Goal: Task Accomplishment & Management: Complete application form

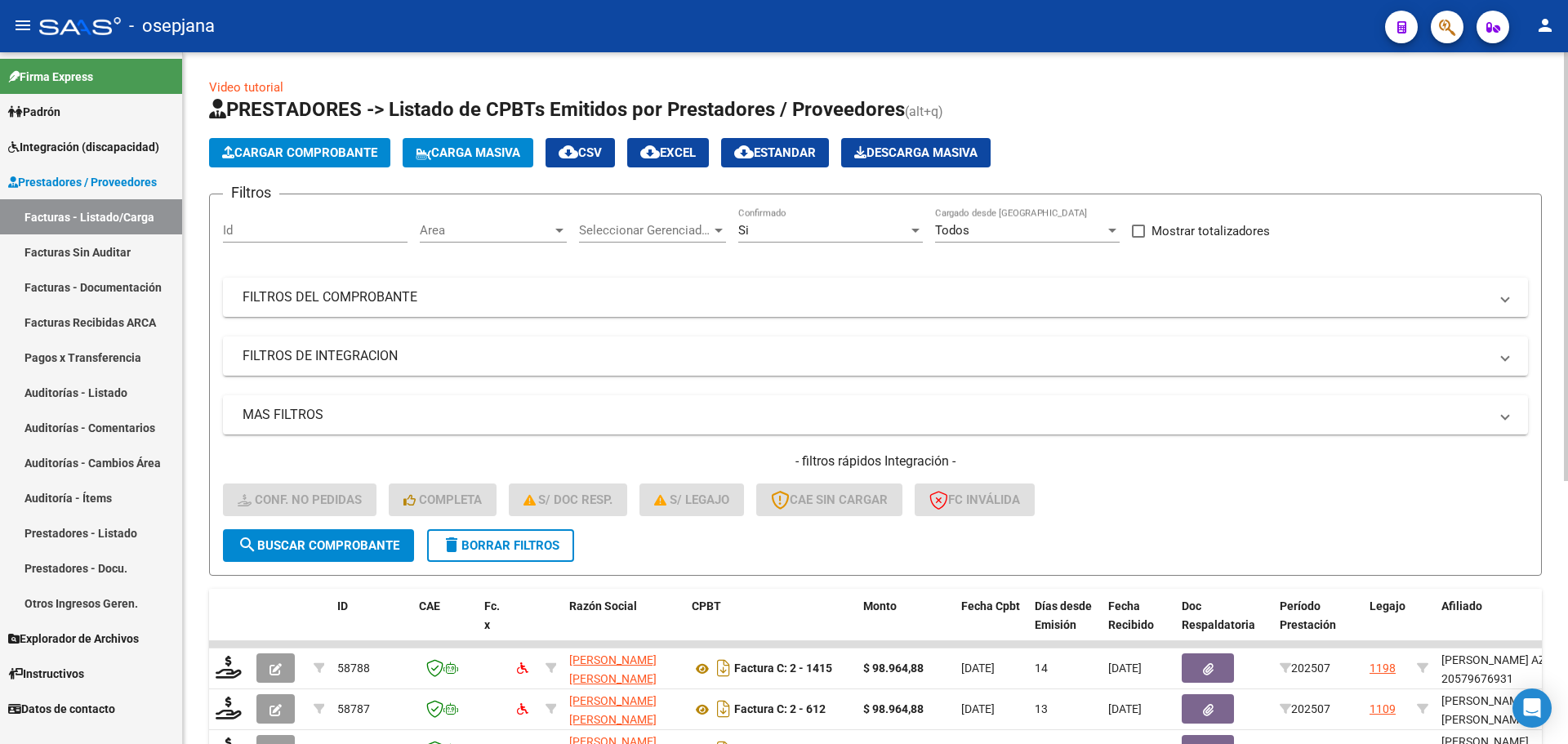
scroll to position [424, 0]
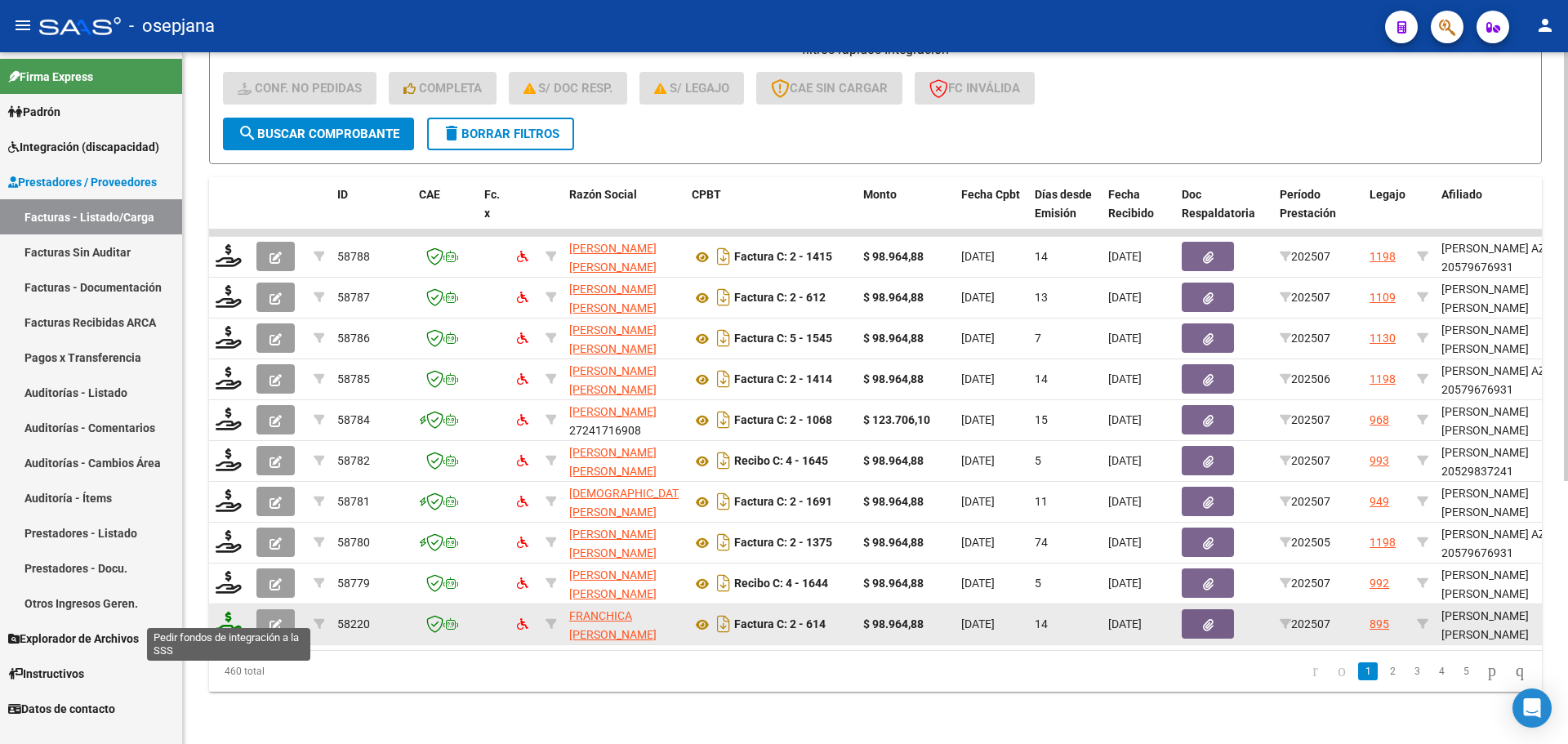
click at [225, 617] on icon at bounding box center [228, 622] width 26 height 23
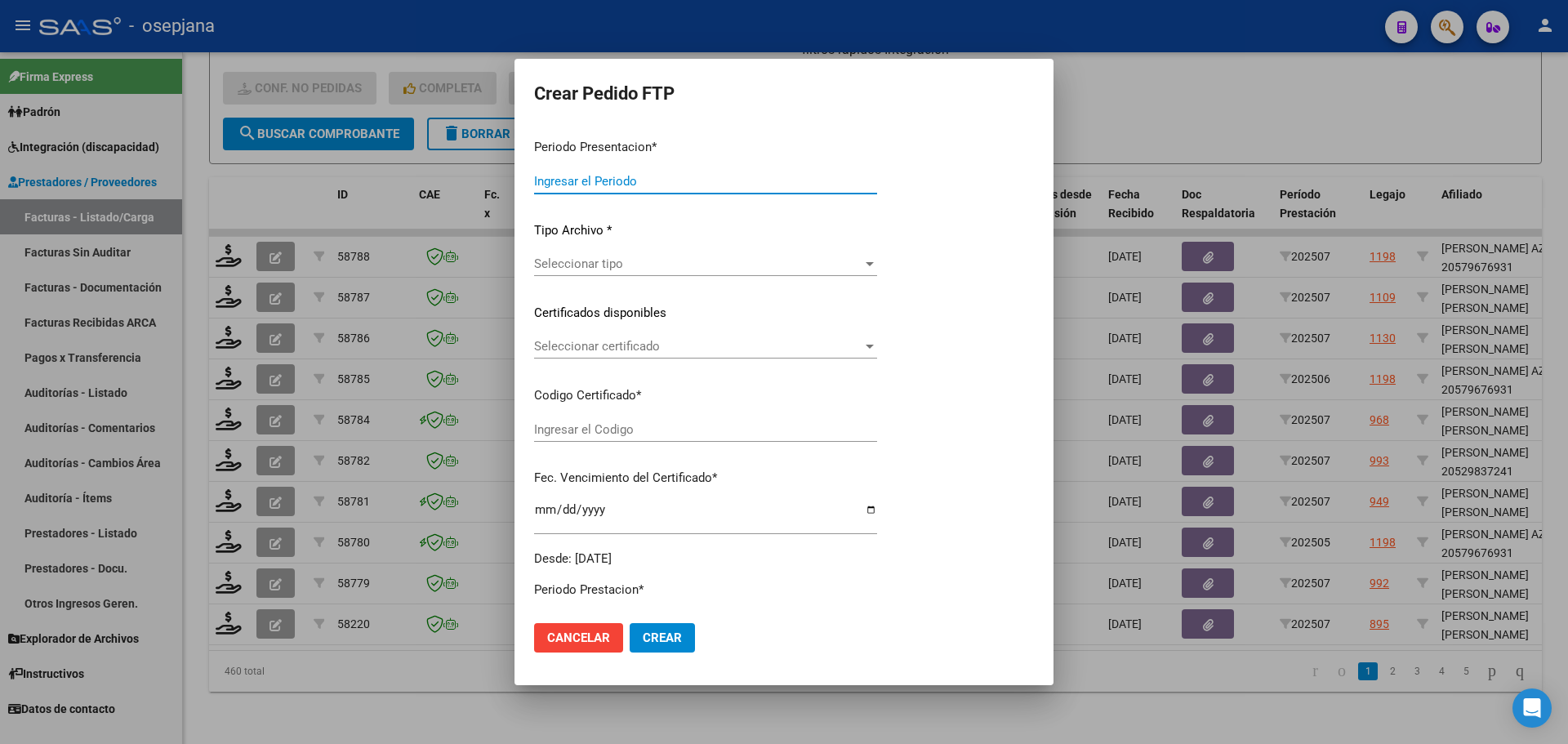
type input "202507"
type input "$ 98.964,88"
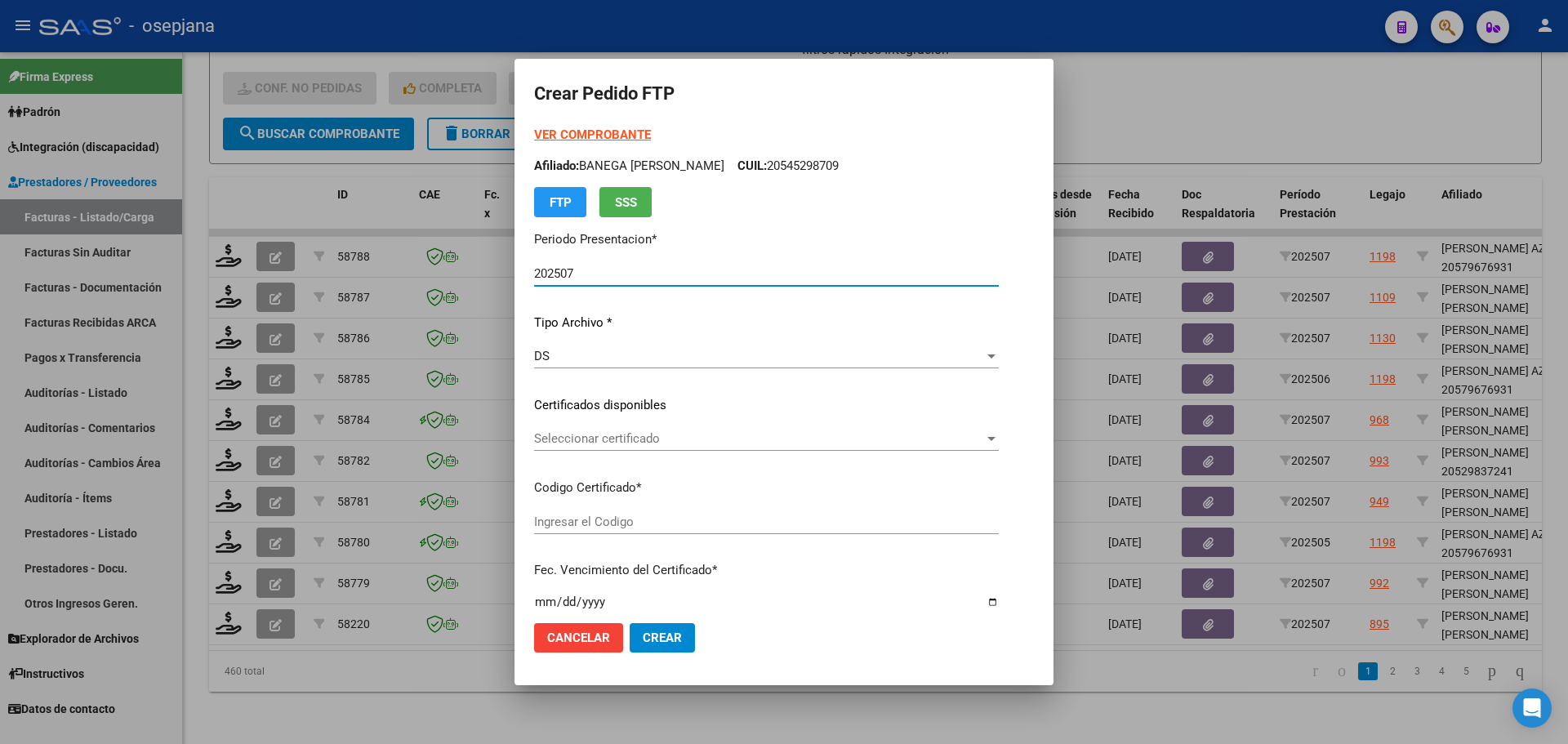
type input "ARG02000556869402022011820270118BSAS309"
type input "[DATE]"
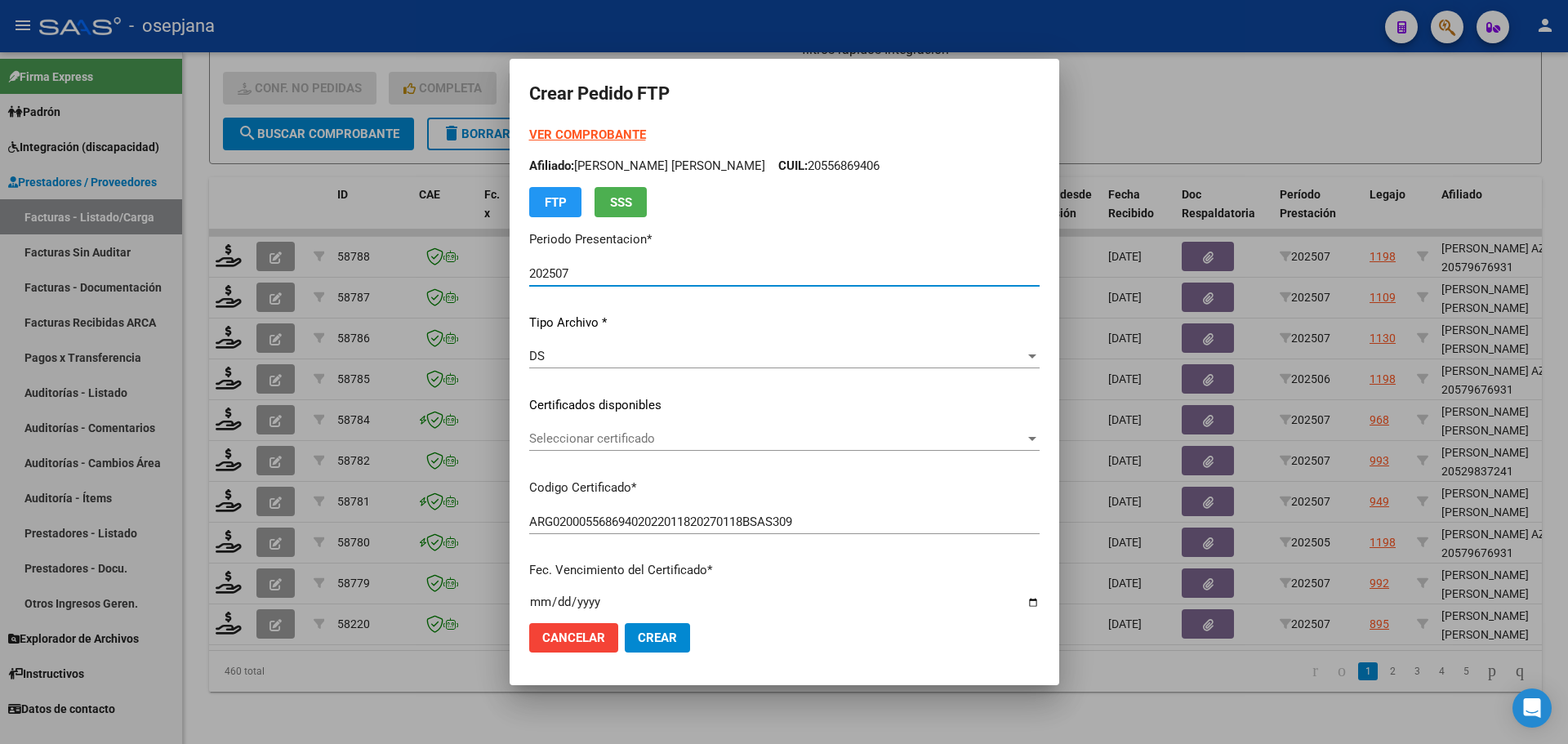
click at [663, 433] on span "Seleccionar certificado" at bounding box center [777, 438] width 496 height 15
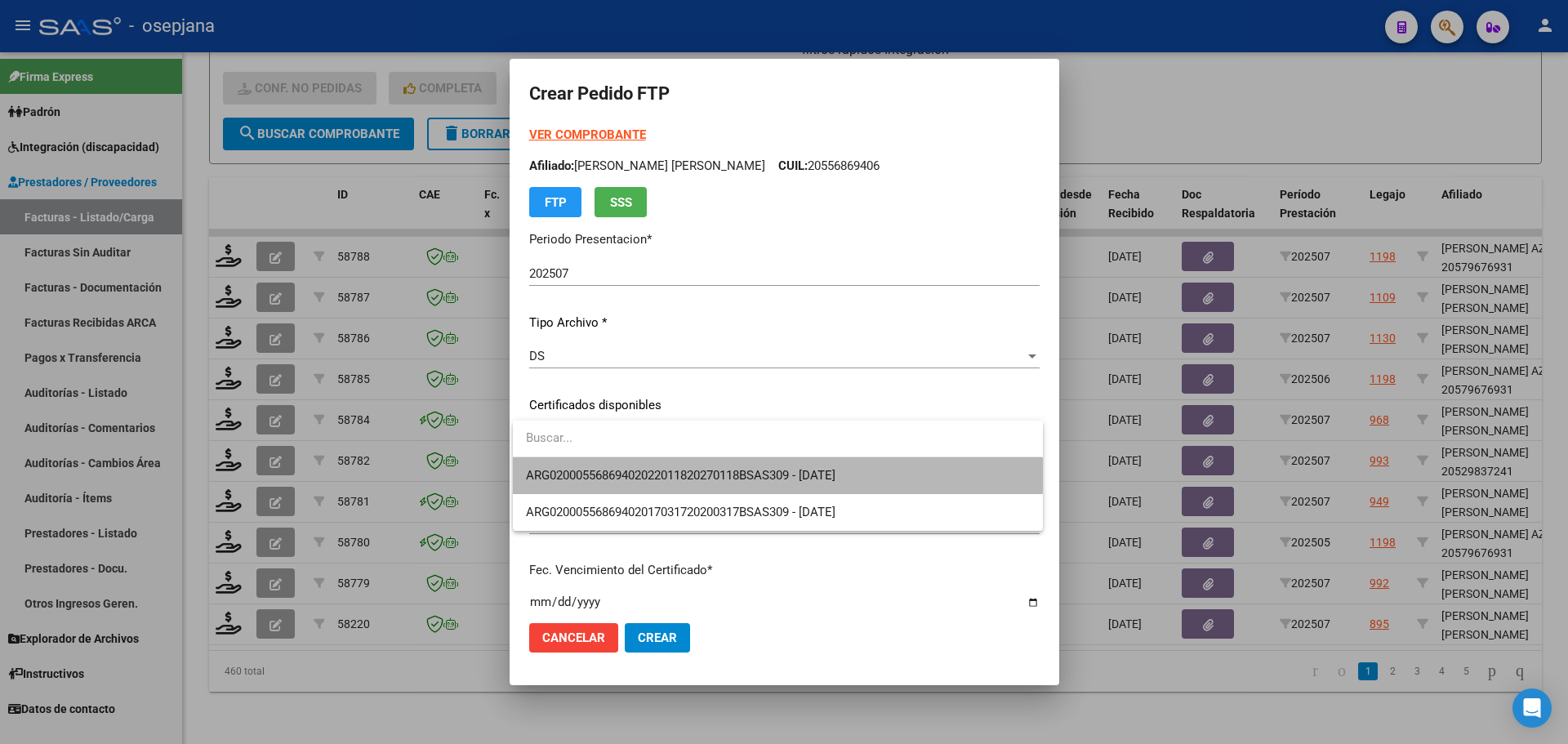
click at [663, 462] on span "ARG02000556869402022011820270118BSAS309 - [DATE]" at bounding box center [778, 475] width 503 height 37
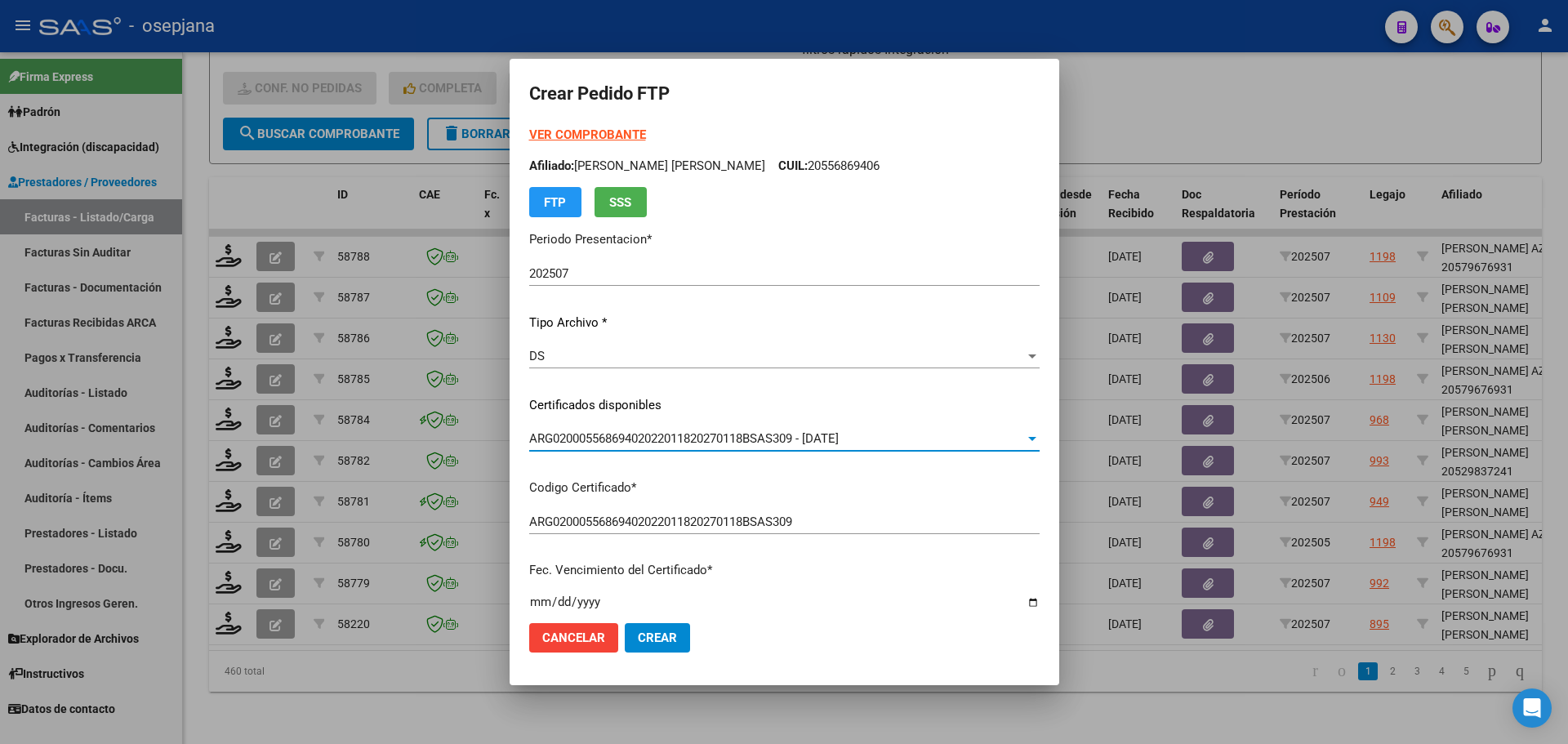
click at [600, 136] on strong "VER COMPROBANTE" at bounding box center [587, 135] width 116 height 15
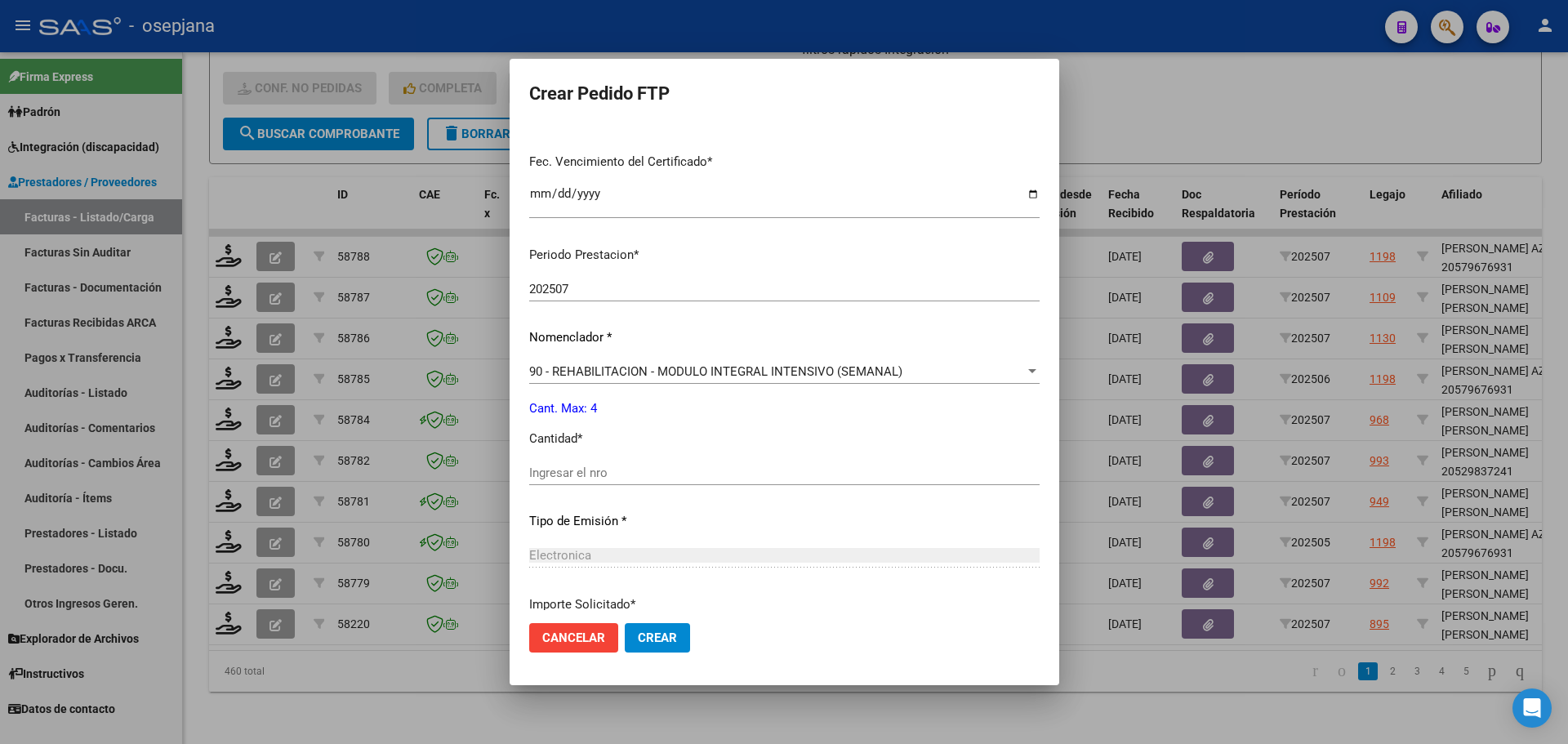
click at [589, 463] on div "Ingresar el nro" at bounding box center [784, 473] width 511 height 25
type input "4"
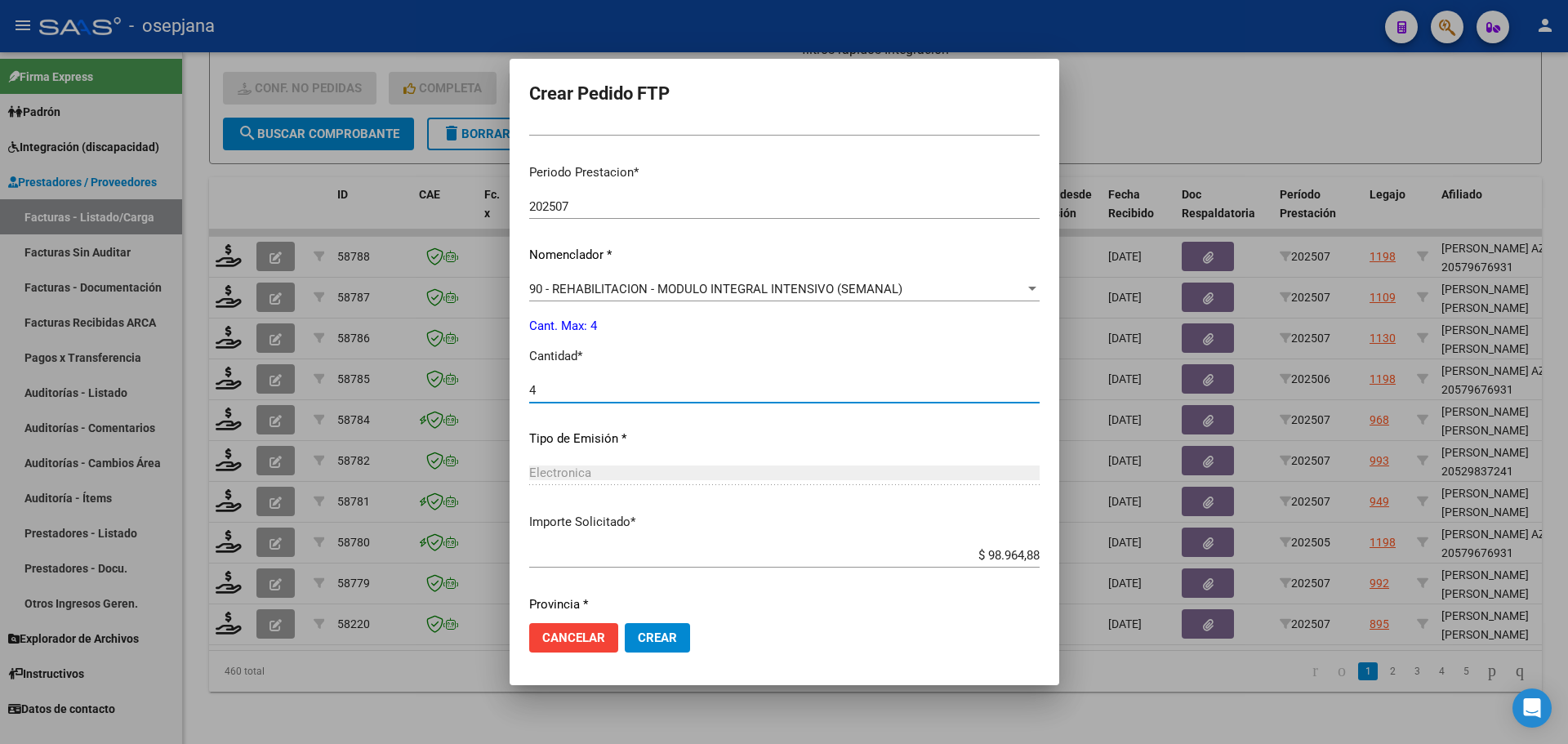
scroll to position [546, 0]
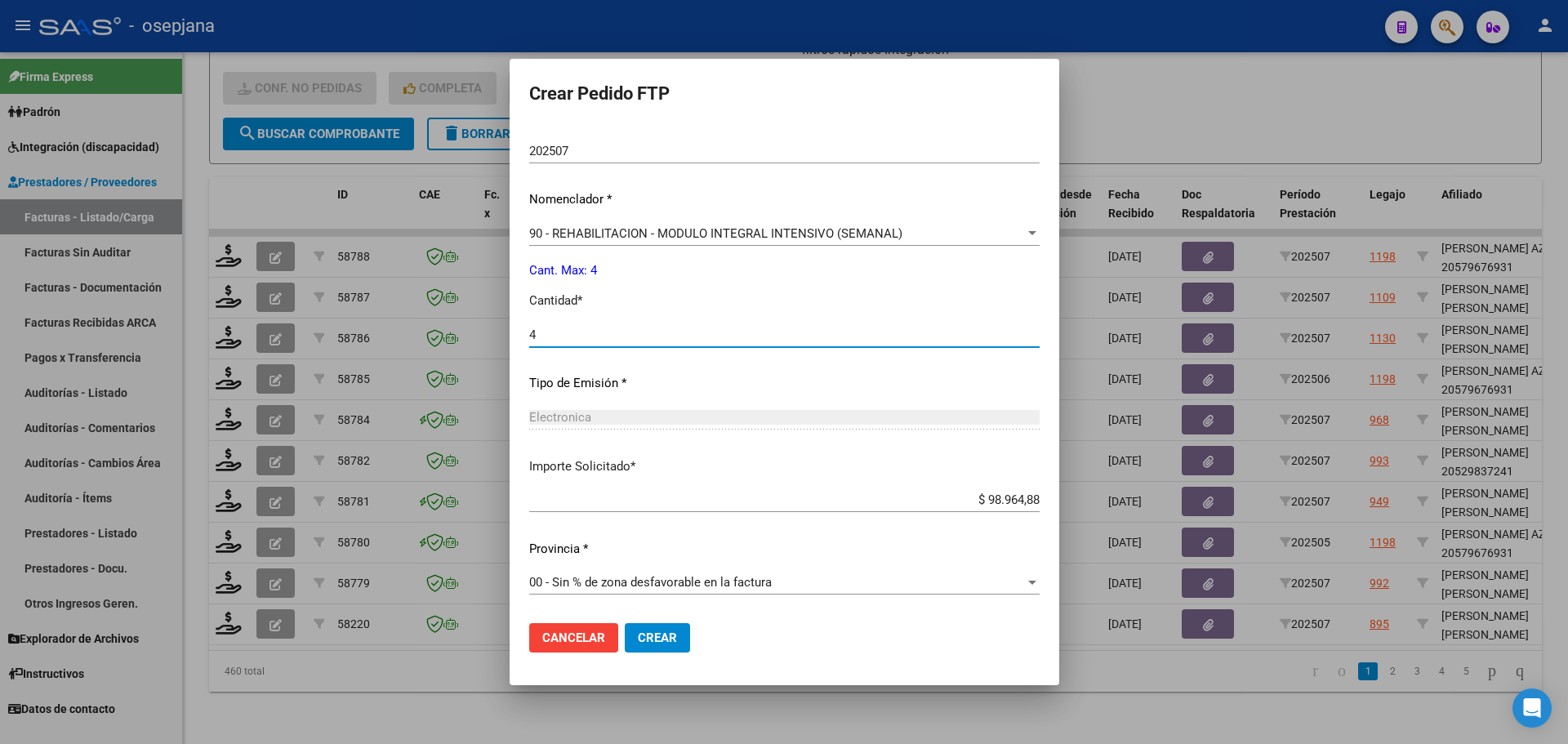
click at [630, 635] on button "Crear" at bounding box center [657, 638] width 66 height 30
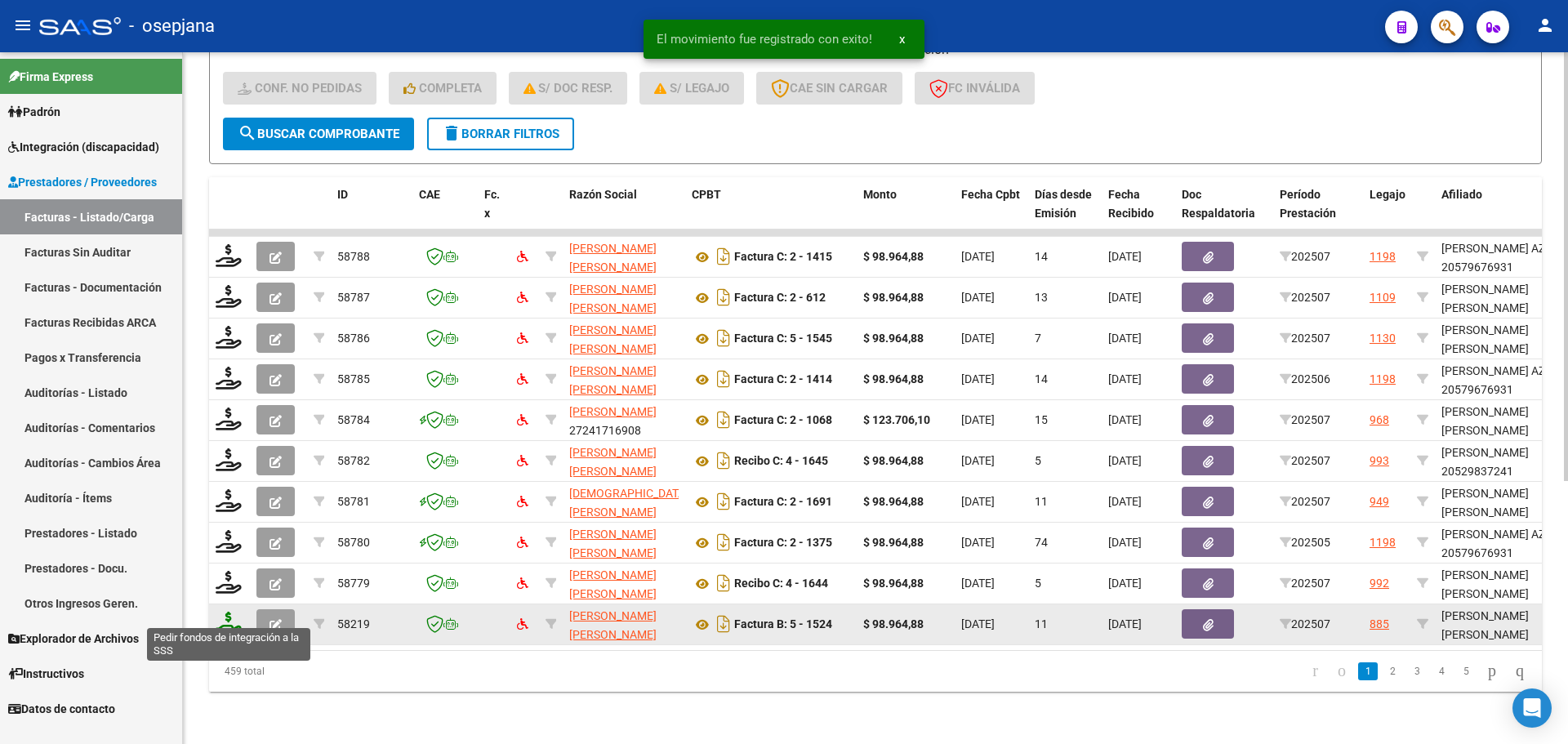
click at [228, 612] on icon at bounding box center [228, 622] width 26 height 23
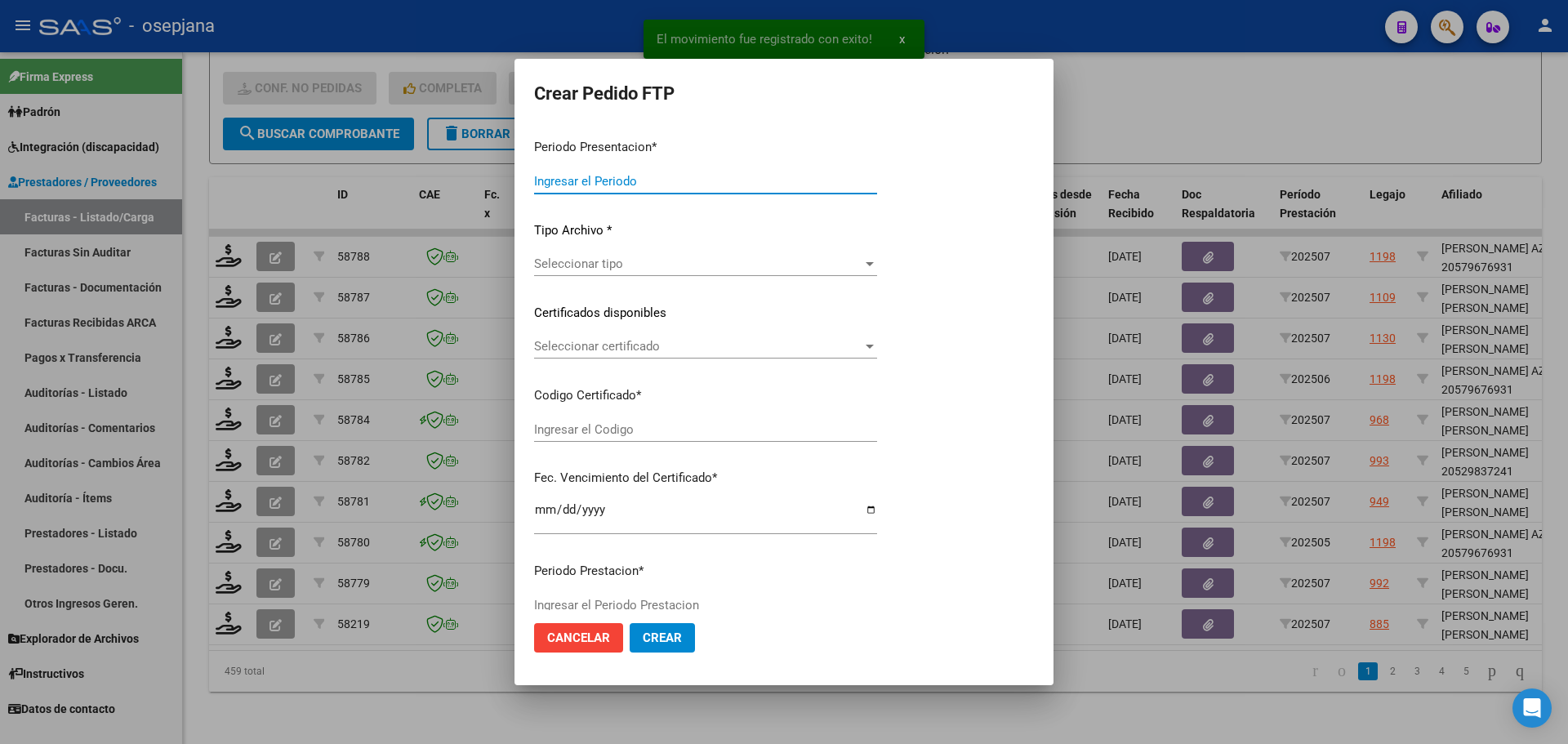
type input "202507"
type input "$ 98.964,88"
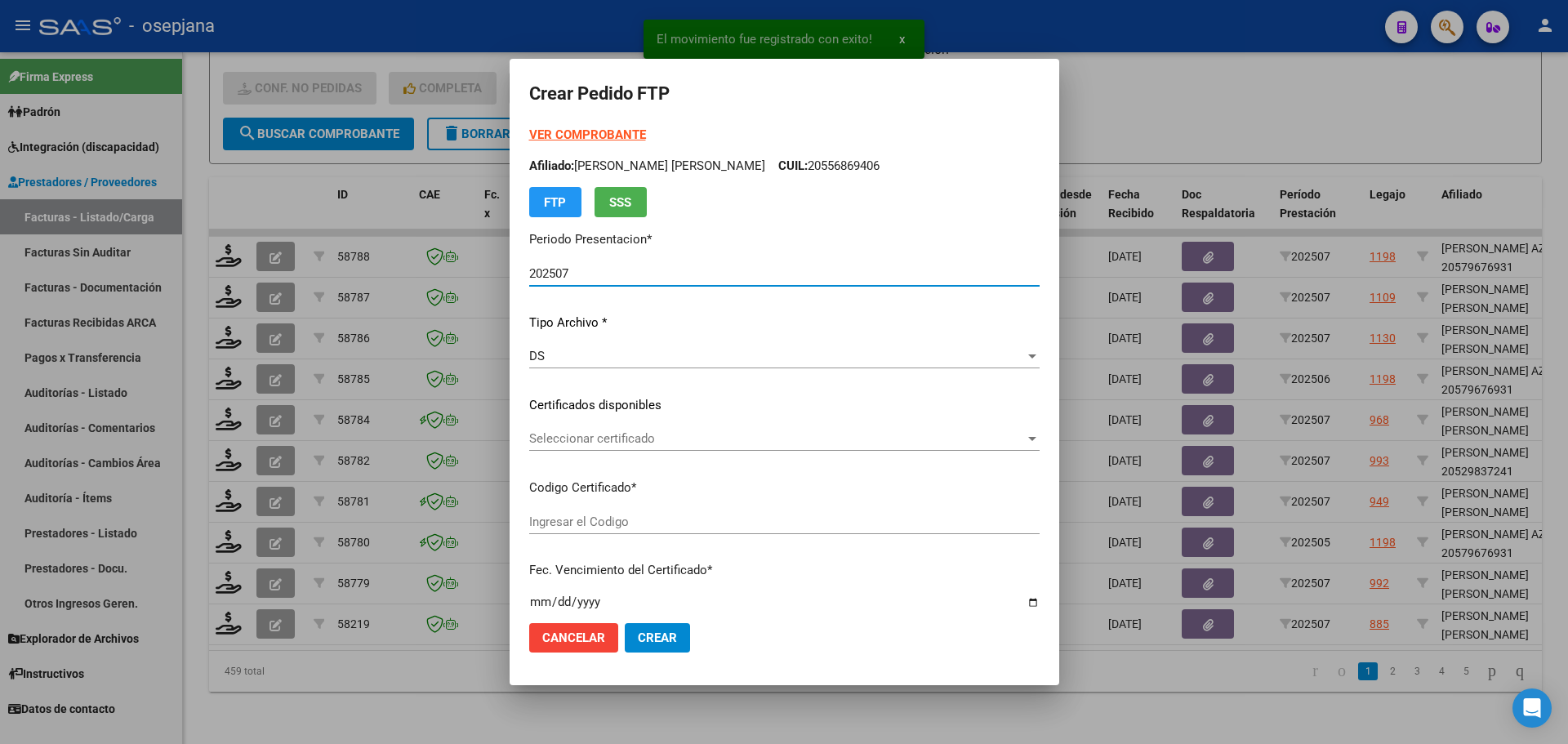
type input "ARG01000584511762023102420261024BS427"
type input "[DATE]"
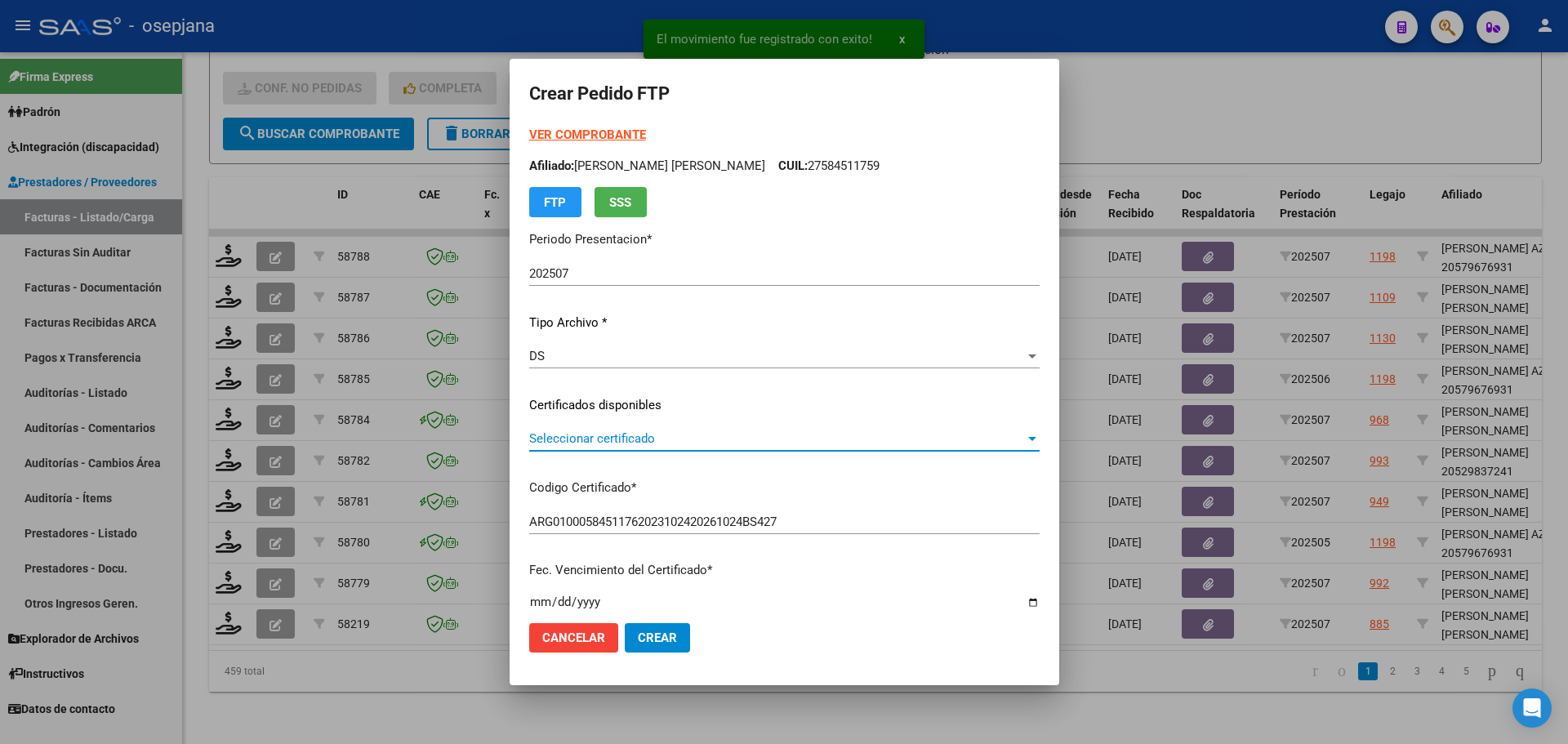
click at [681, 436] on span "Seleccionar certificado" at bounding box center [777, 438] width 496 height 15
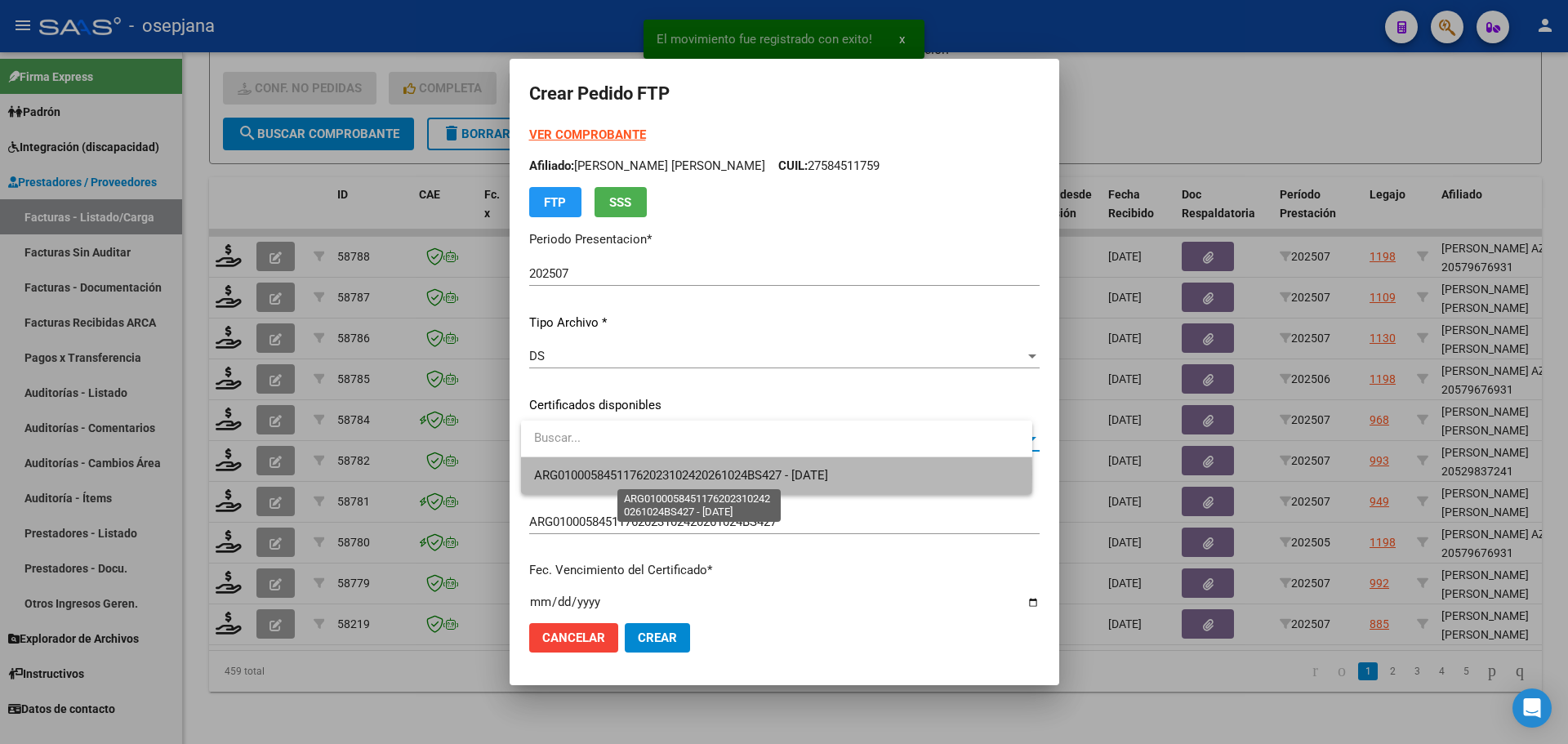
click at [688, 474] on span "ARG01000584511762023102420261024BS427 - [DATE]" at bounding box center [681, 475] width 294 height 15
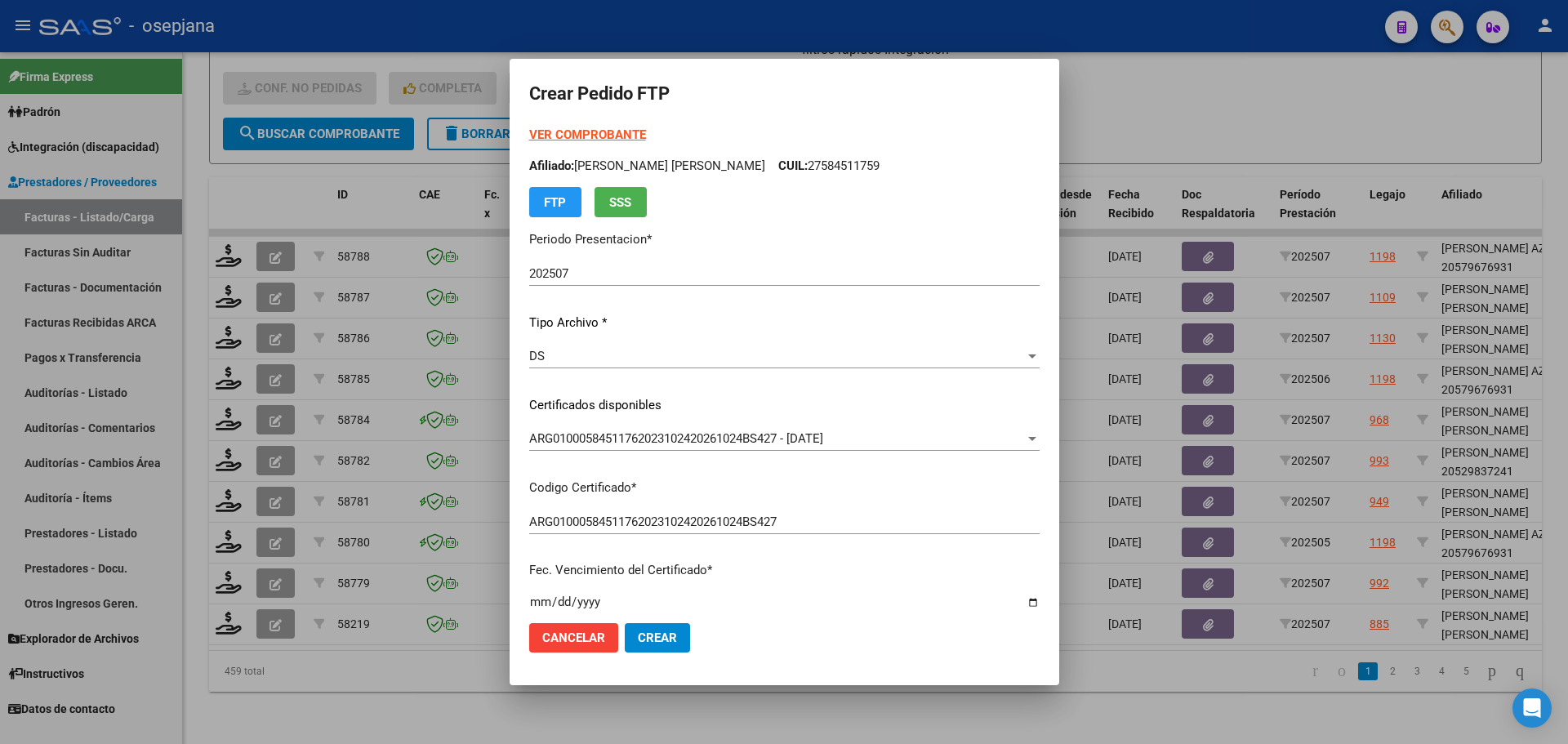
click at [623, 136] on strong "VER COMPROBANTE" at bounding box center [587, 135] width 116 height 15
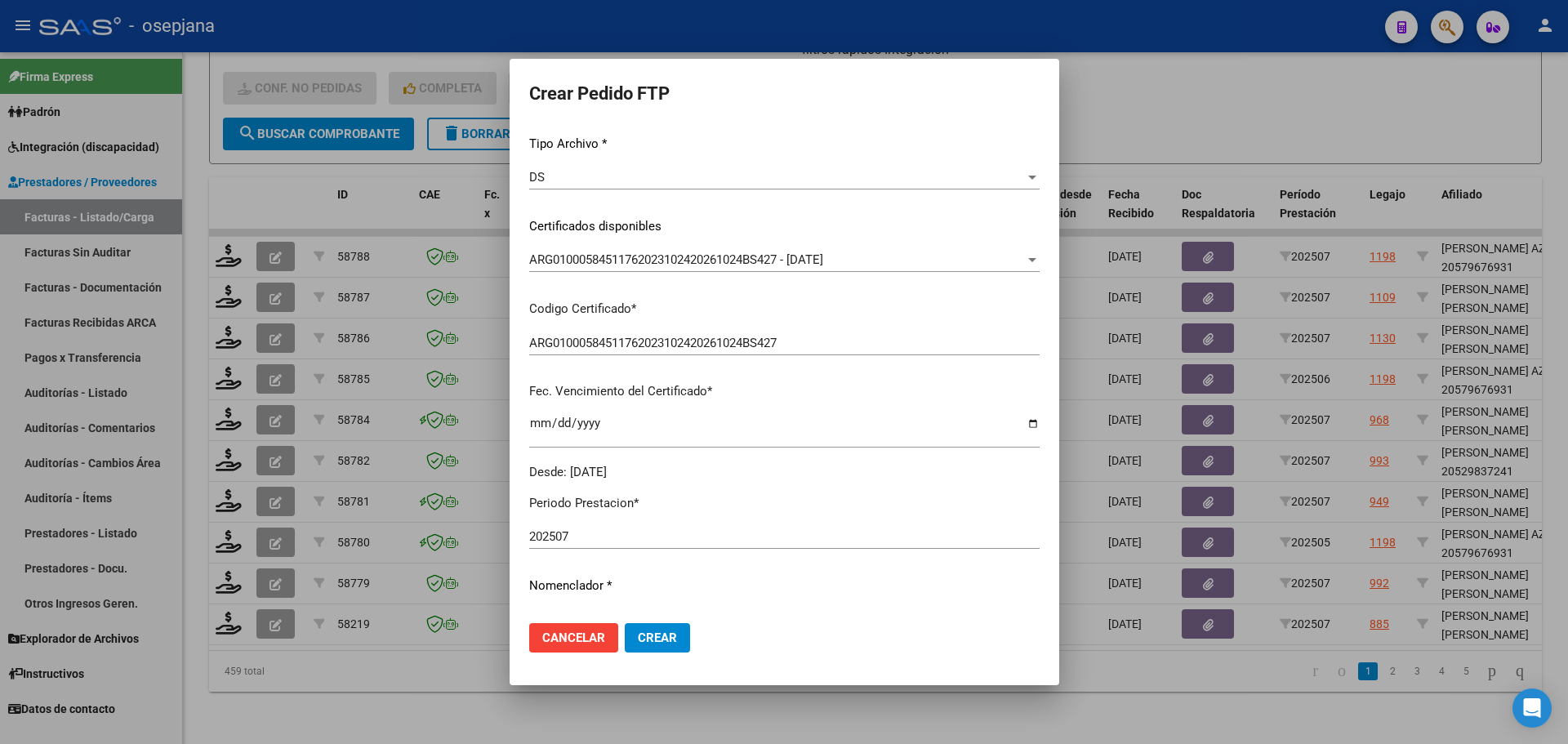
scroll to position [327, 0]
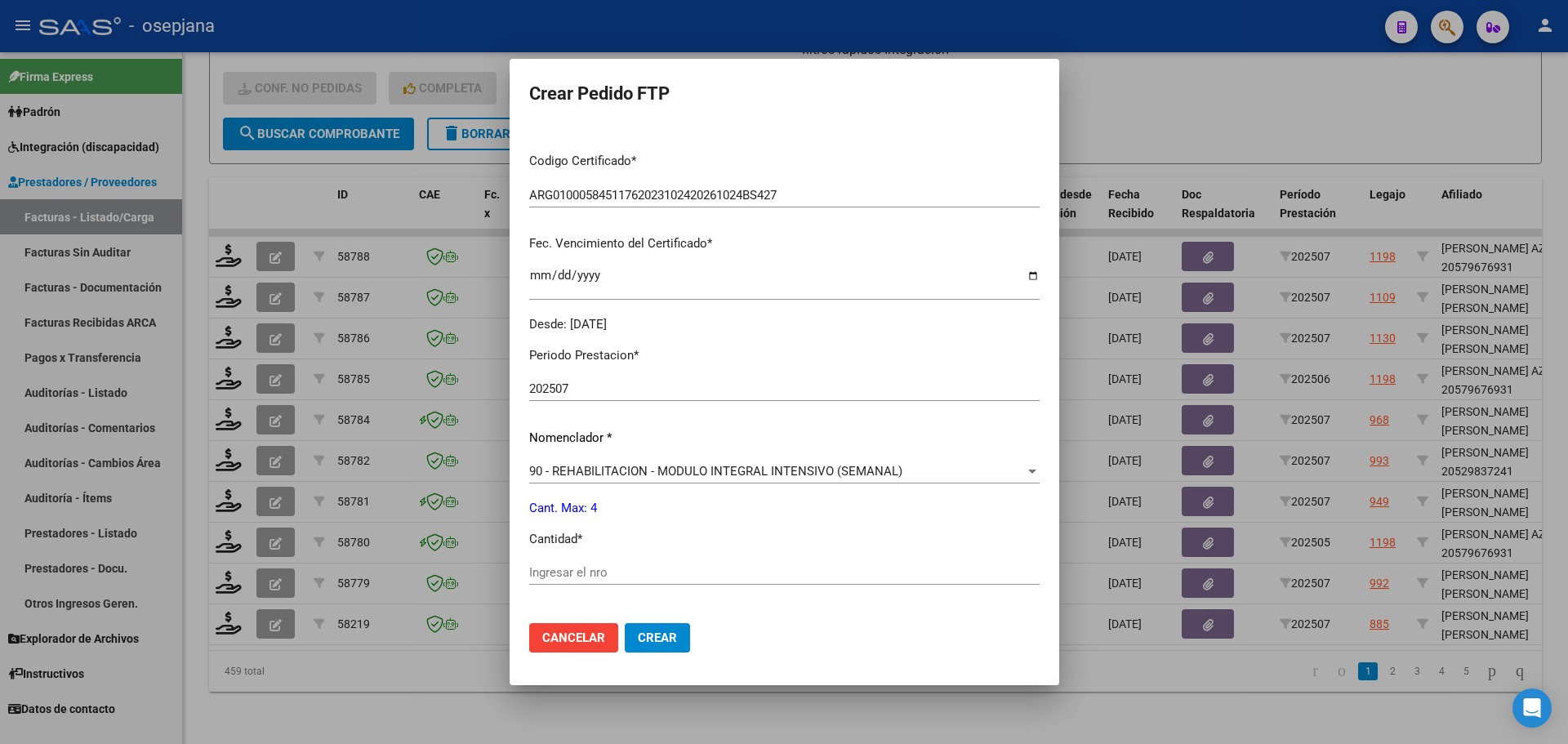
drag, startPoint x: 602, startPoint y: 563, endPoint x: 602, endPoint y: 578, distance: 15.0
click at [602, 564] on div "Ingresar el nro" at bounding box center [784, 572] width 511 height 25
click at [602, 578] on input "Ingresar el nro" at bounding box center [784, 572] width 511 height 15
type input "4"
drag, startPoint x: 656, startPoint y: 639, endPoint x: 656, endPoint y: 614, distance: 25.0
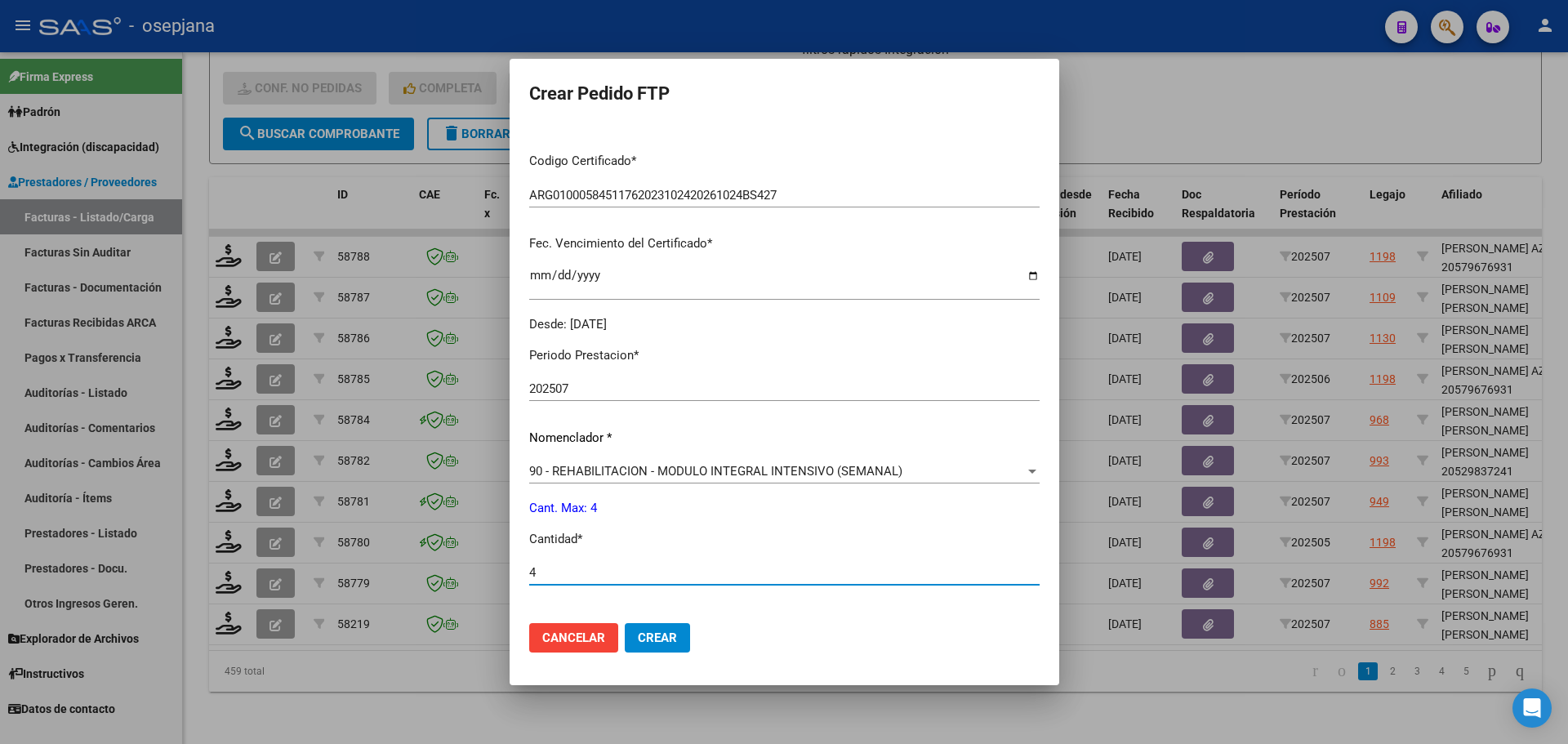
click at [655, 639] on span "Crear" at bounding box center [657, 638] width 39 height 15
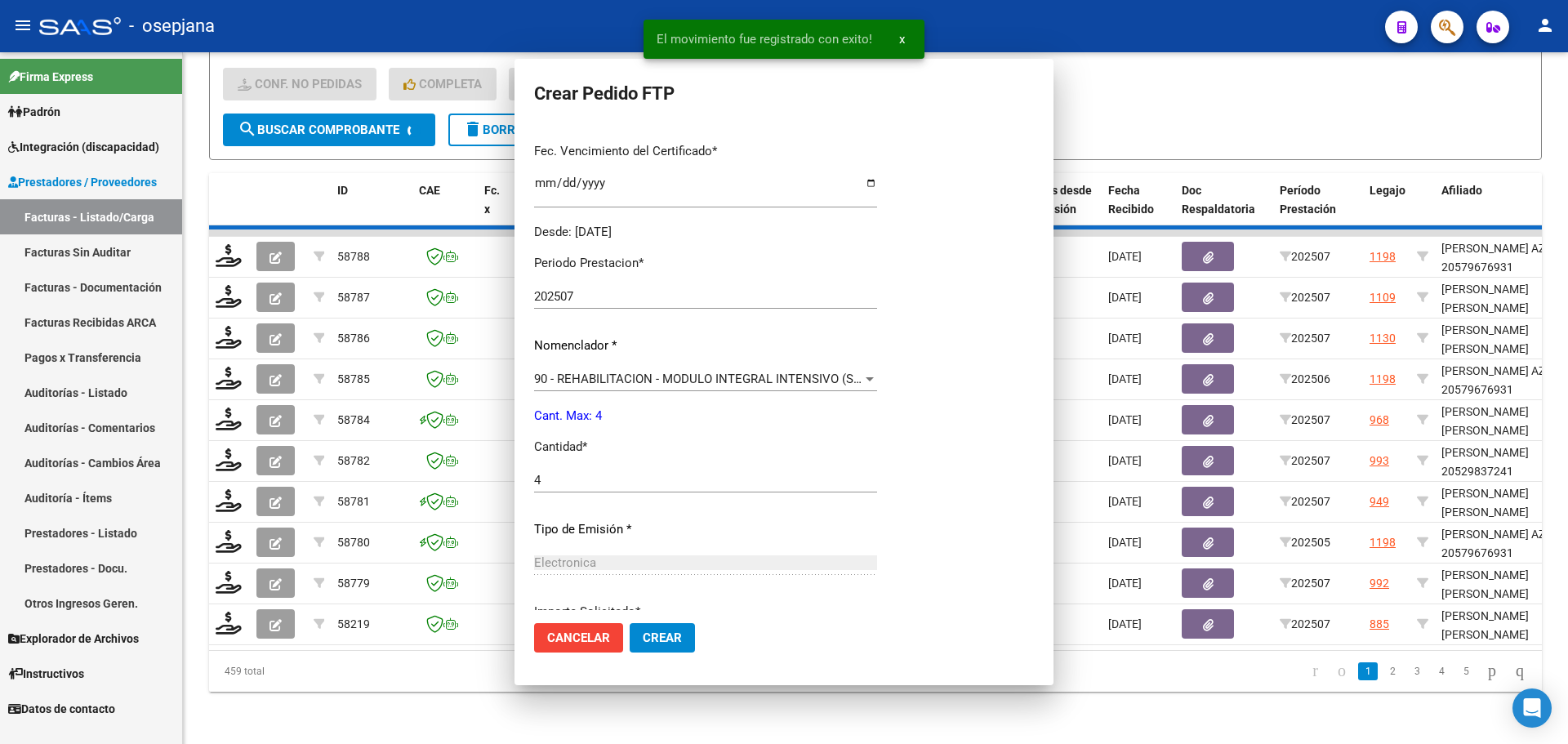
scroll to position [0, 0]
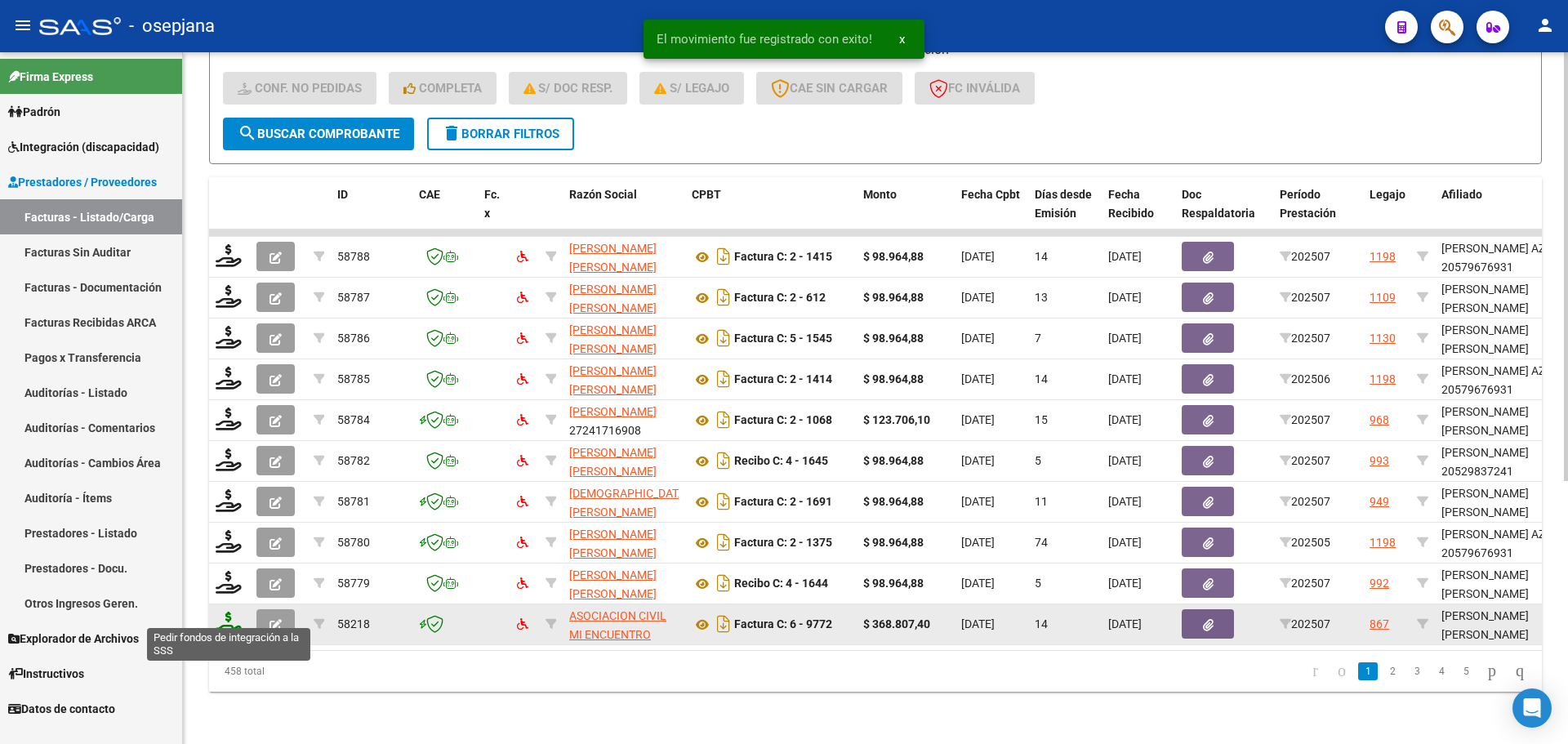
click at [227, 615] on icon at bounding box center [228, 622] width 26 height 23
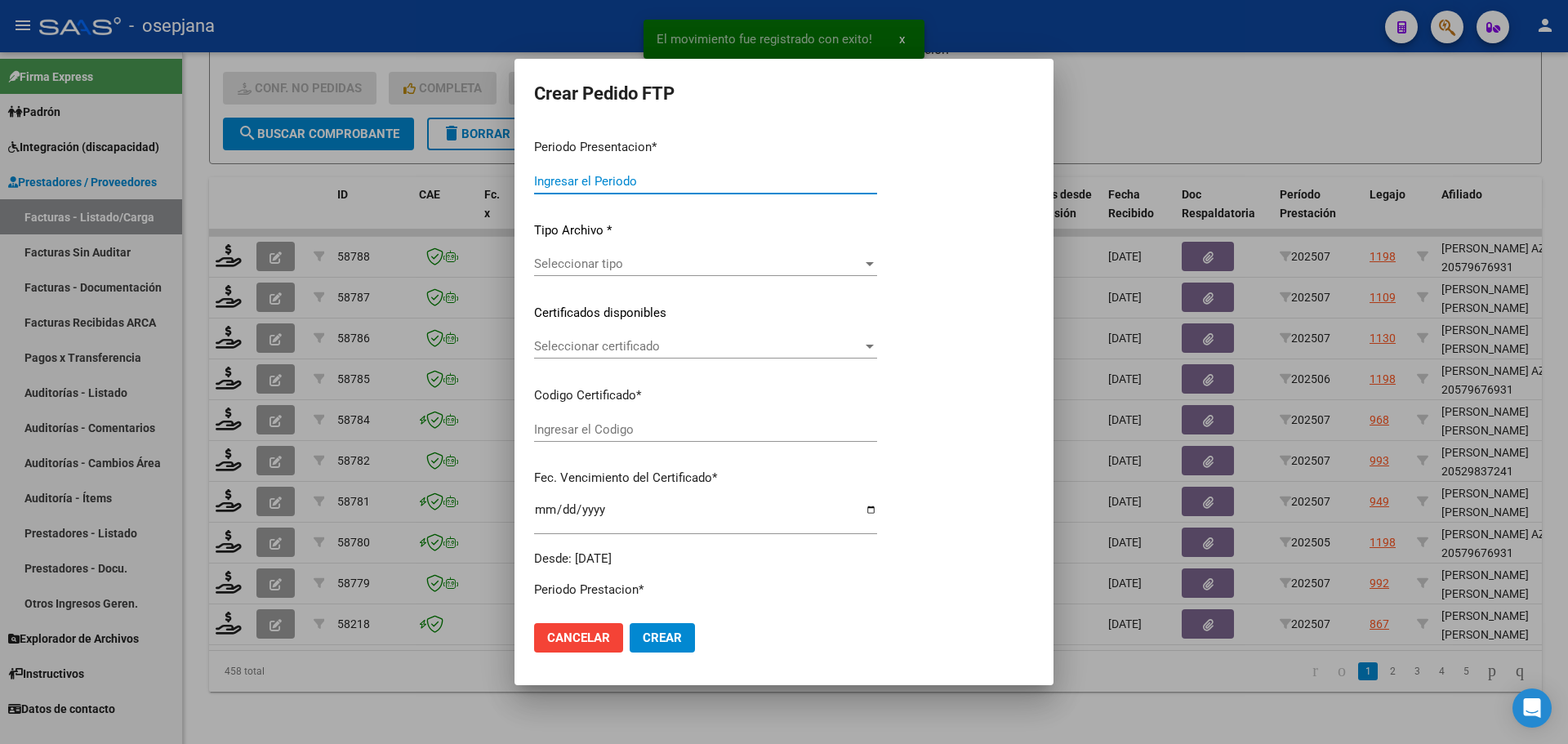
type input "202507"
type input "$ 368.807,40"
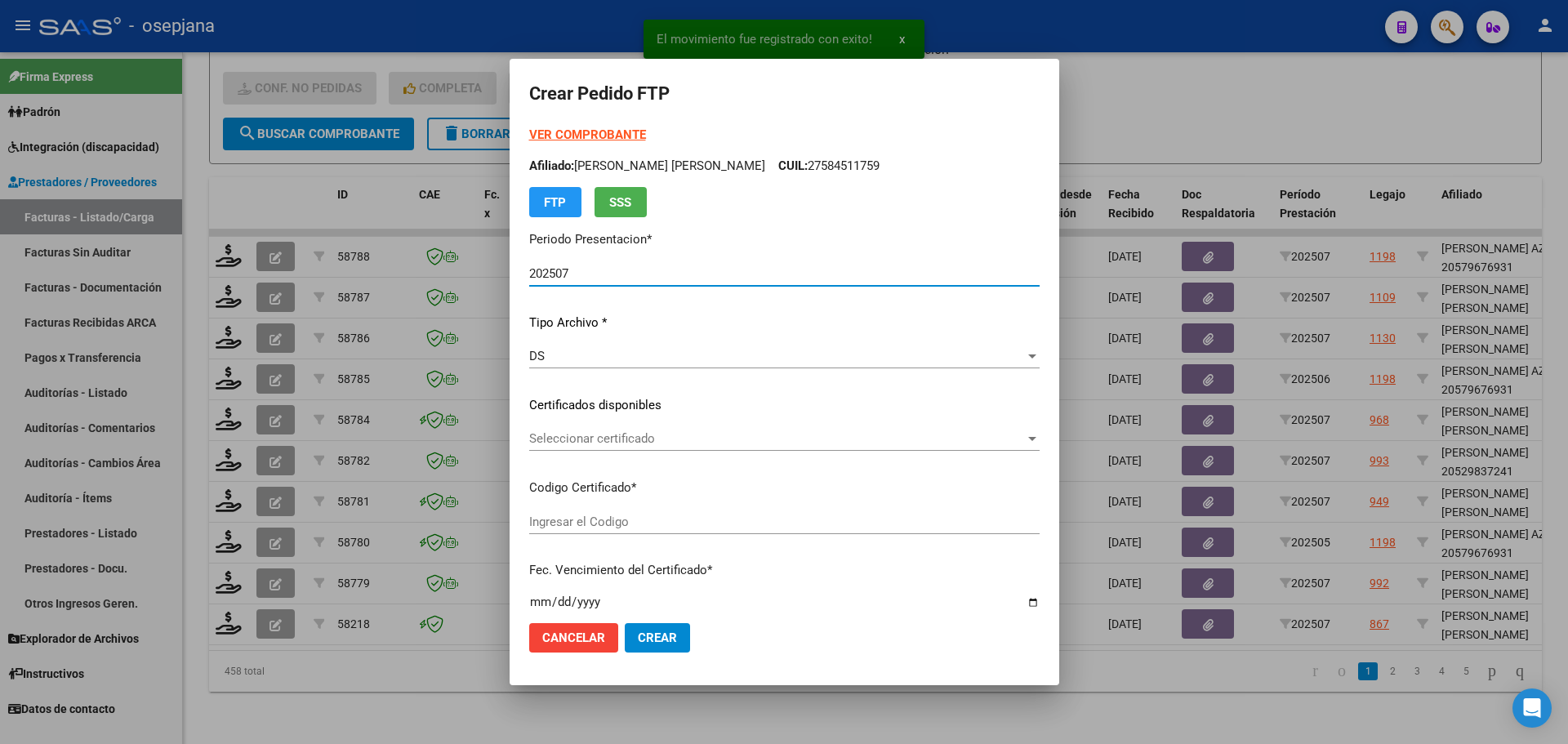
type input "ARG0200057967217-20210203-20260203BS376"
type input "[DATE]"
click at [647, 439] on span "Seleccionar certificado" at bounding box center [777, 438] width 496 height 15
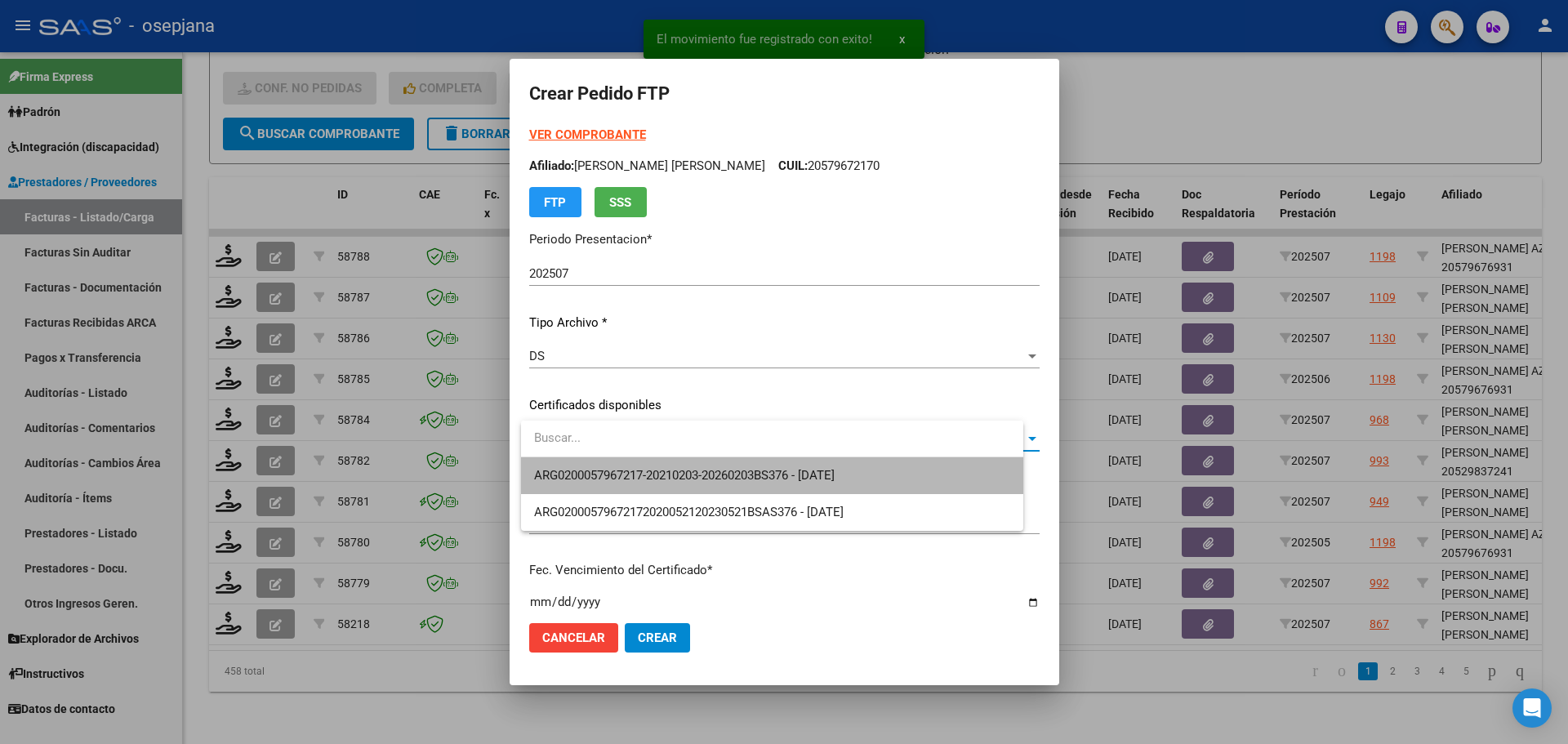
click at [651, 464] on span "ARG0200057967217-20210203-20260203BS376 - [DATE]" at bounding box center [772, 475] width 476 height 37
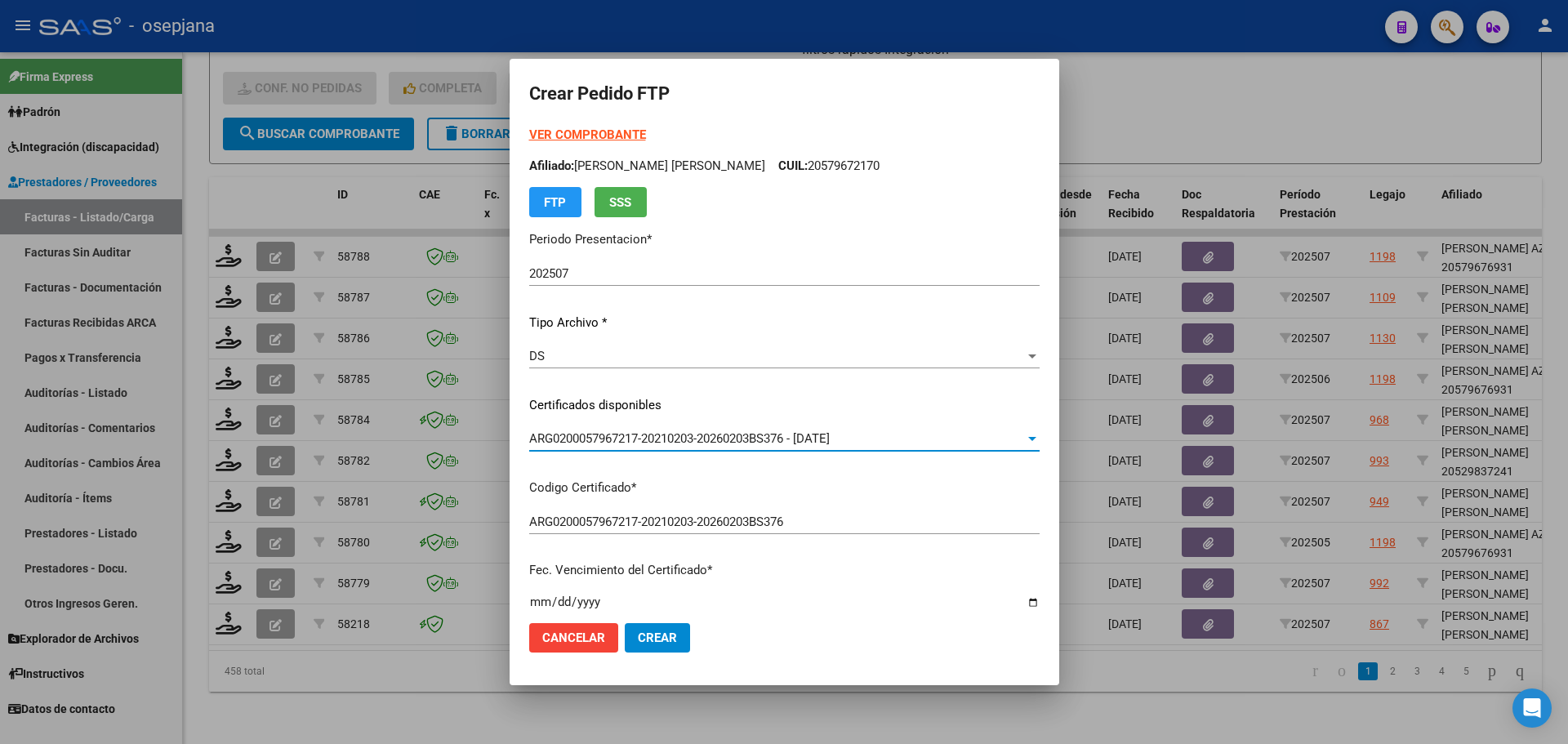
click at [612, 130] on strong "VER COMPROBANTE" at bounding box center [587, 135] width 116 height 15
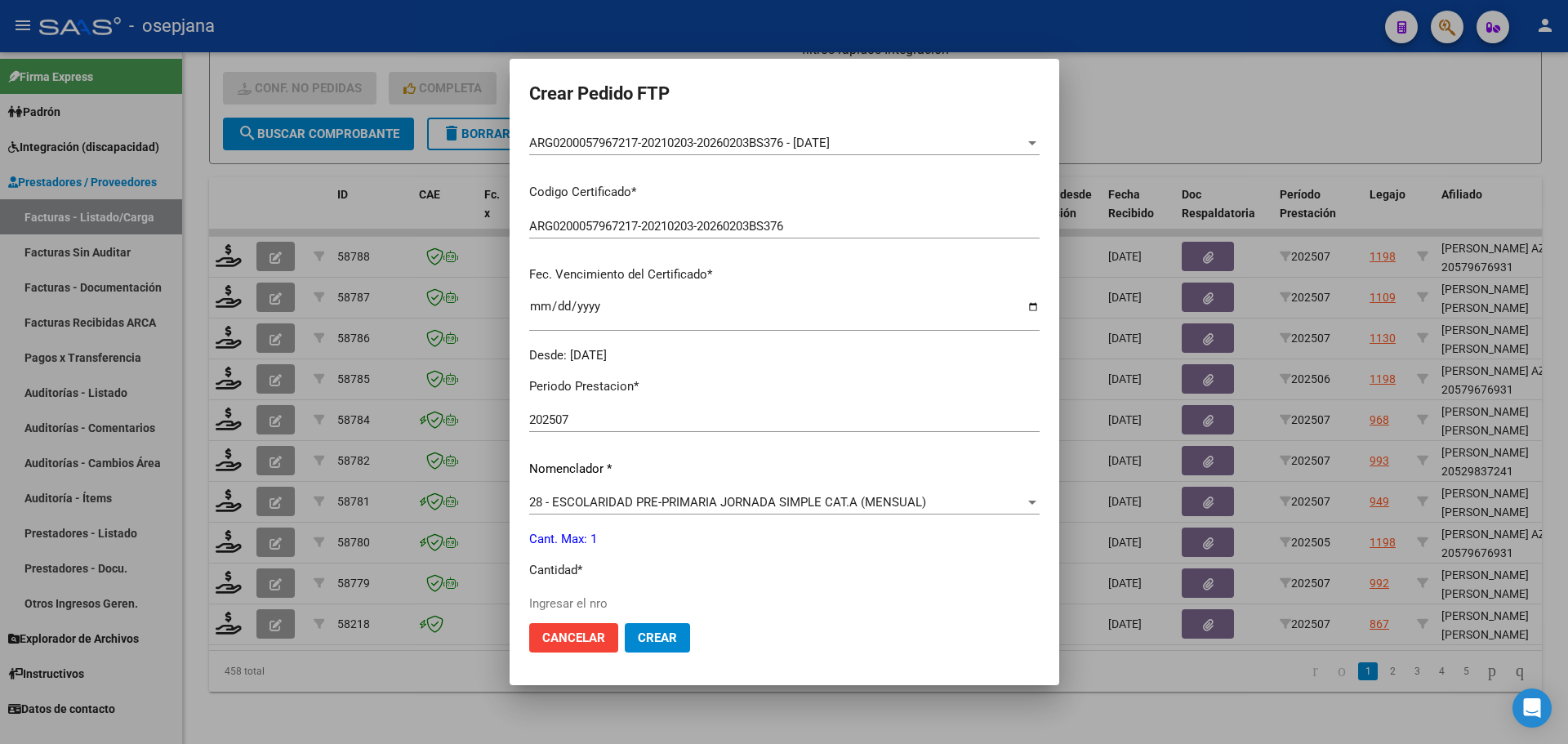
scroll to position [327, 0]
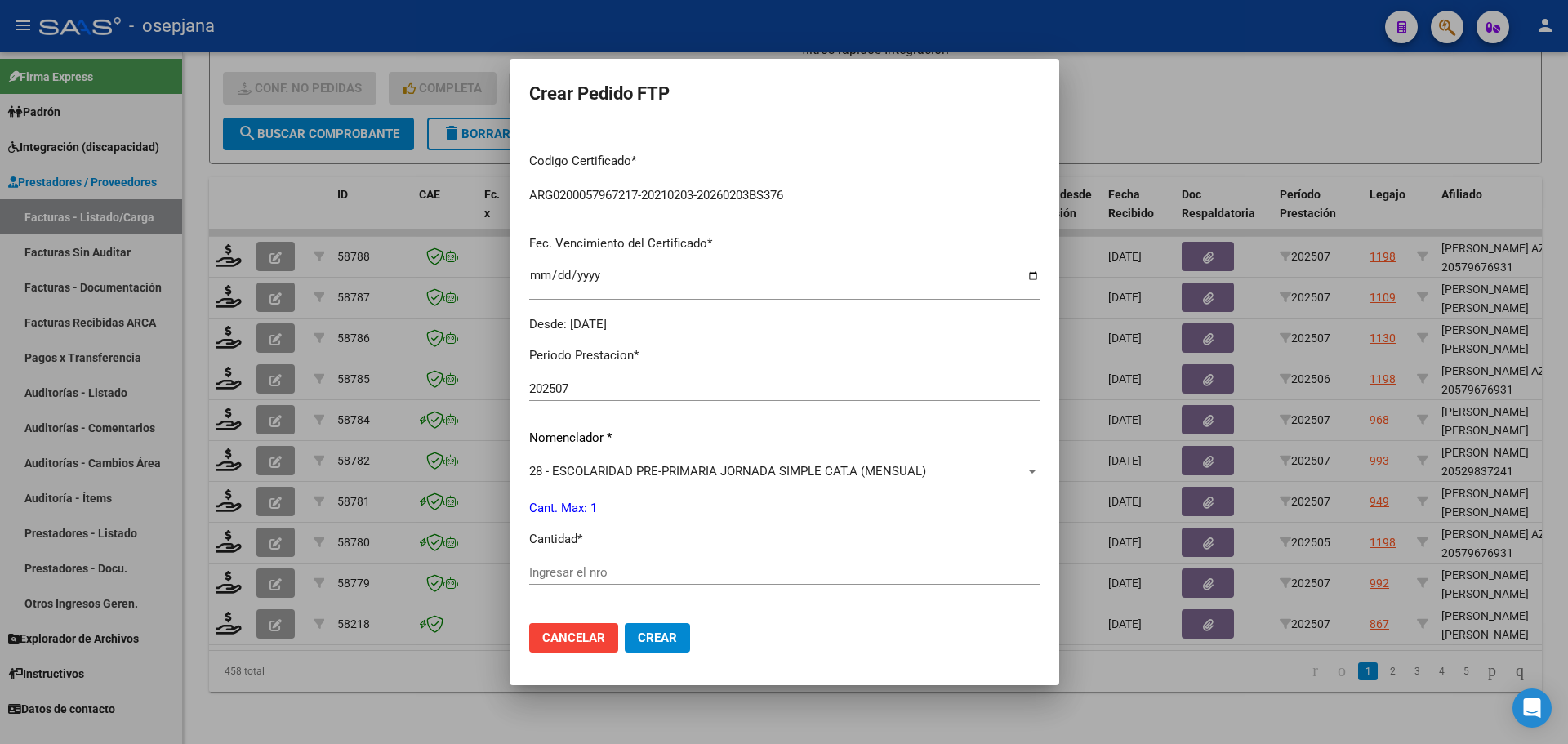
click at [588, 574] on input "Ingresar el nro" at bounding box center [784, 572] width 511 height 15
type input "1"
click at [659, 648] on button "Crear" at bounding box center [657, 638] width 66 height 30
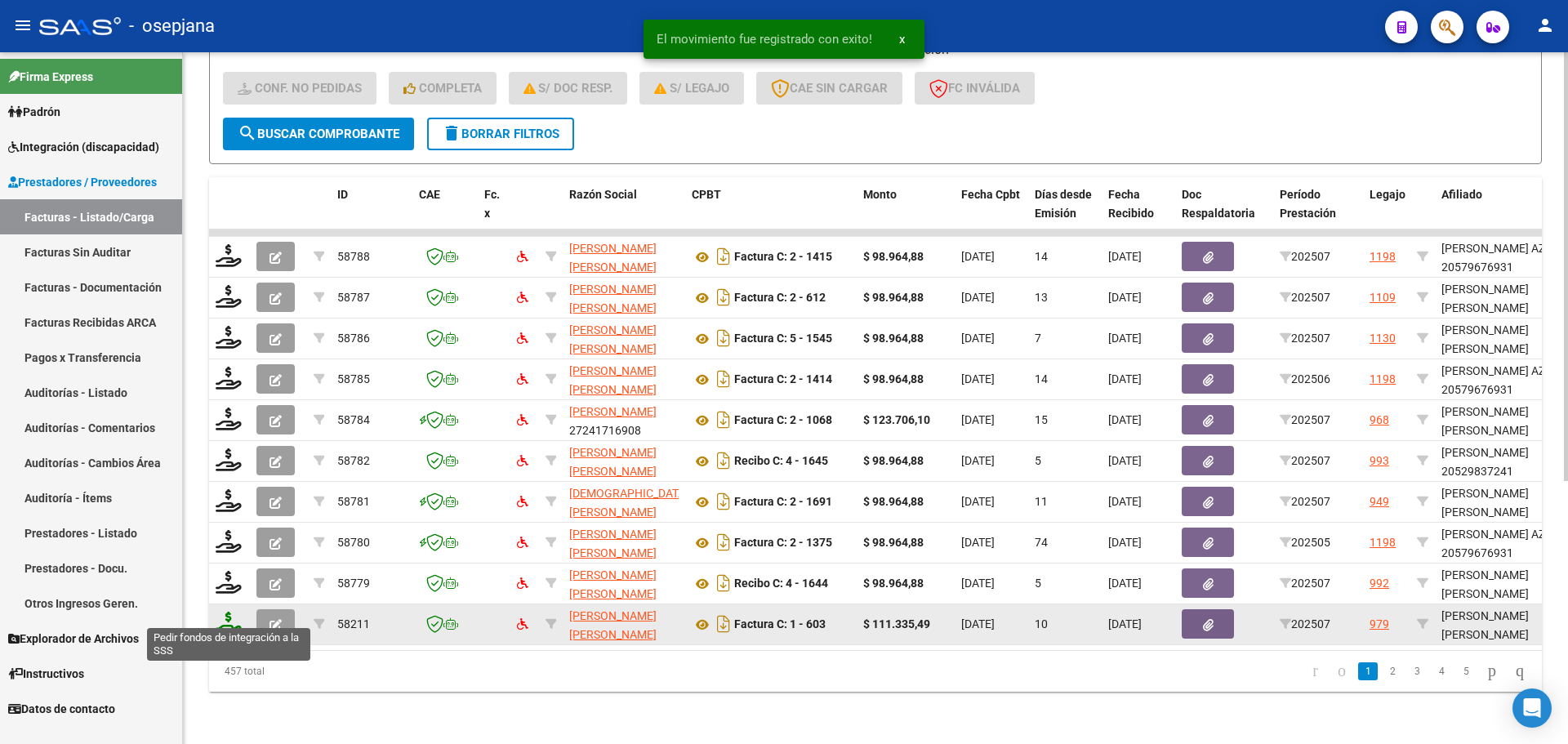
click at [235, 617] on icon at bounding box center [228, 622] width 26 height 23
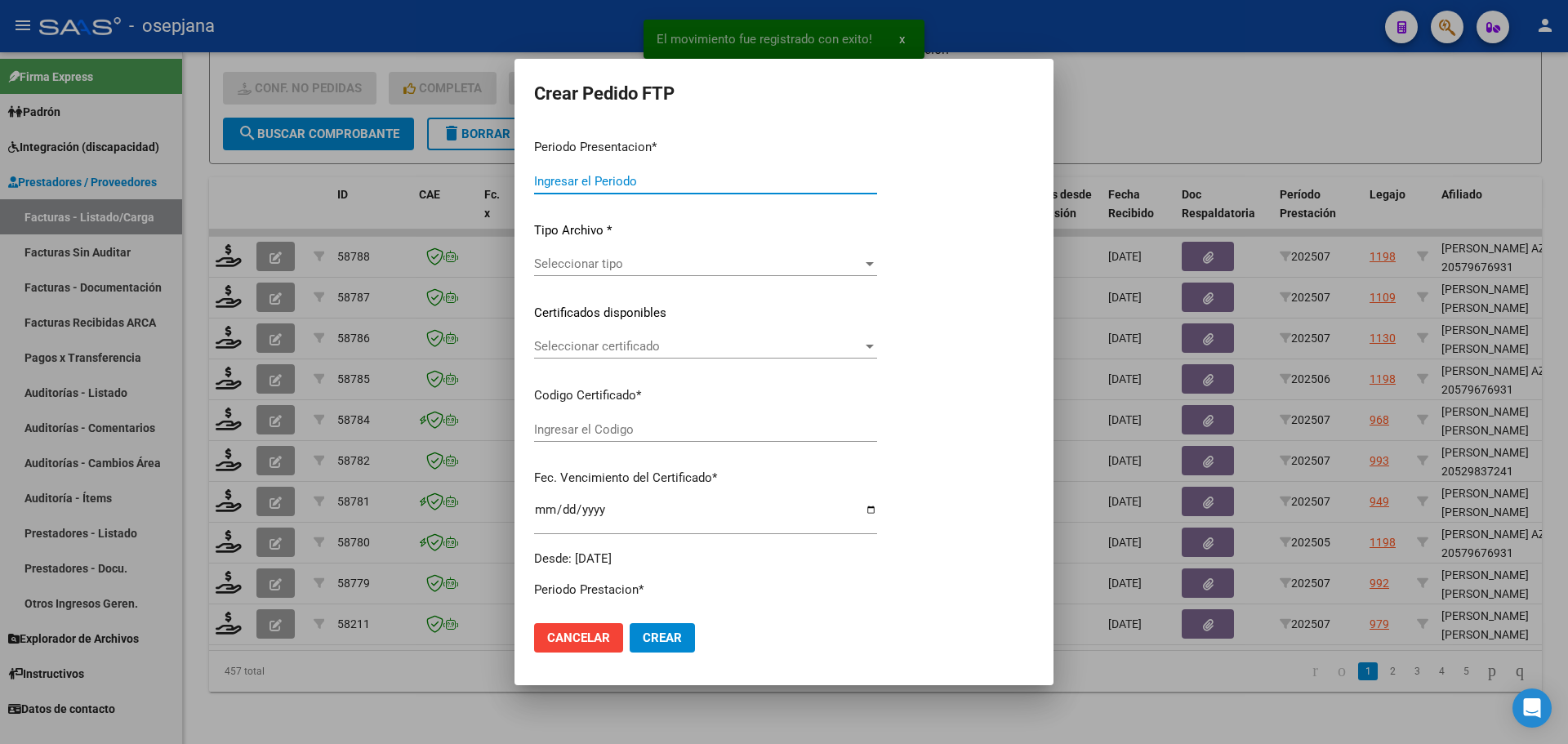
type input "202507"
type input "$ 111.335,49"
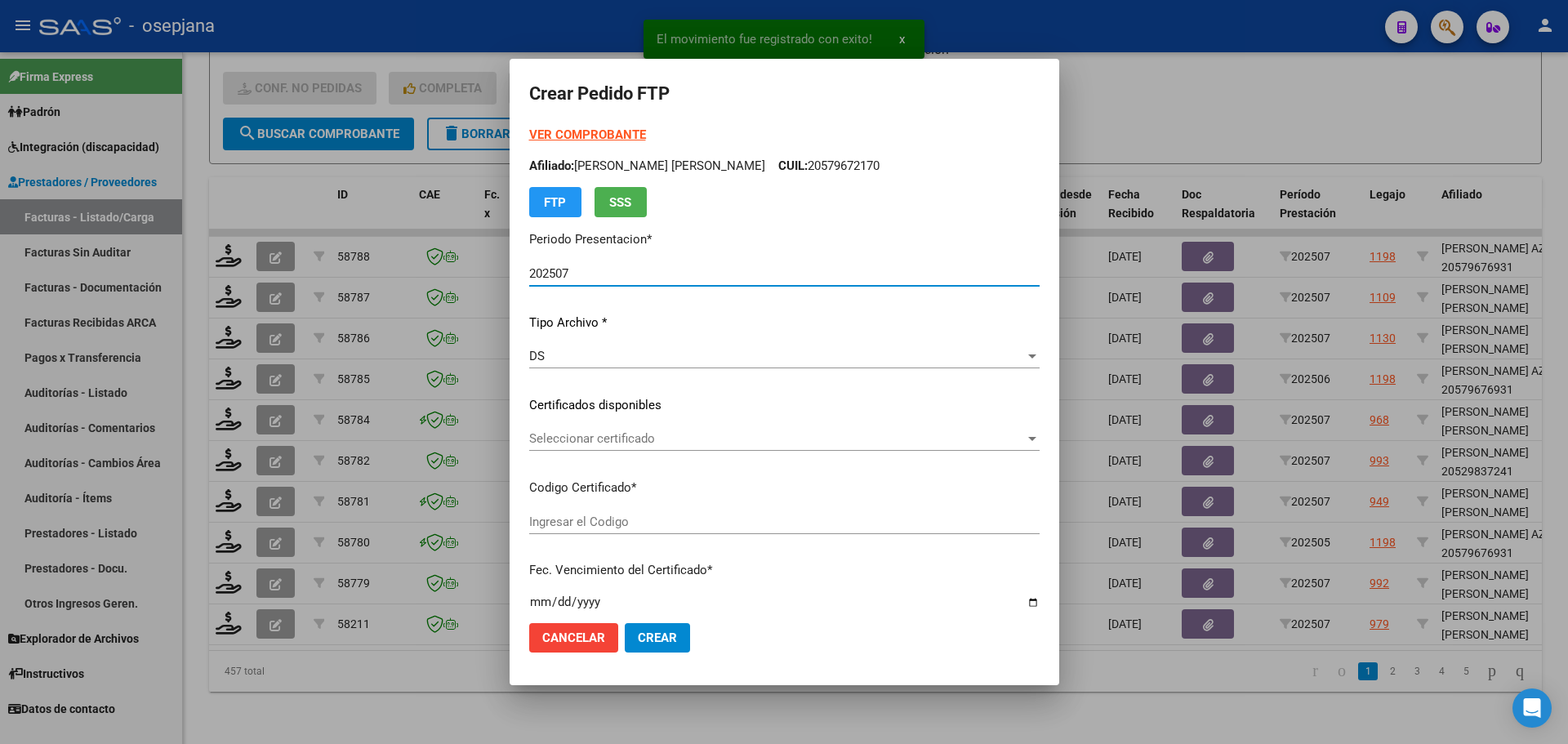
type input "ARG02000574731842023121820281218BUE311"
type input "[DATE]"
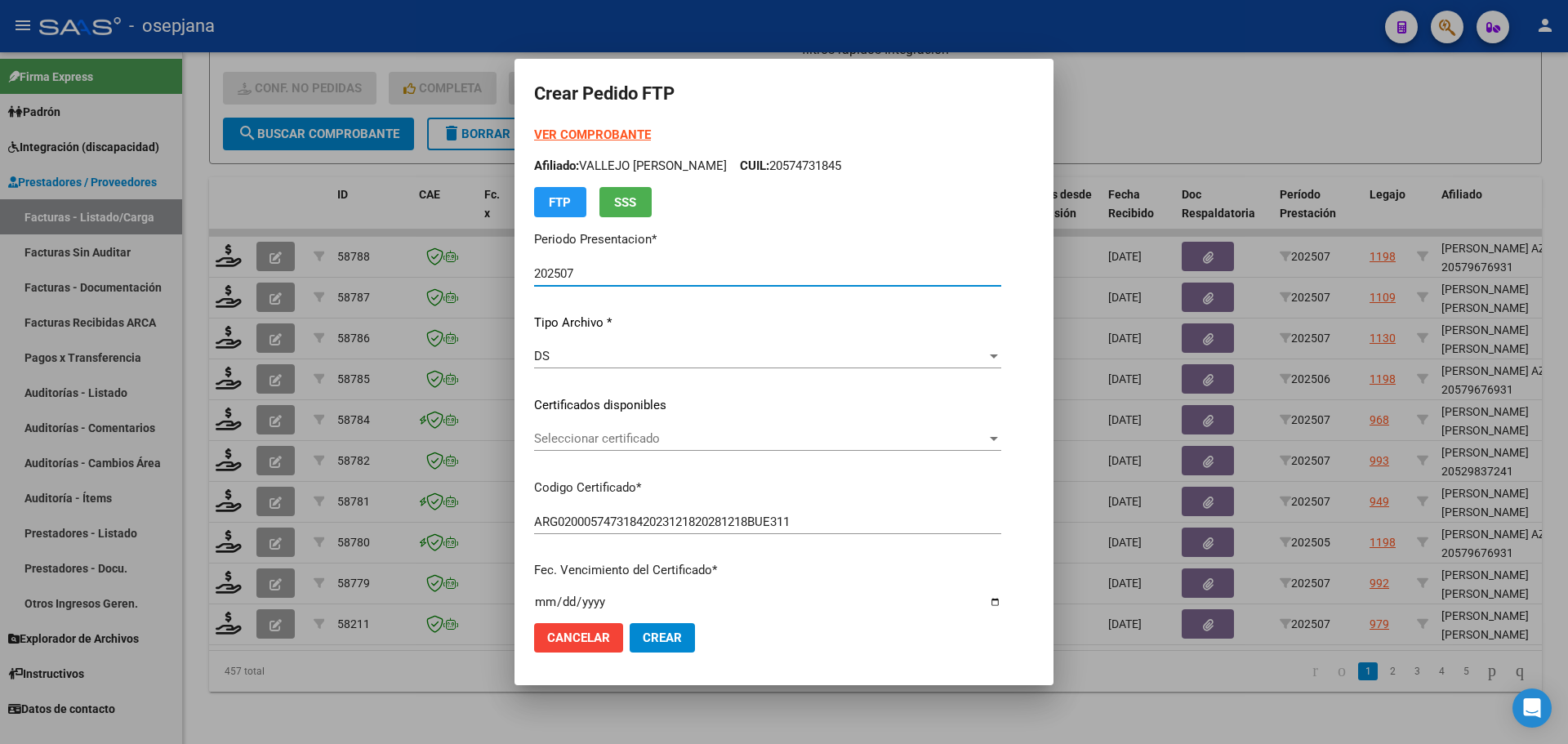
click at [684, 430] on div "Seleccionar certificado Seleccionar certificado" at bounding box center [767, 438] width 467 height 25
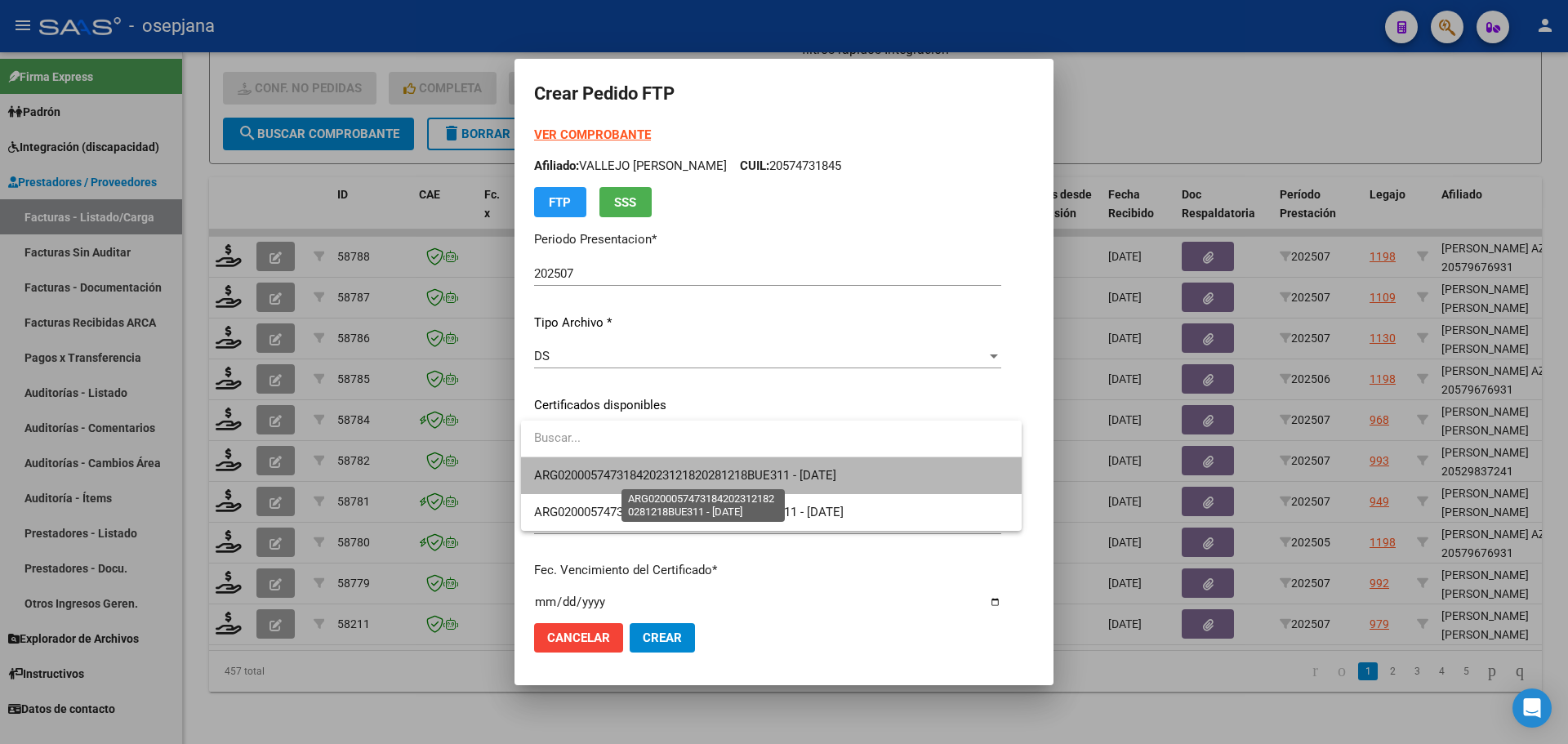
click at [698, 469] on span "ARG02000574731842023121820281218BUE311 - [DATE]" at bounding box center [684, 475] width 302 height 15
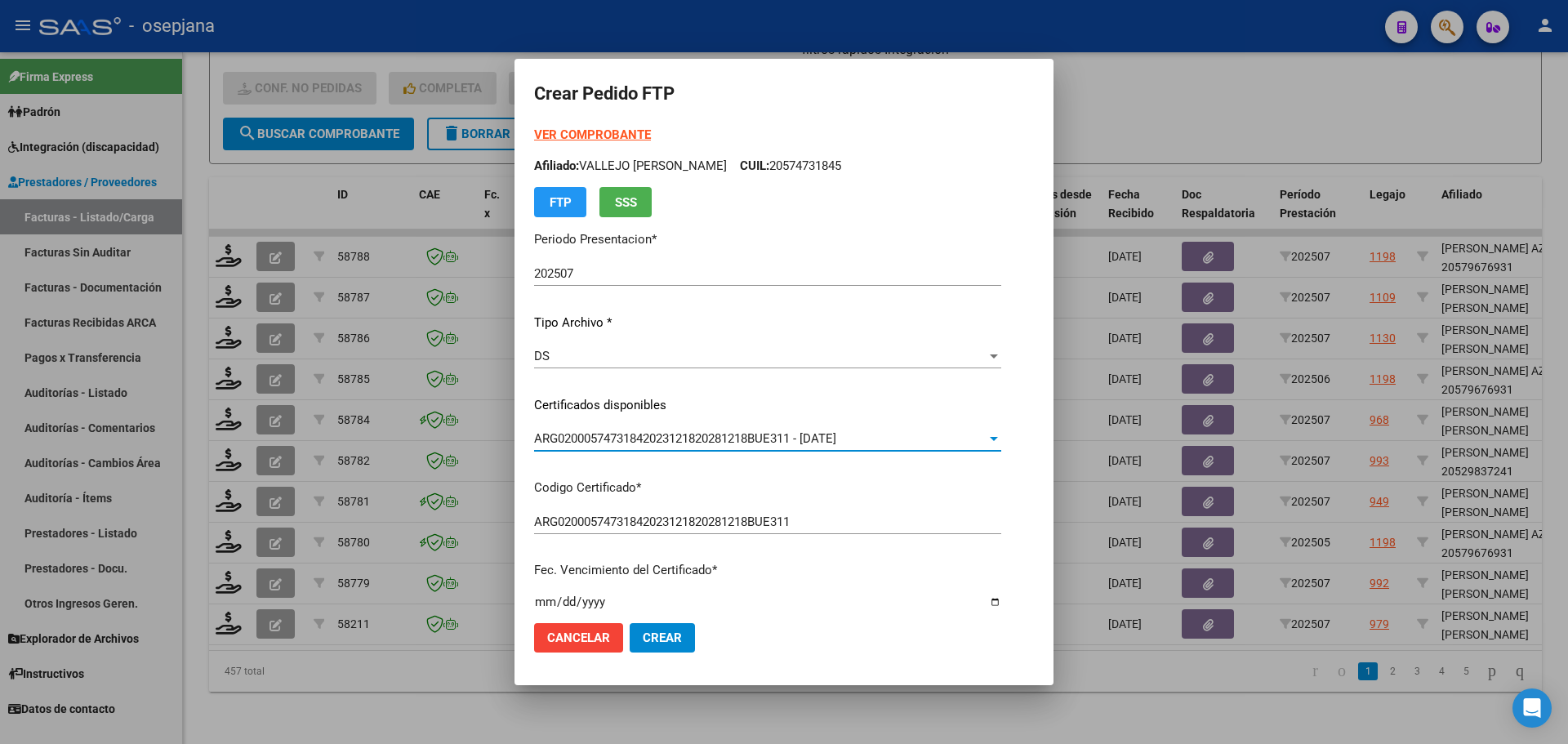
click at [610, 136] on strong "VER COMPROBANTE" at bounding box center [592, 135] width 116 height 15
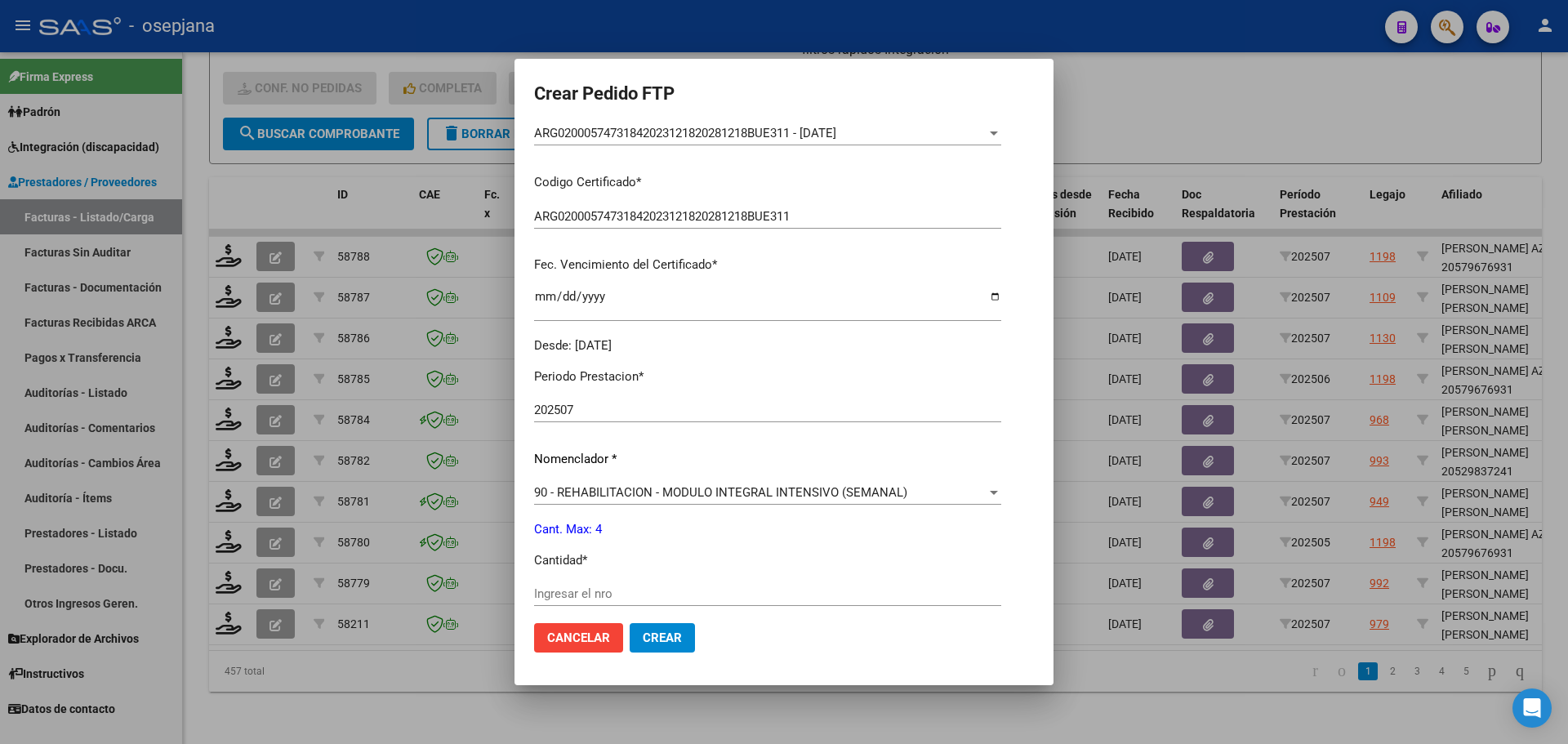
scroll to position [327, 0]
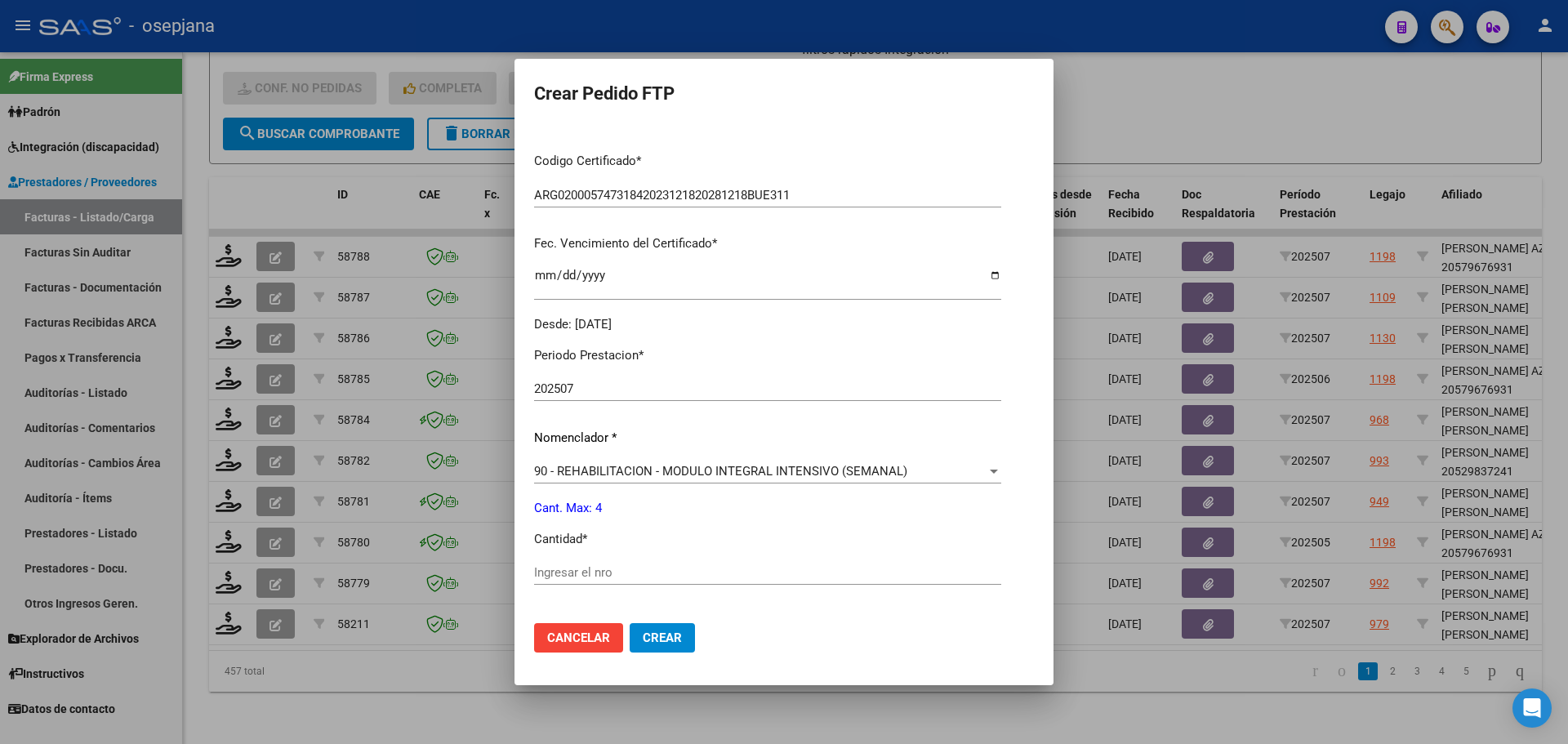
click at [561, 575] on input "Ingresar el nro" at bounding box center [767, 572] width 467 height 15
type input "4"
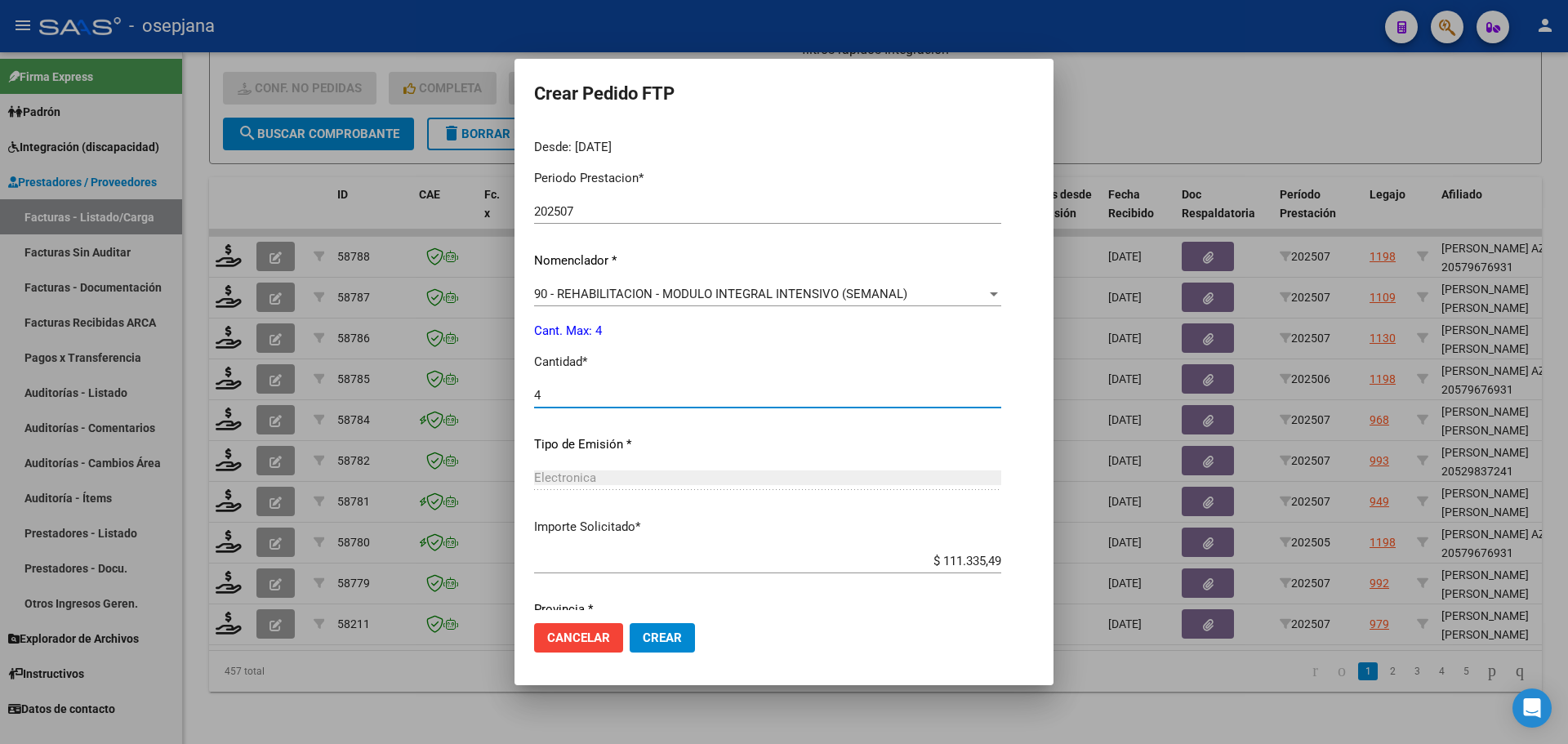
scroll to position [565, 0]
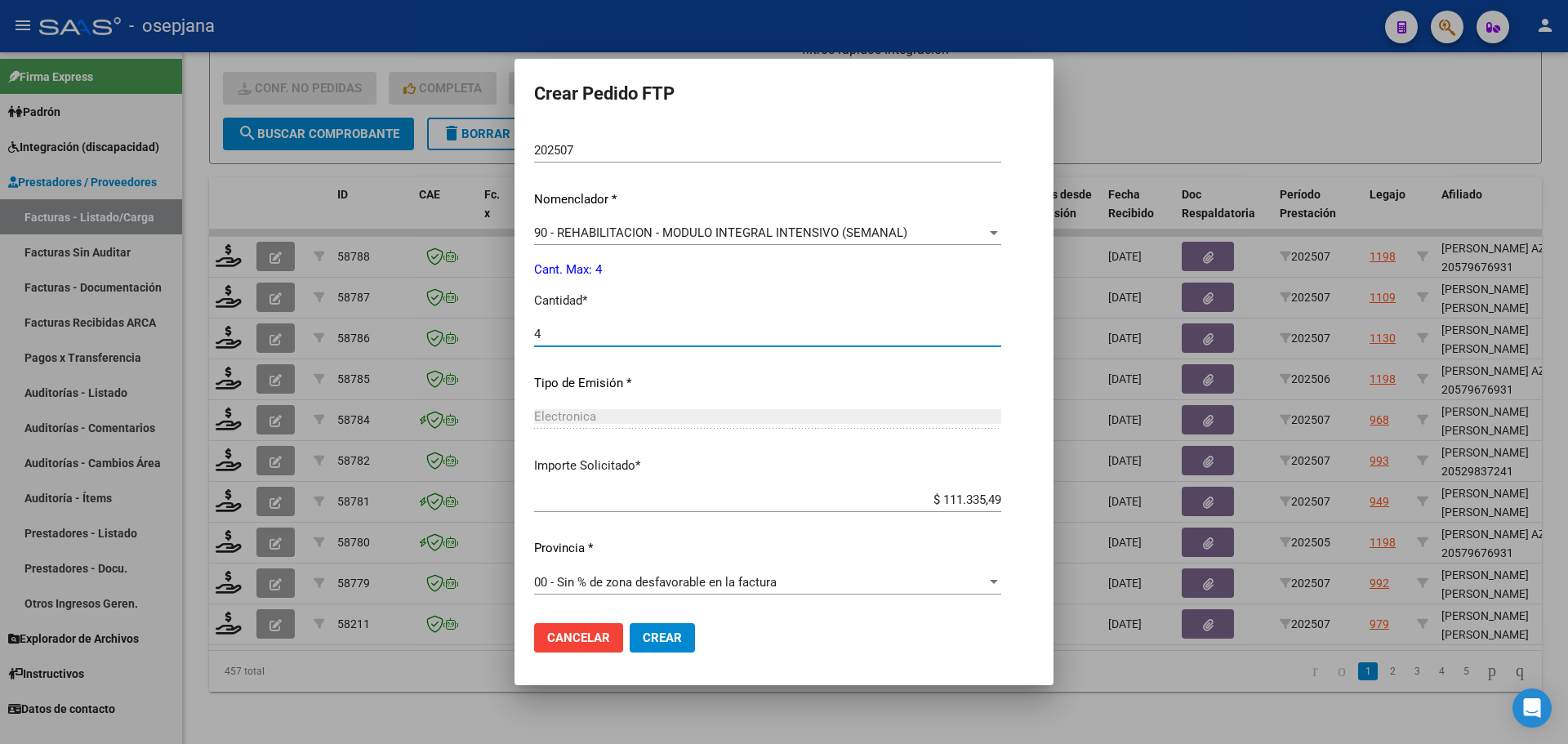
click at [668, 631] on span "Crear" at bounding box center [662, 638] width 39 height 15
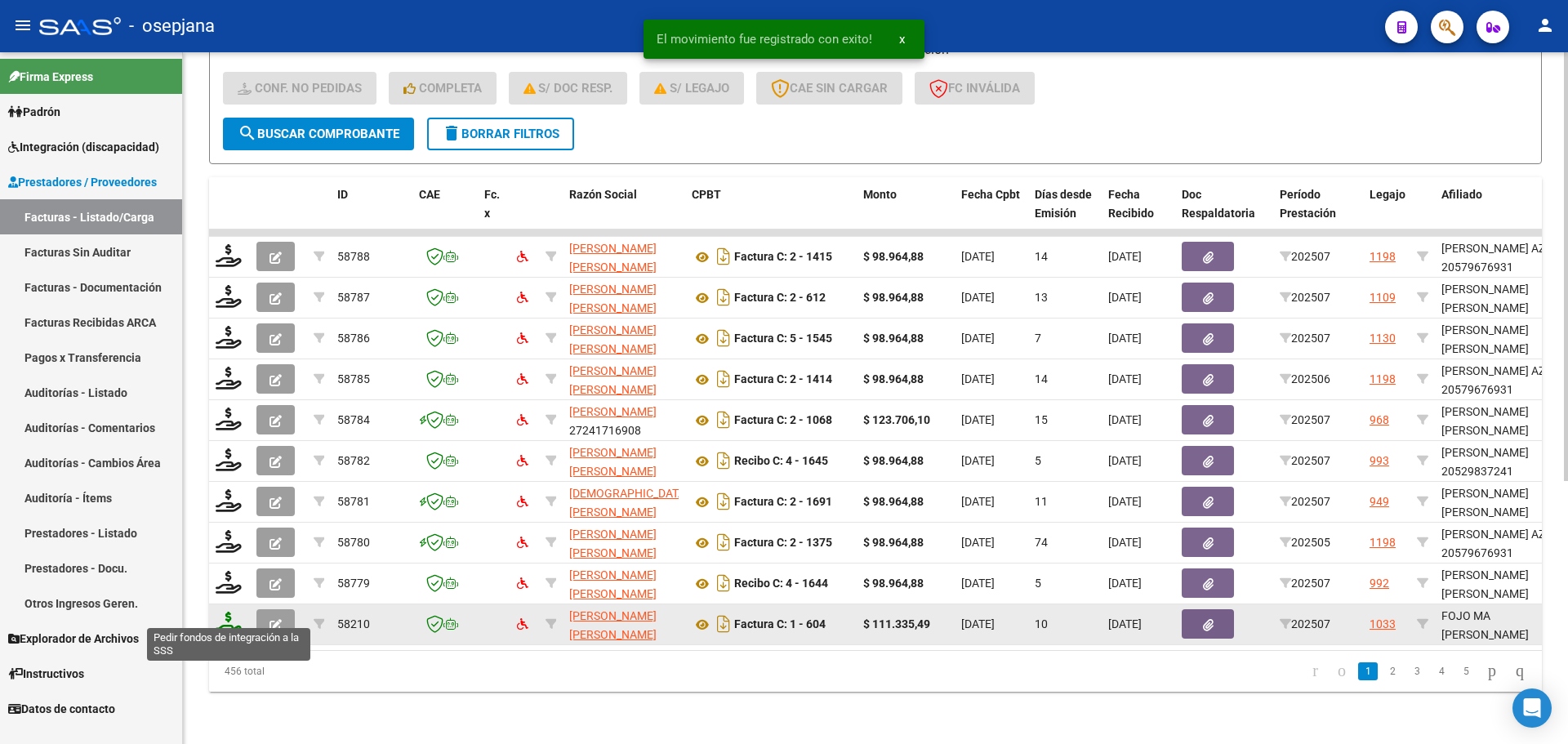
click at [231, 611] on icon at bounding box center [228, 622] width 26 height 23
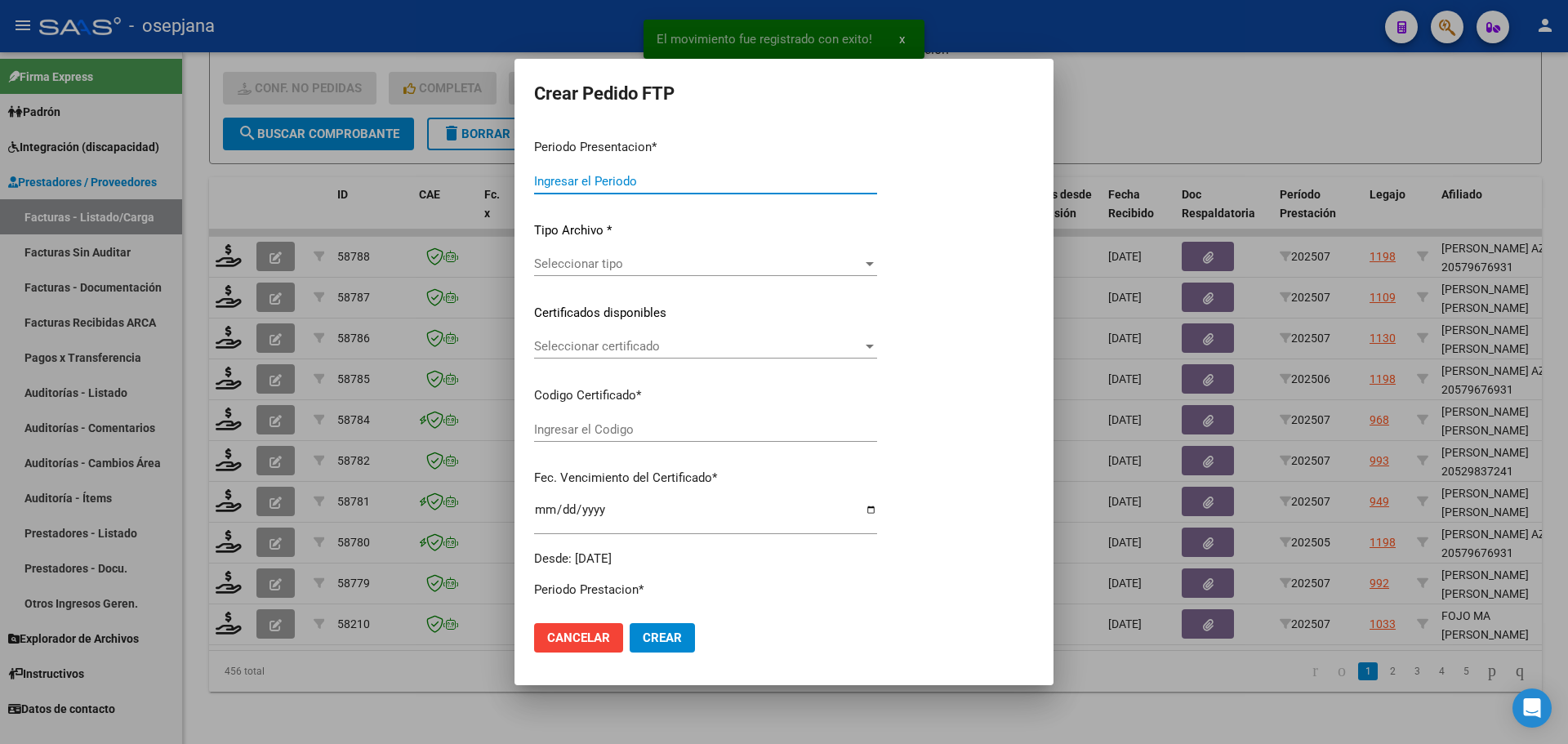
type input "202507"
type input "$ 111.335,49"
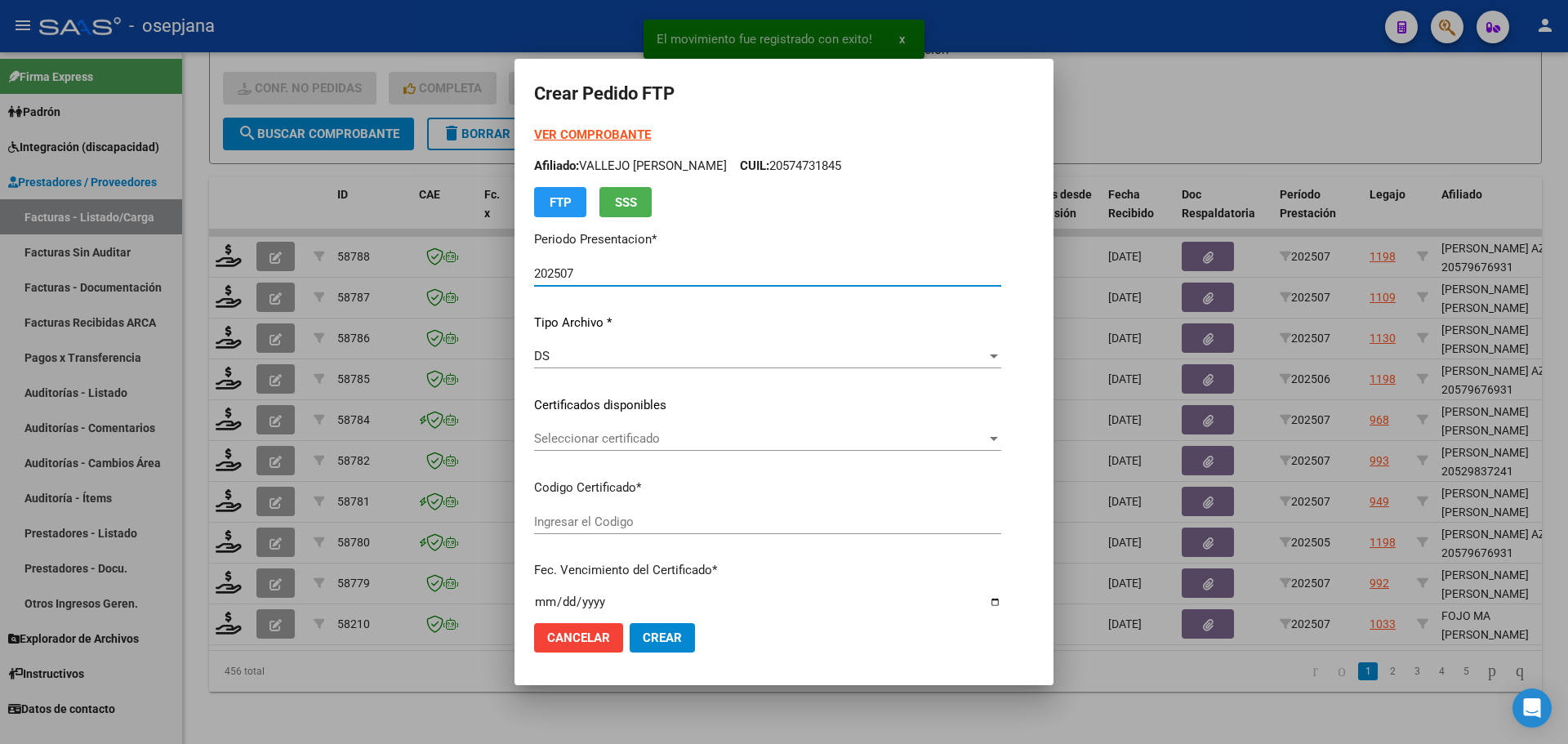
type input "ARG01000506864602022072220320722BSAS311"
type input "[DATE]"
click at [630, 434] on span "Seleccionar certificado" at bounding box center [760, 438] width 453 height 15
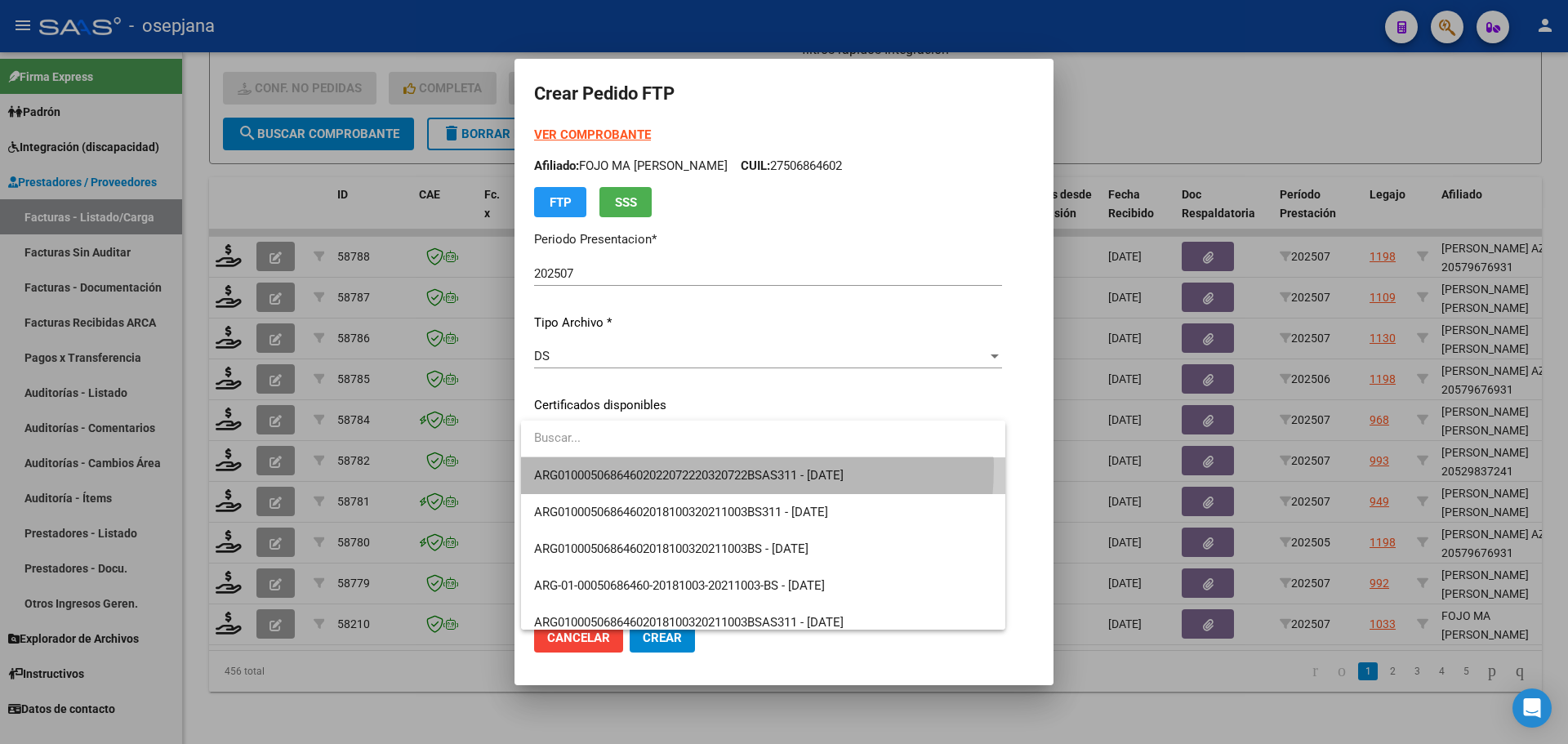
click at [644, 465] on span "ARG01000506864602022072220320722BSAS311 - [DATE]" at bounding box center [763, 475] width 458 height 37
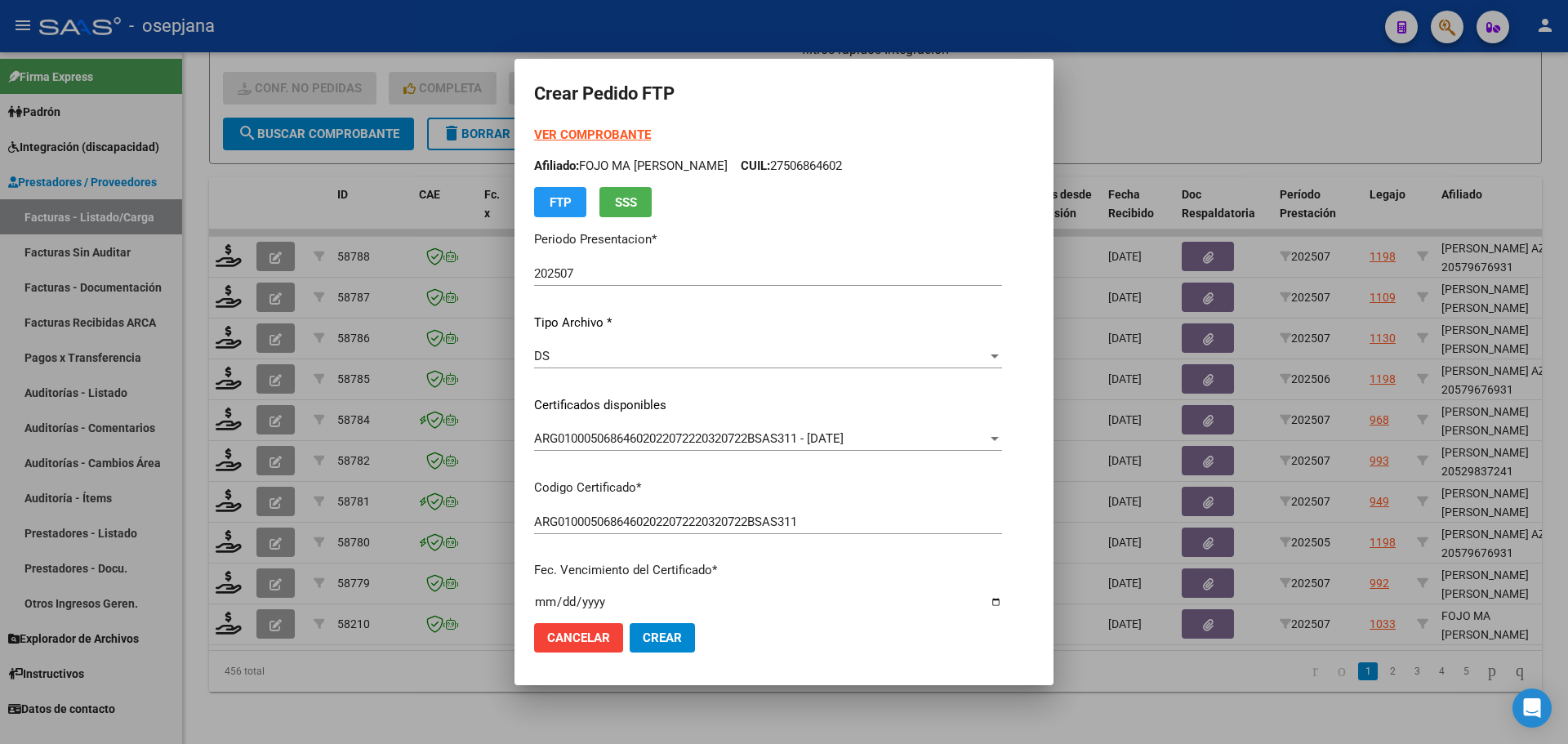
click at [595, 138] on strong "VER COMPROBANTE" at bounding box center [592, 135] width 116 height 15
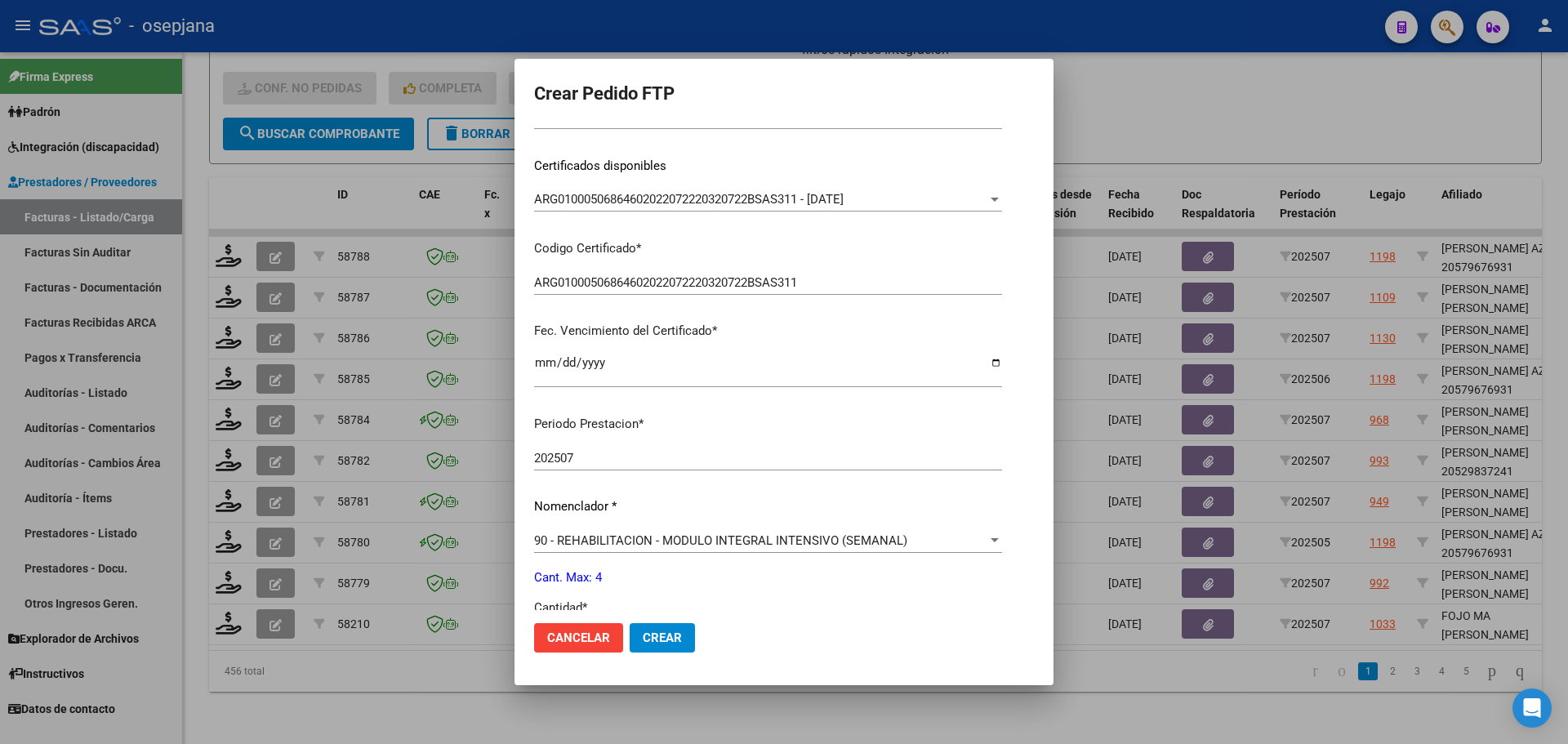
scroll to position [546, 0]
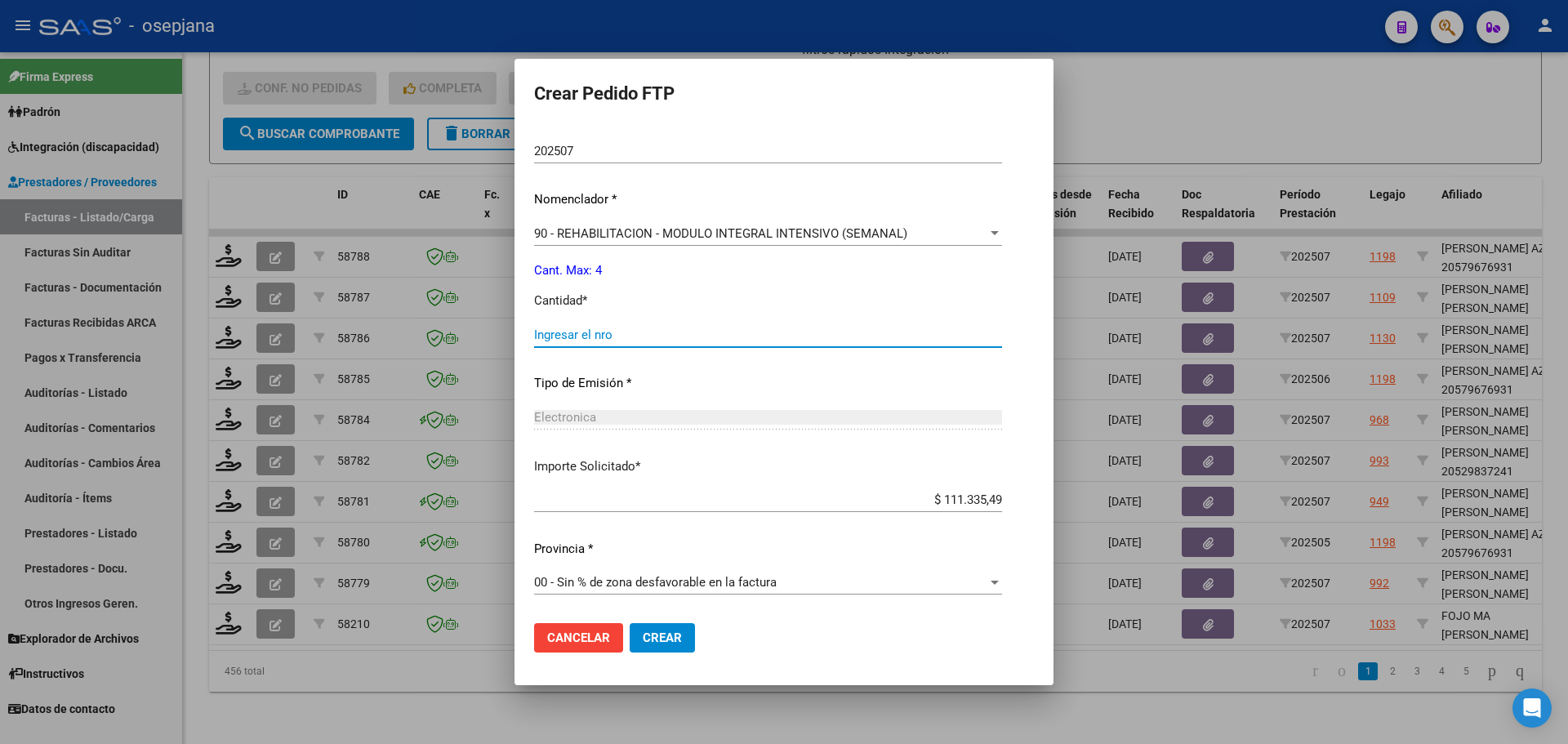
click at [582, 332] on input "Ingresar el nro" at bounding box center [767, 335] width 468 height 15
type input "4"
click at [662, 637] on span "Crear" at bounding box center [662, 638] width 39 height 15
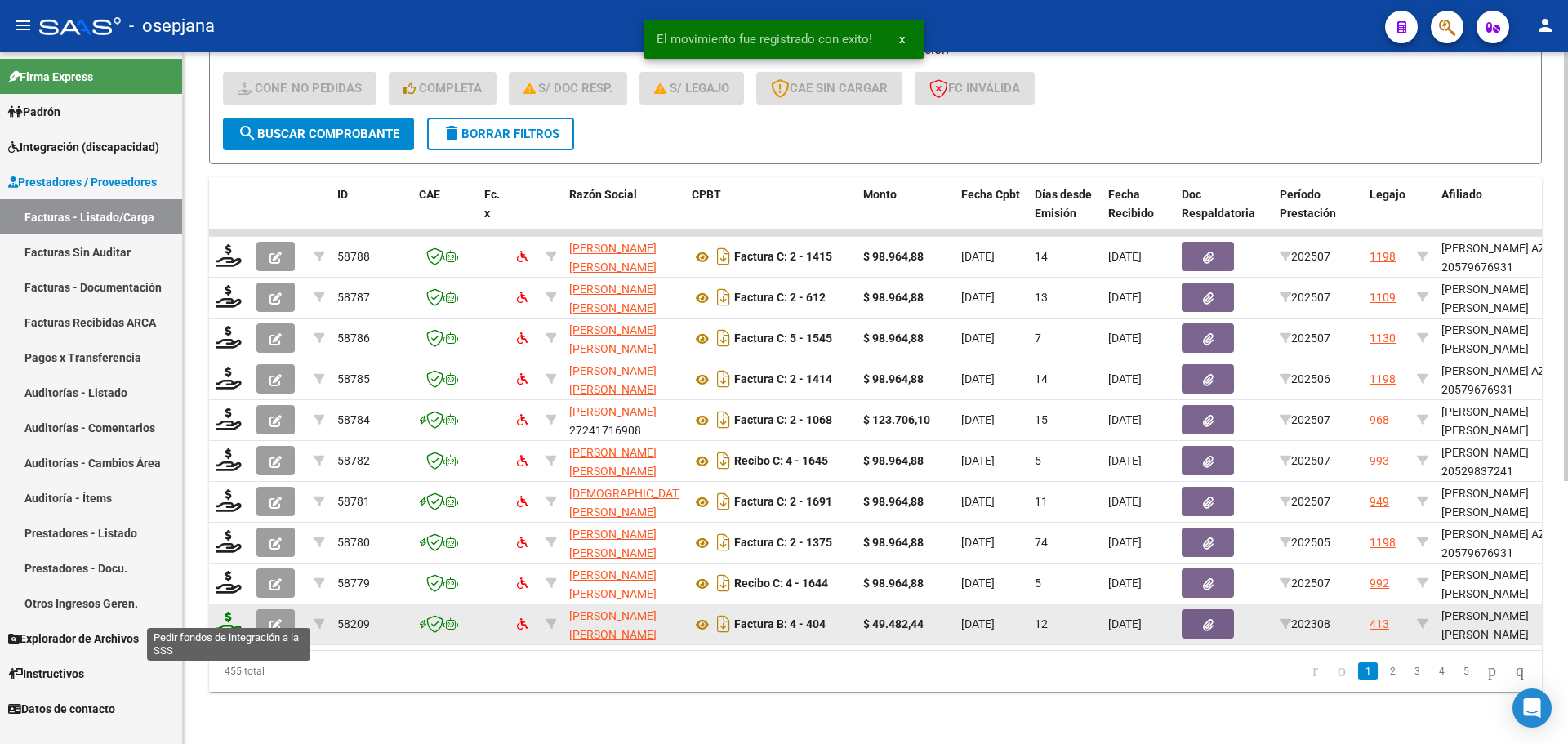
click at [232, 611] on icon at bounding box center [228, 622] width 26 height 23
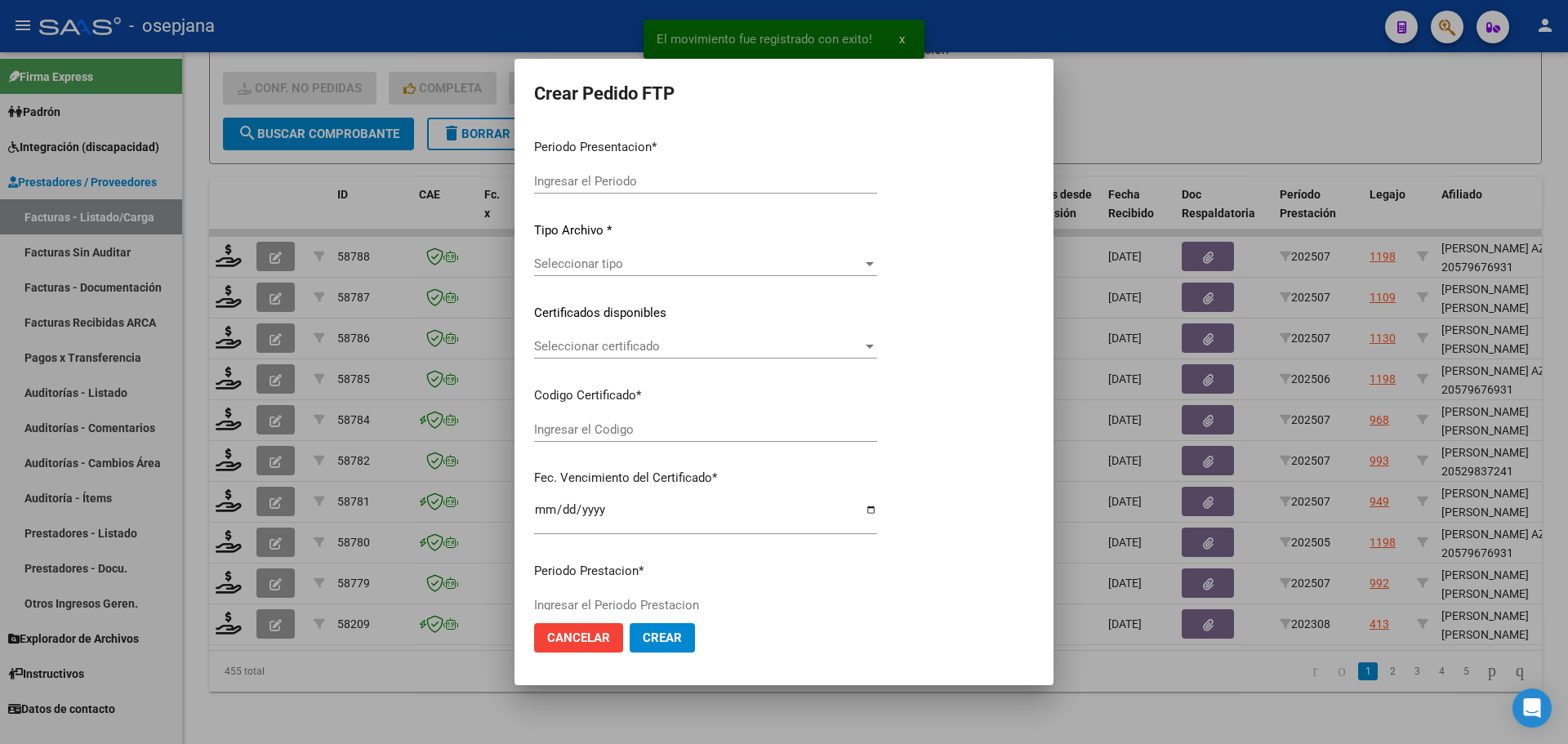
type input "202507"
type input "202308"
type input "$ 49.482,44"
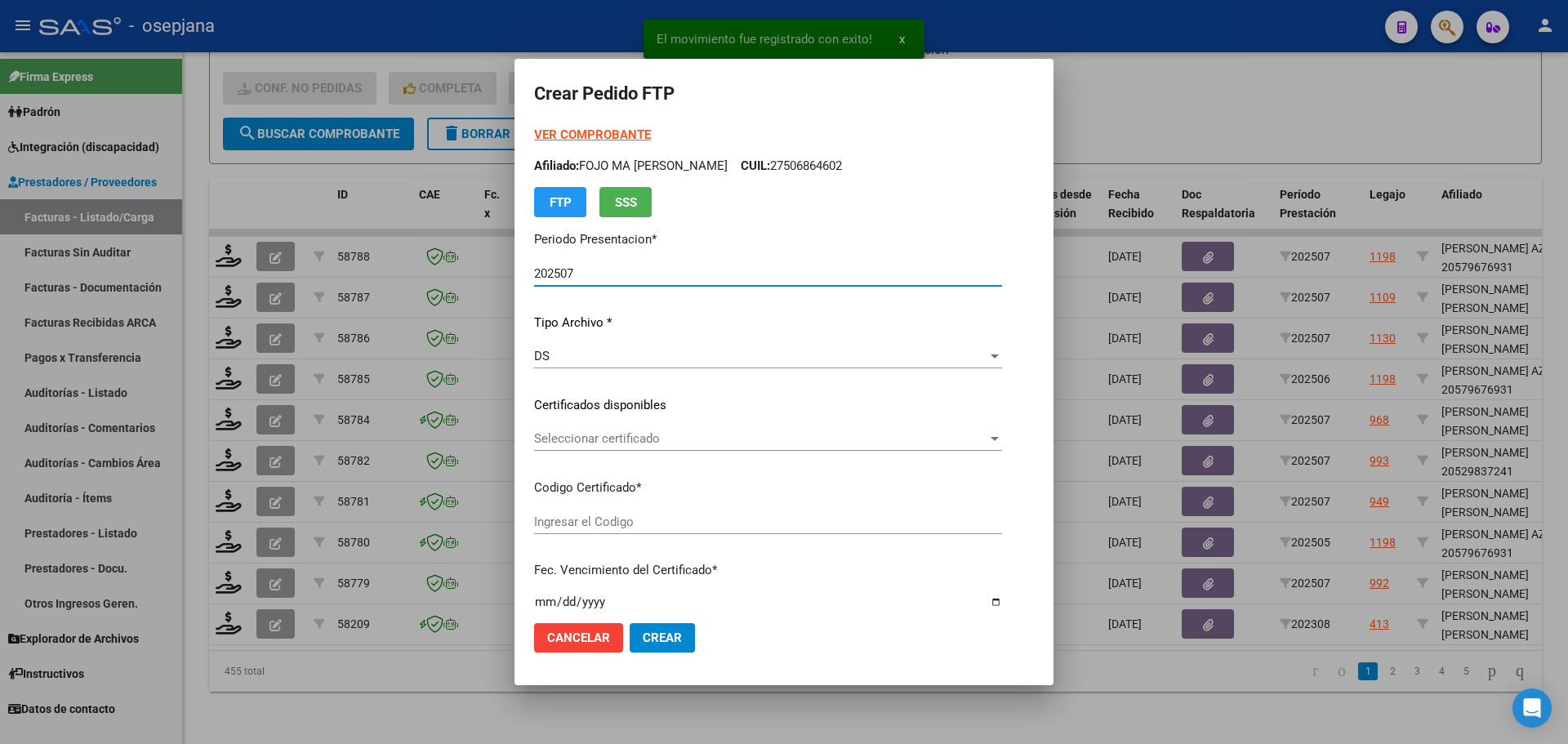
type input "ARG01000554359402022121520271215BS427"
type input "[DATE]"
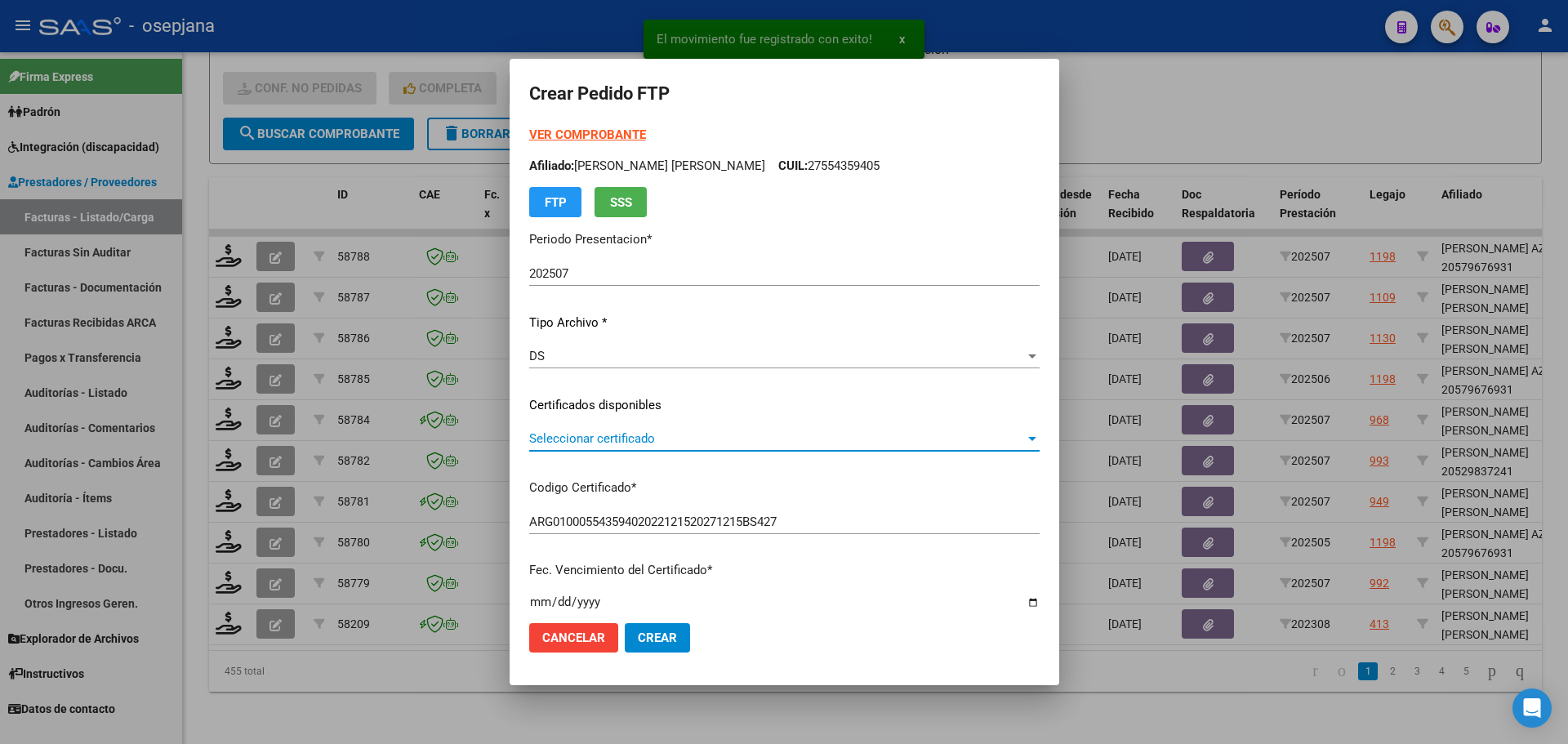
click at [678, 433] on span "Seleccionar certificado" at bounding box center [777, 438] width 496 height 15
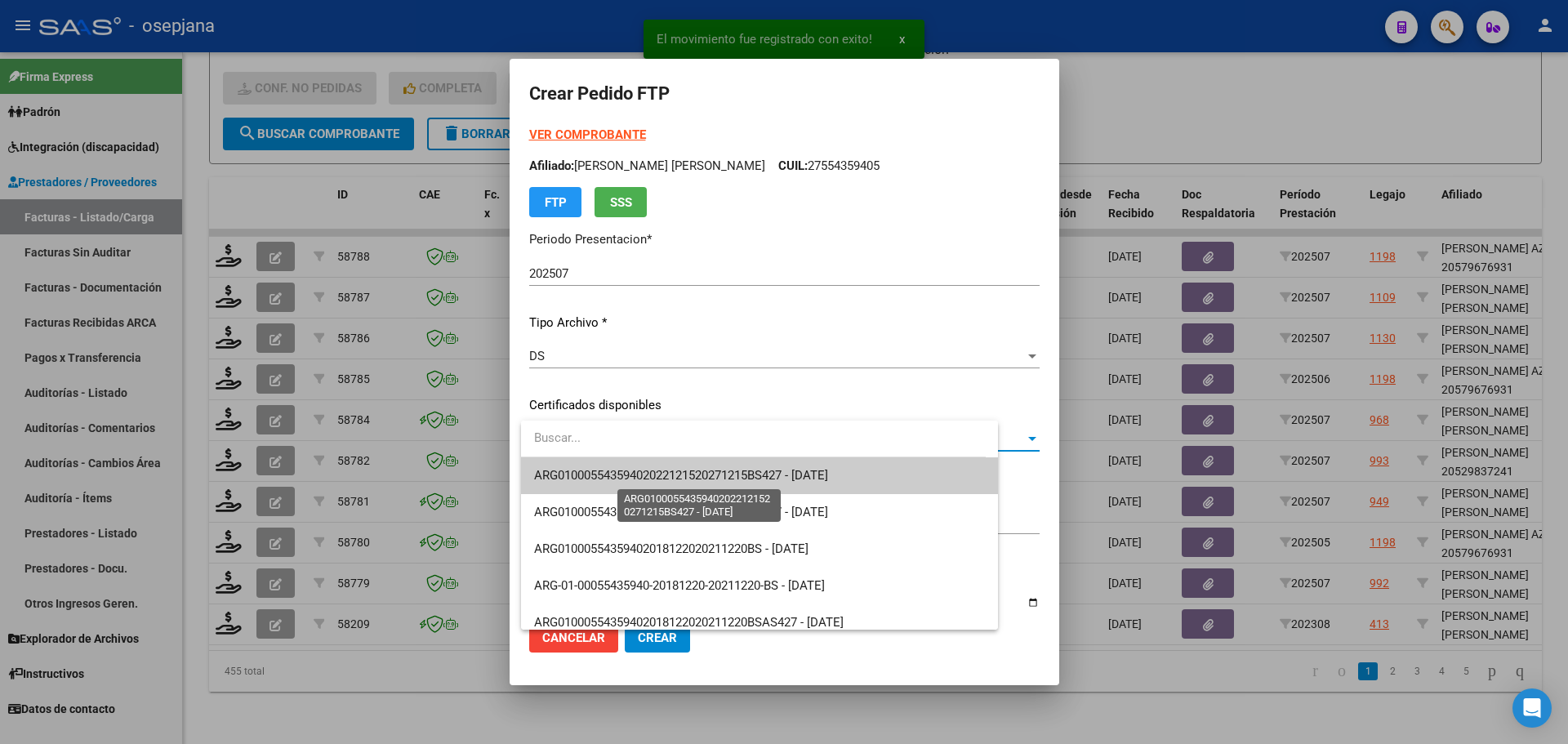
click at [688, 468] on span "ARG01000554359402022121520271215BS427 - [DATE]" at bounding box center [681, 475] width 294 height 15
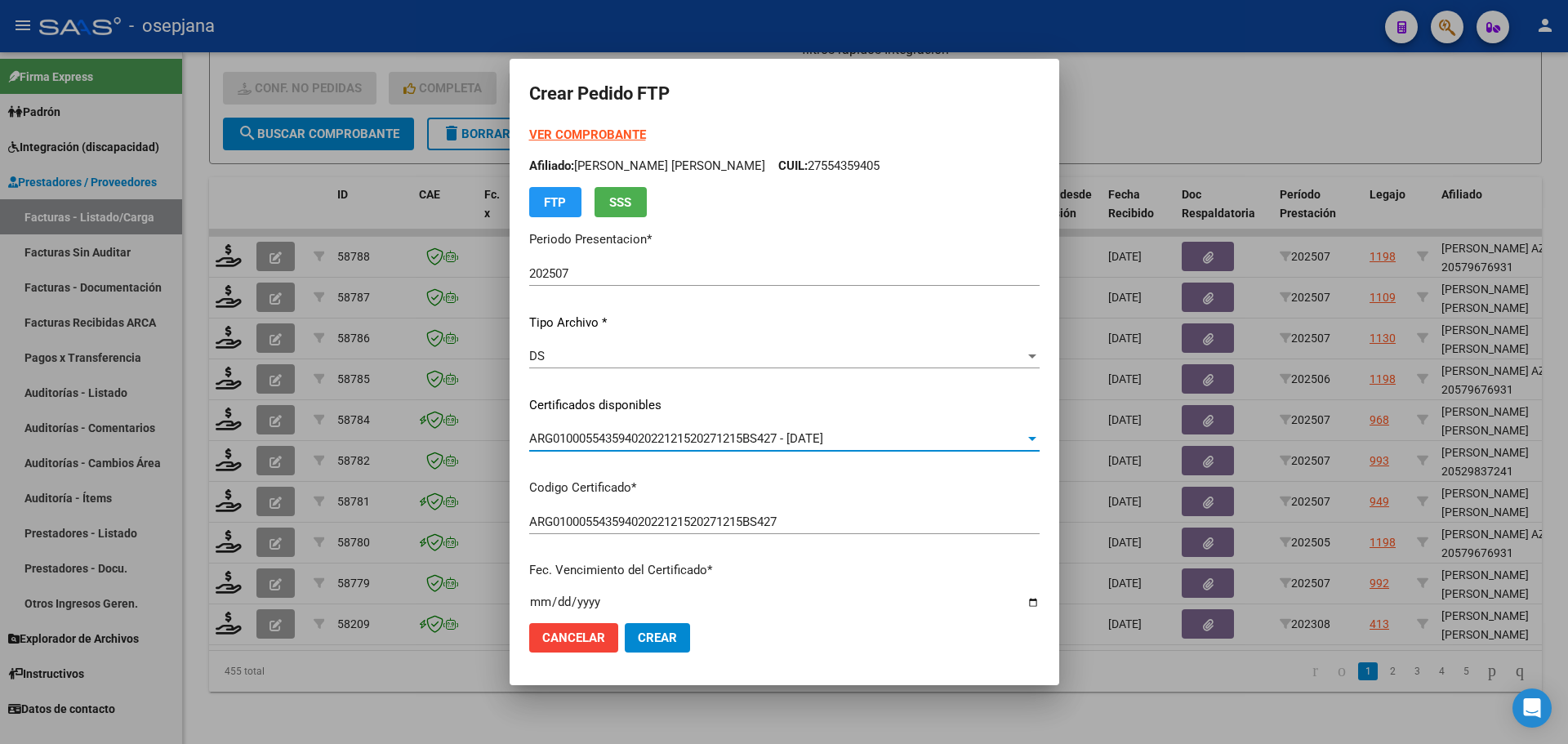
click at [609, 135] on strong "VER COMPROBANTE" at bounding box center [587, 135] width 116 height 15
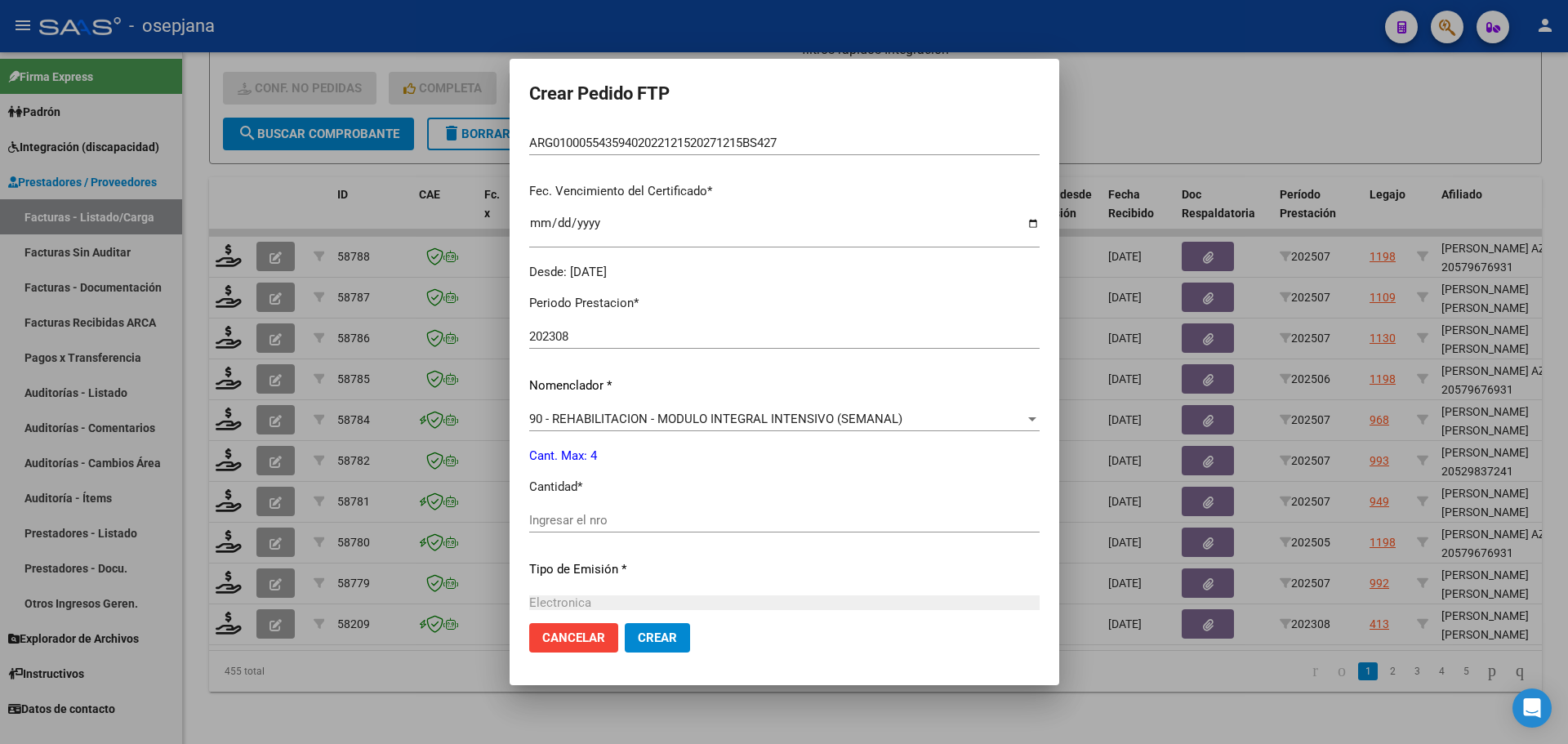
scroll to position [408, 0]
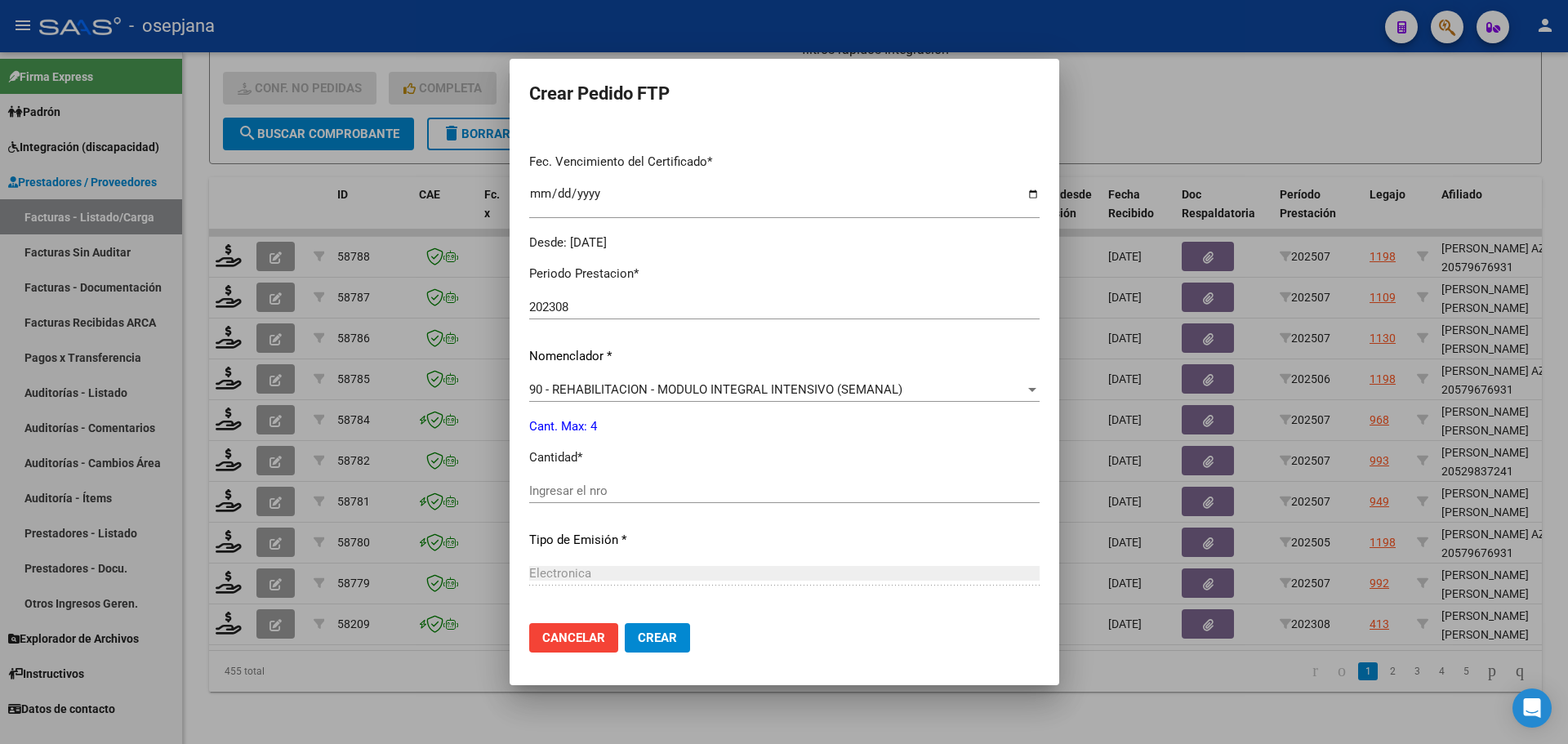
click at [581, 478] on div "Ingresar el nro" at bounding box center [784, 490] width 511 height 25
type input "4"
click at [563, 316] on div "202308 Ingresar el Periodo Prestacion" at bounding box center [784, 306] width 511 height 25
type input "202507"
click at [652, 622] on mat-dialog-actions "Cancelar Crear" at bounding box center [784, 638] width 511 height 55
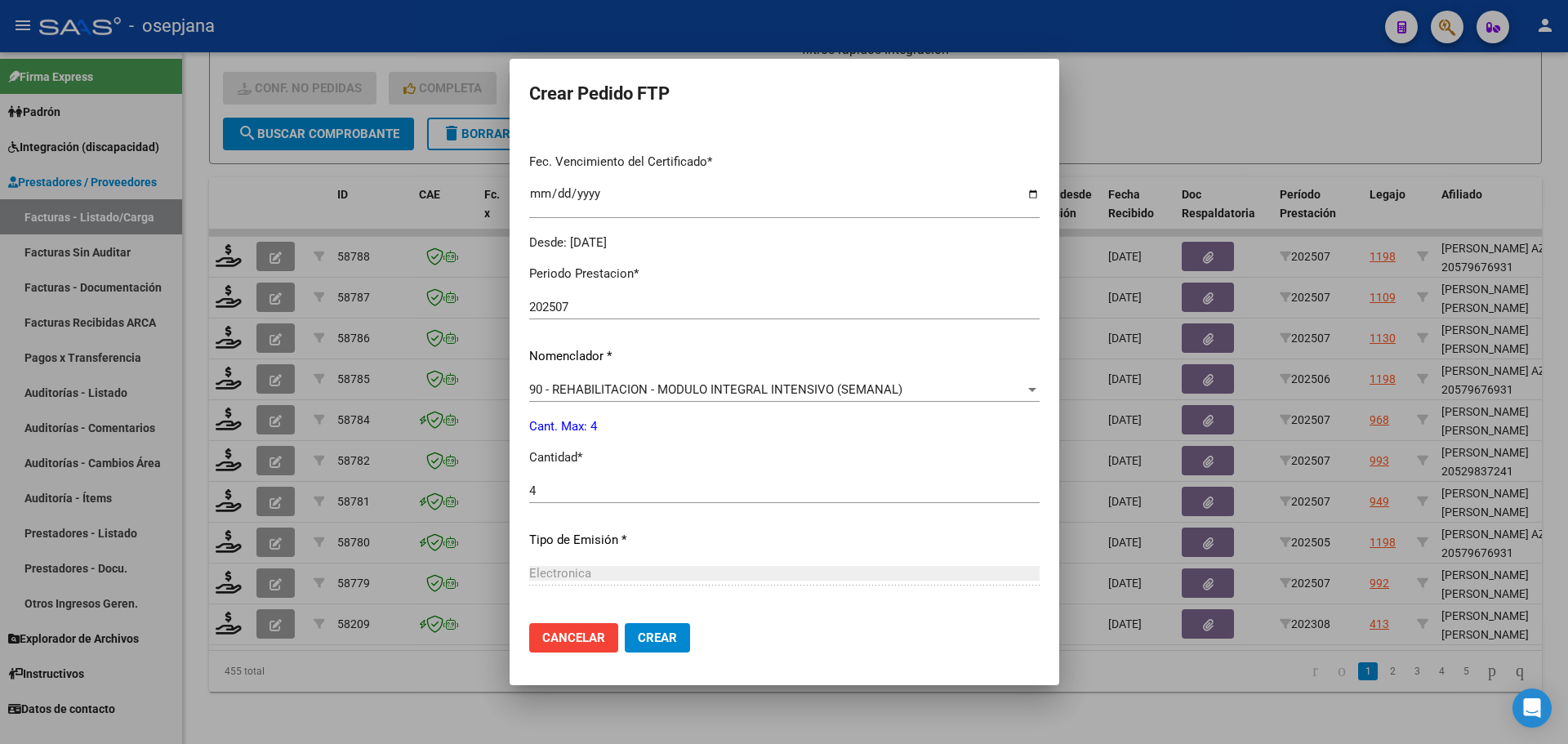
click at [664, 631] on span "Crear" at bounding box center [657, 638] width 39 height 15
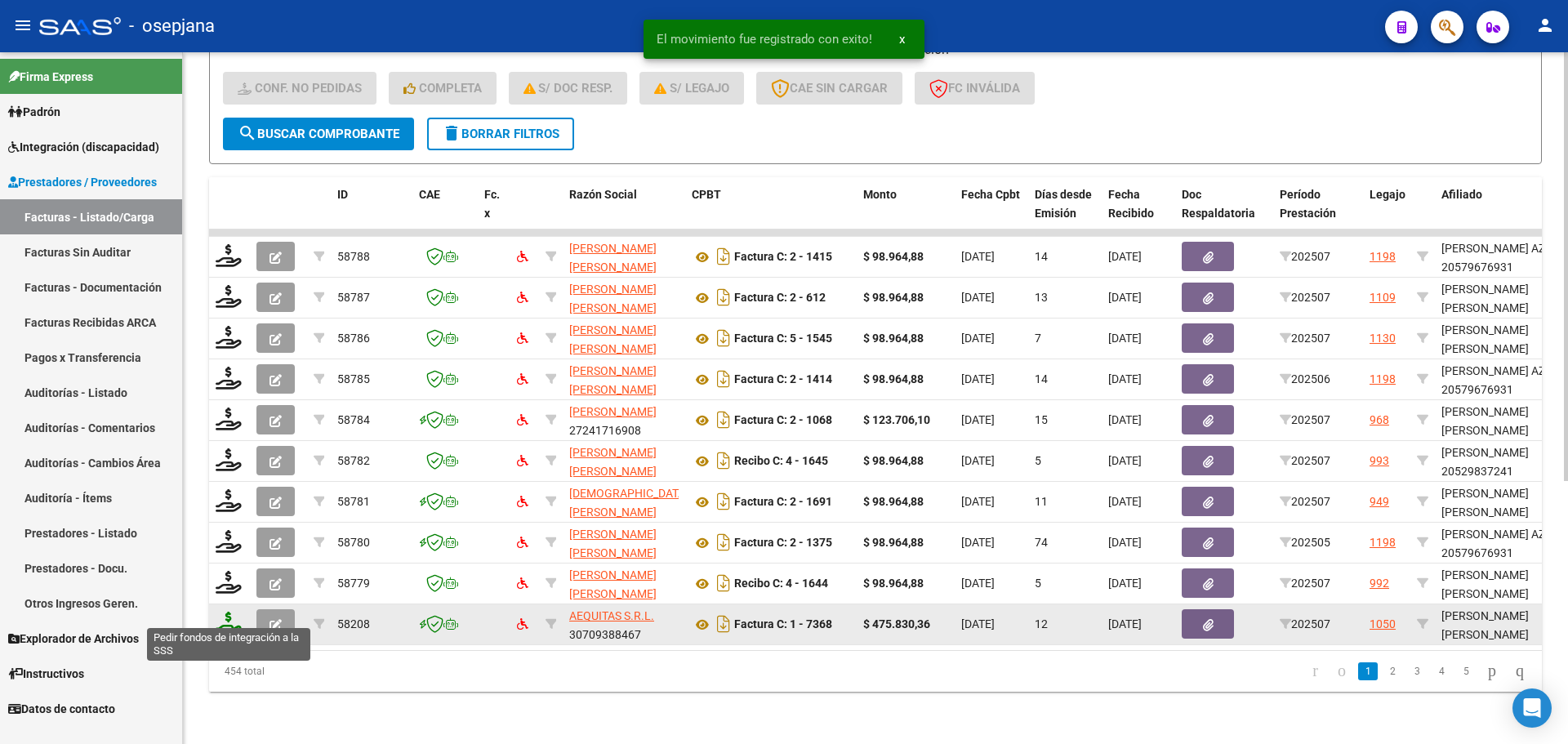
click at [234, 611] on icon at bounding box center [228, 622] width 26 height 23
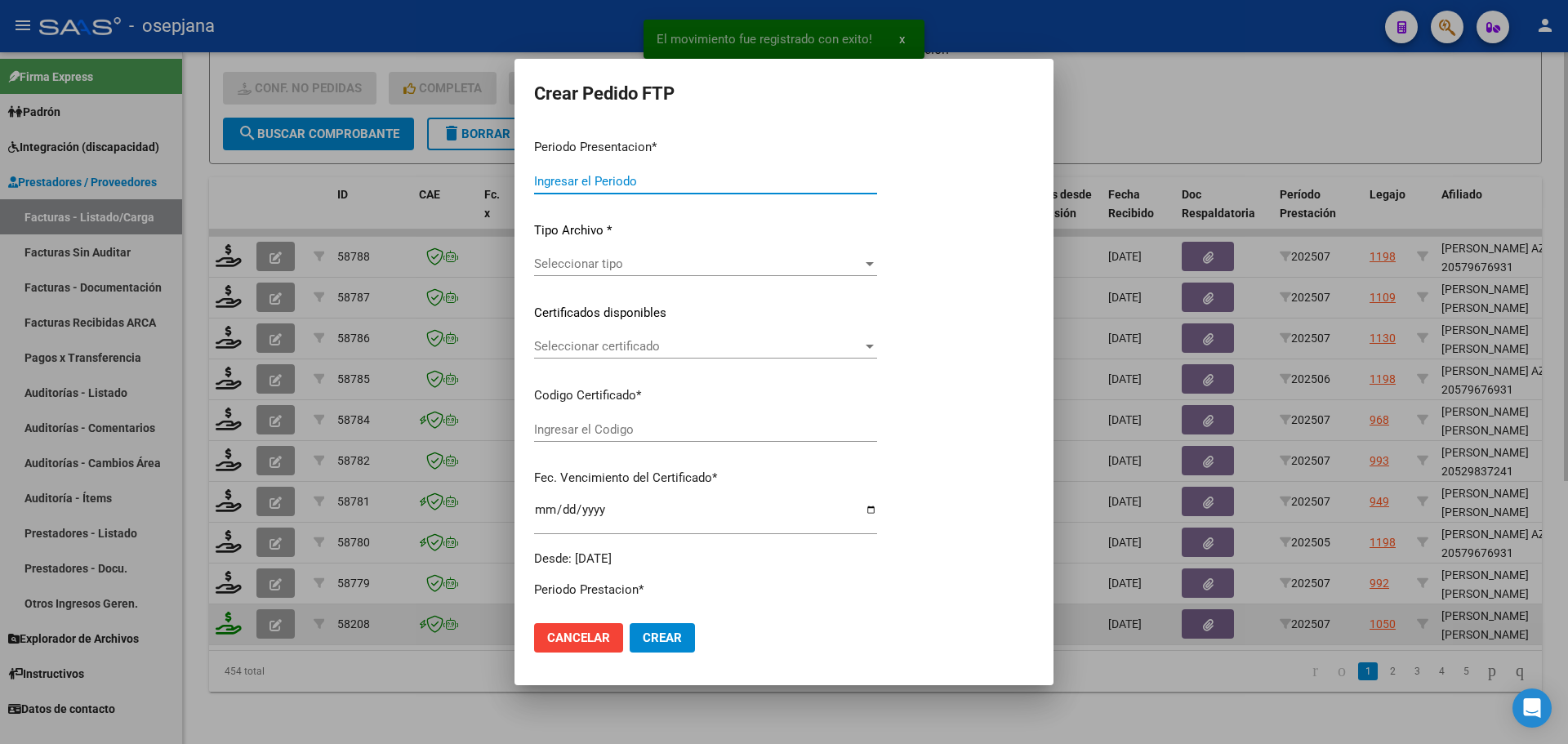
type input "202507"
type input "$ 475.830,36"
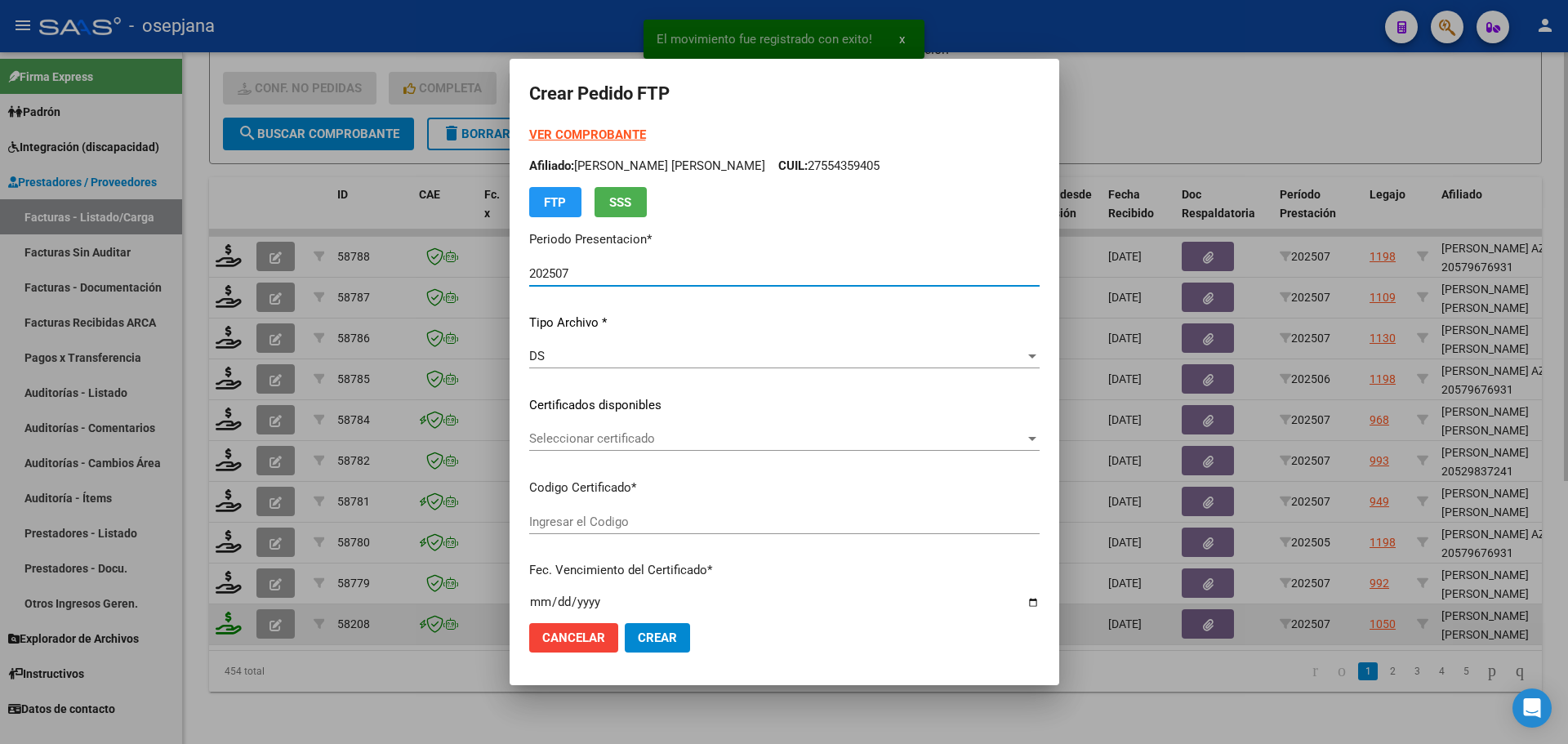
type input "E/T"
type input "[DATE]"
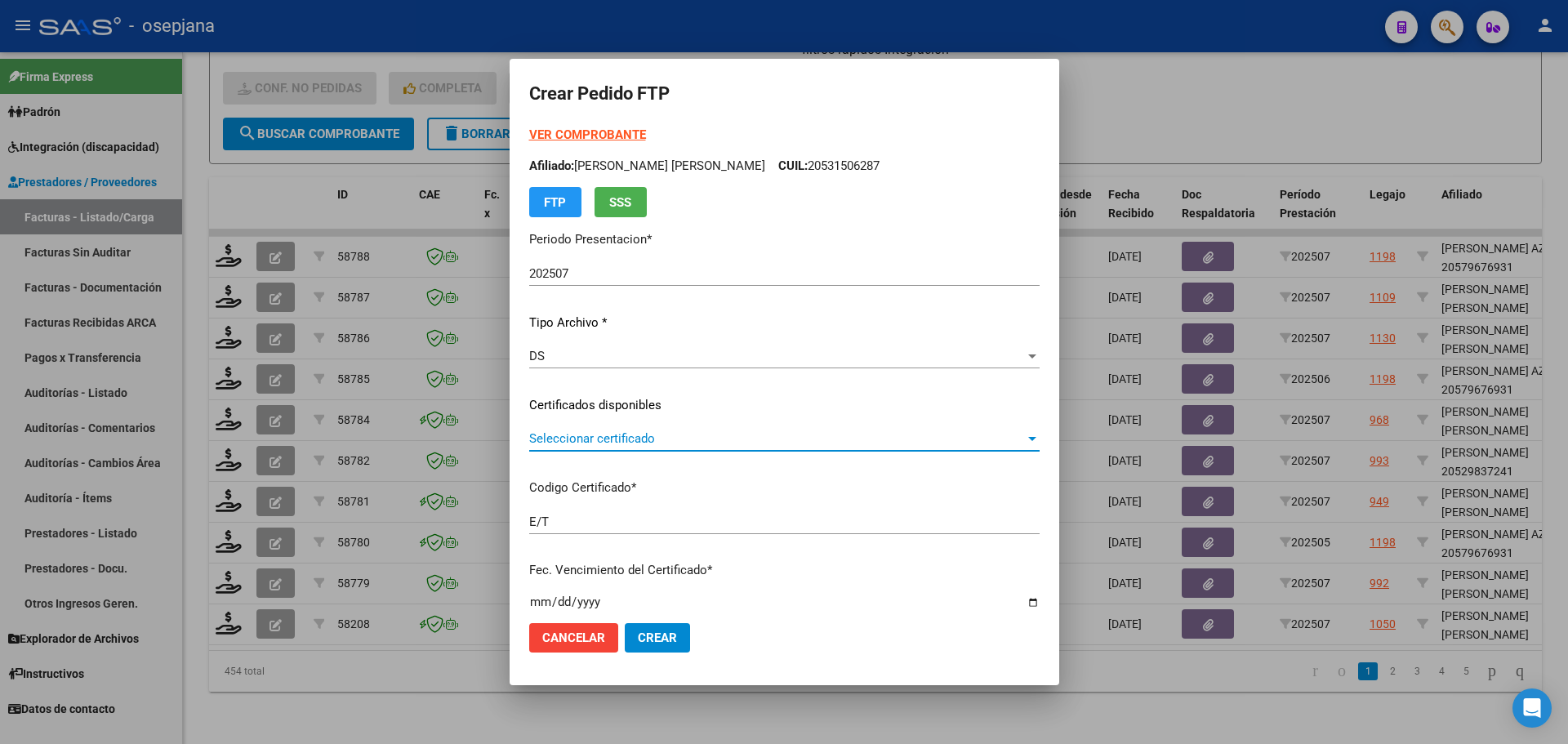
click at [756, 441] on span "Seleccionar certificado" at bounding box center [777, 438] width 496 height 15
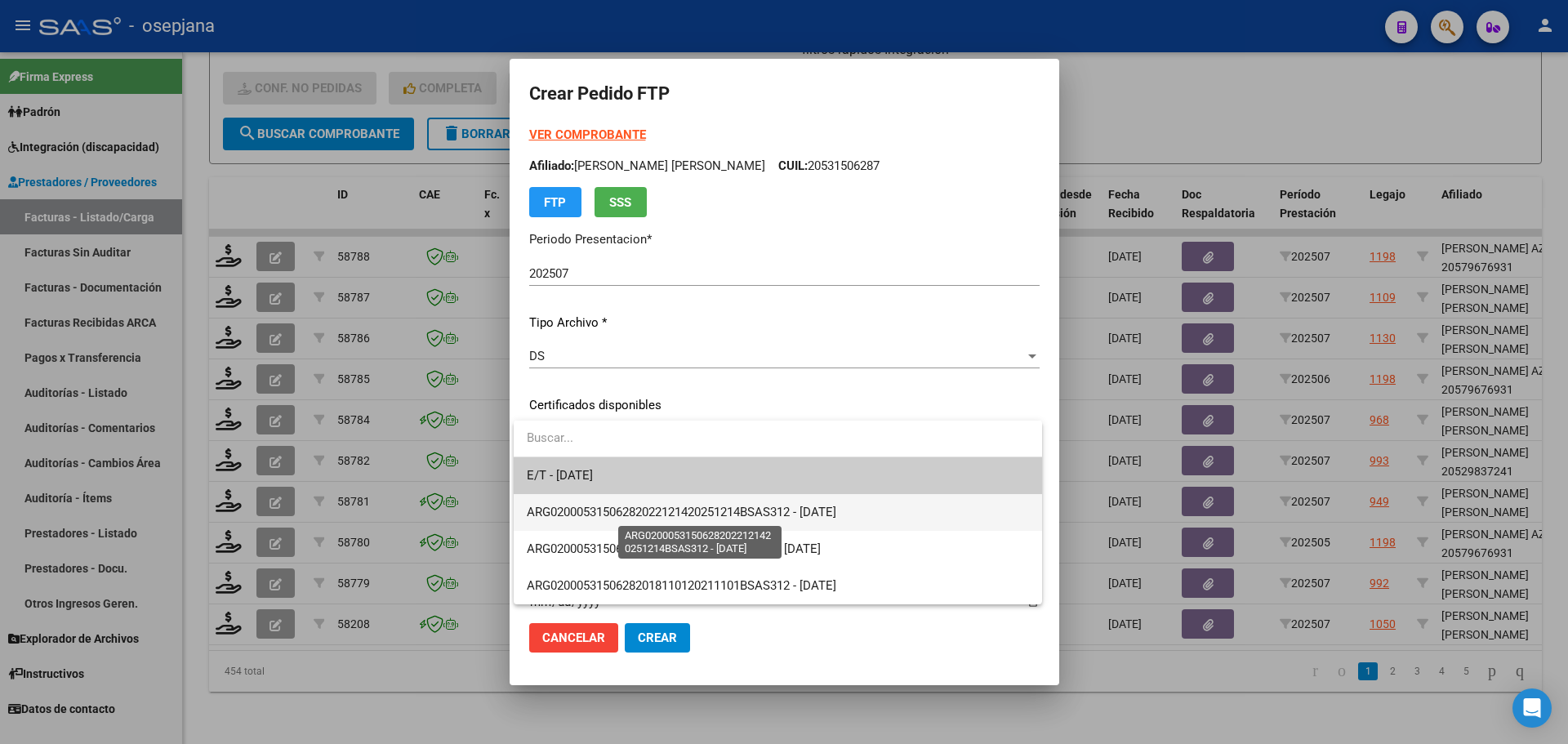
click at [766, 510] on span "ARG02000531506282022121420251214BSAS312 - [DATE]" at bounding box center [681, 512] width 309 height 15
type input "ARG02000531506282022121420251214BSAS312"
type input "[DATE]"
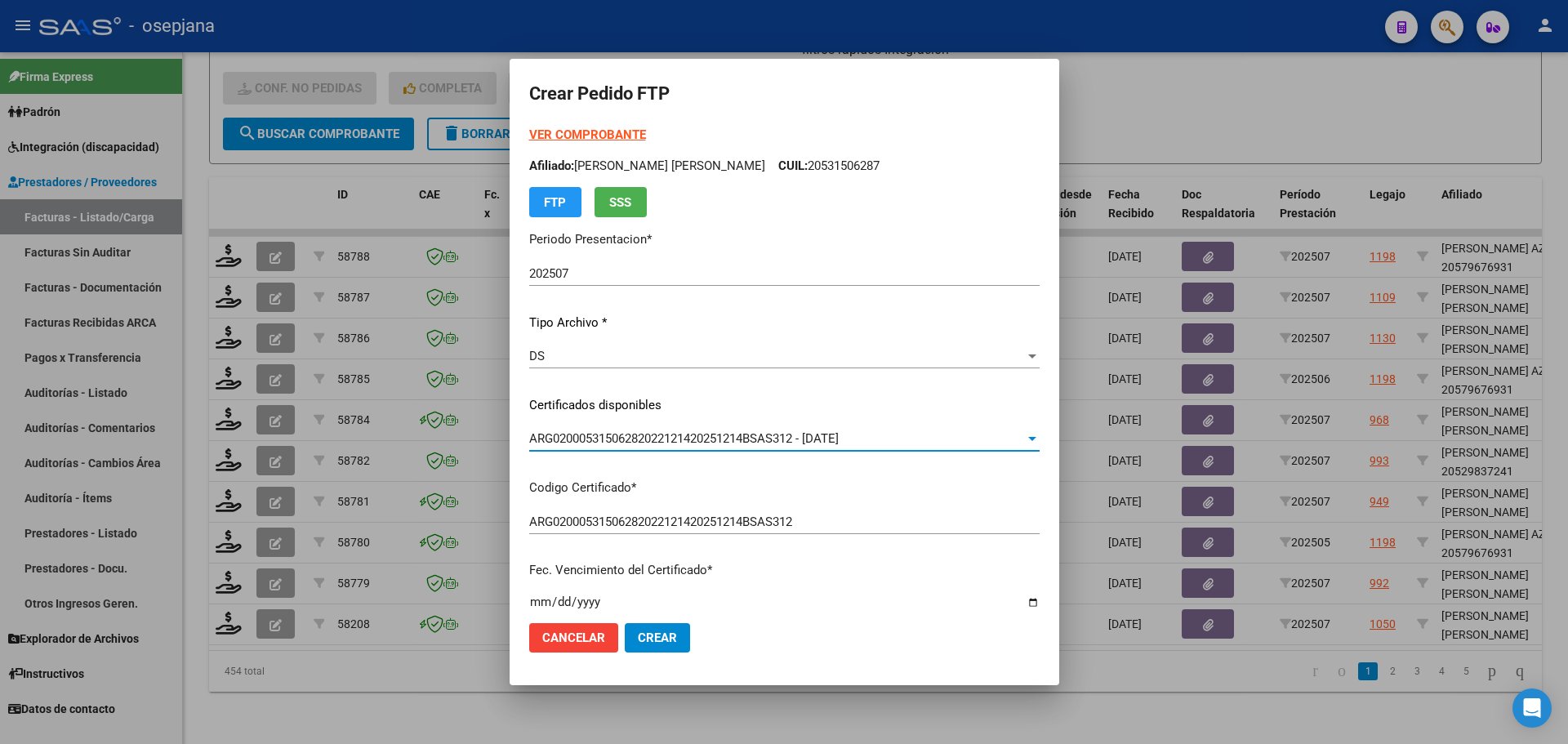
click at [610, 135] on strong "VER COMPROBANTE" at bounding box center [587, 135] width 116 height 15
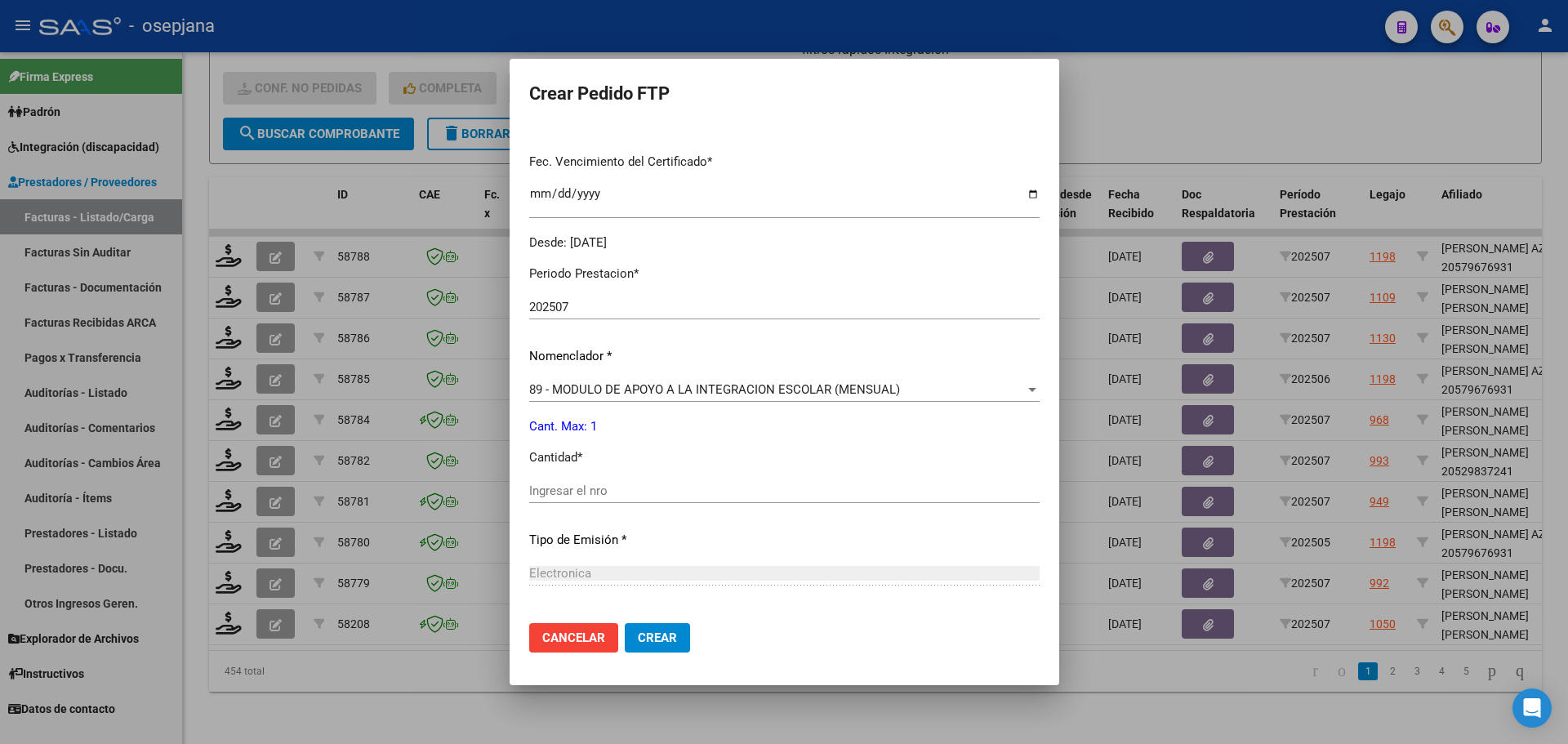
click at [568, 498] on input "Ingresar el nro" at bounding box center [784, 491] width 511 height 15
type input "1"
click at [640, 625] on button "Crear" at bounding box center [657, 638] width 66 height 30
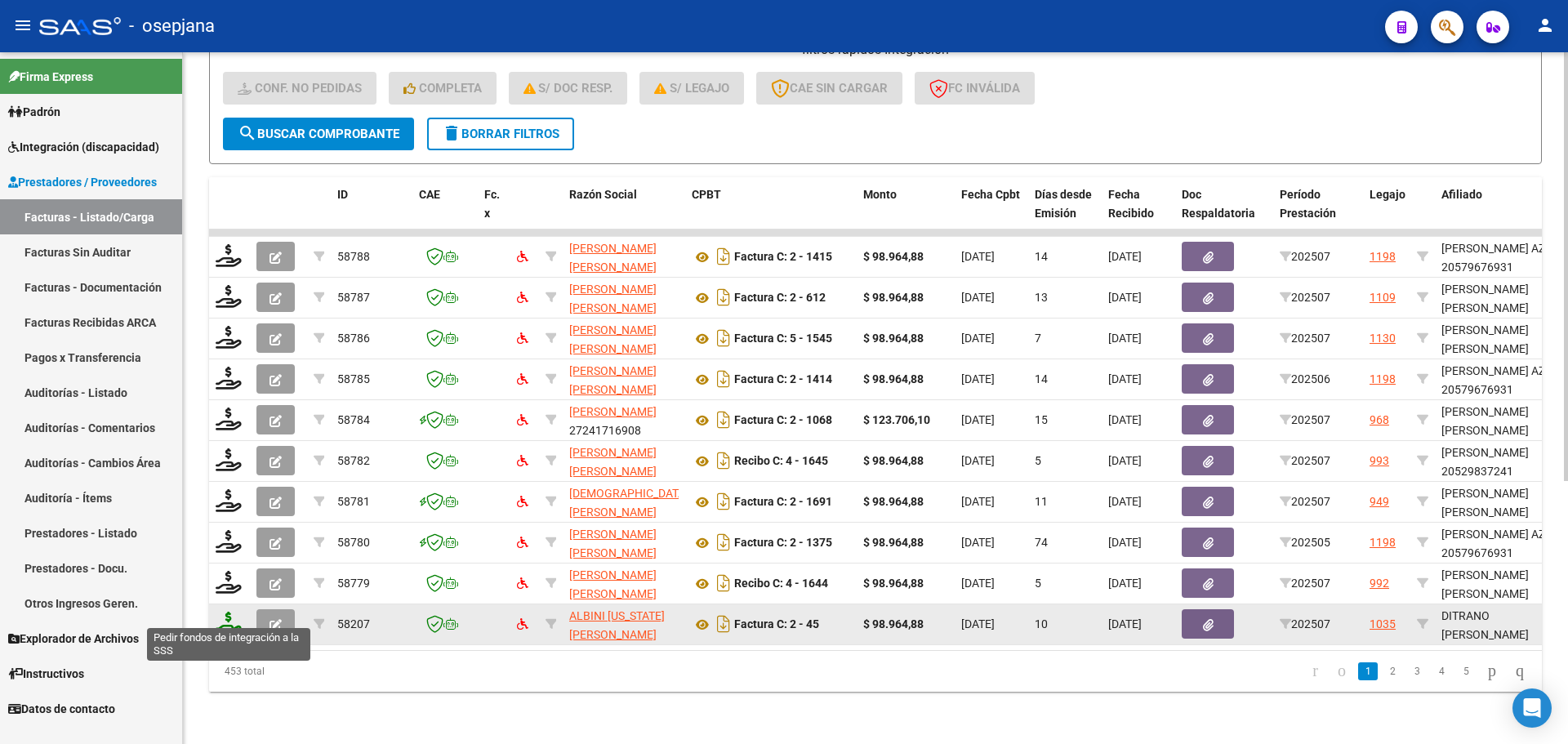
click at [223, 612] on icon at bounding box center [228, 622] width 26 height 23
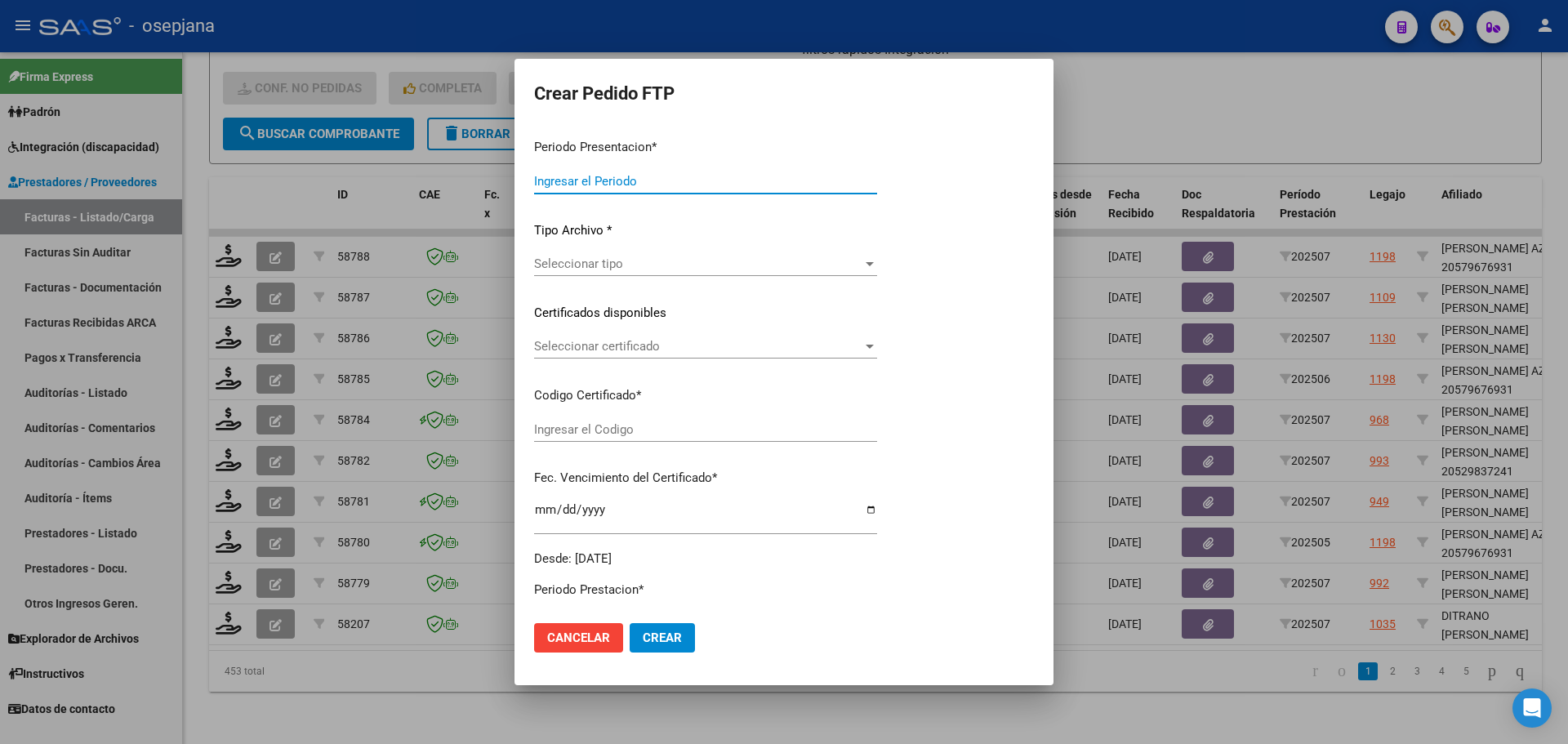
type input "202507"
type input "$ 98.964,88"
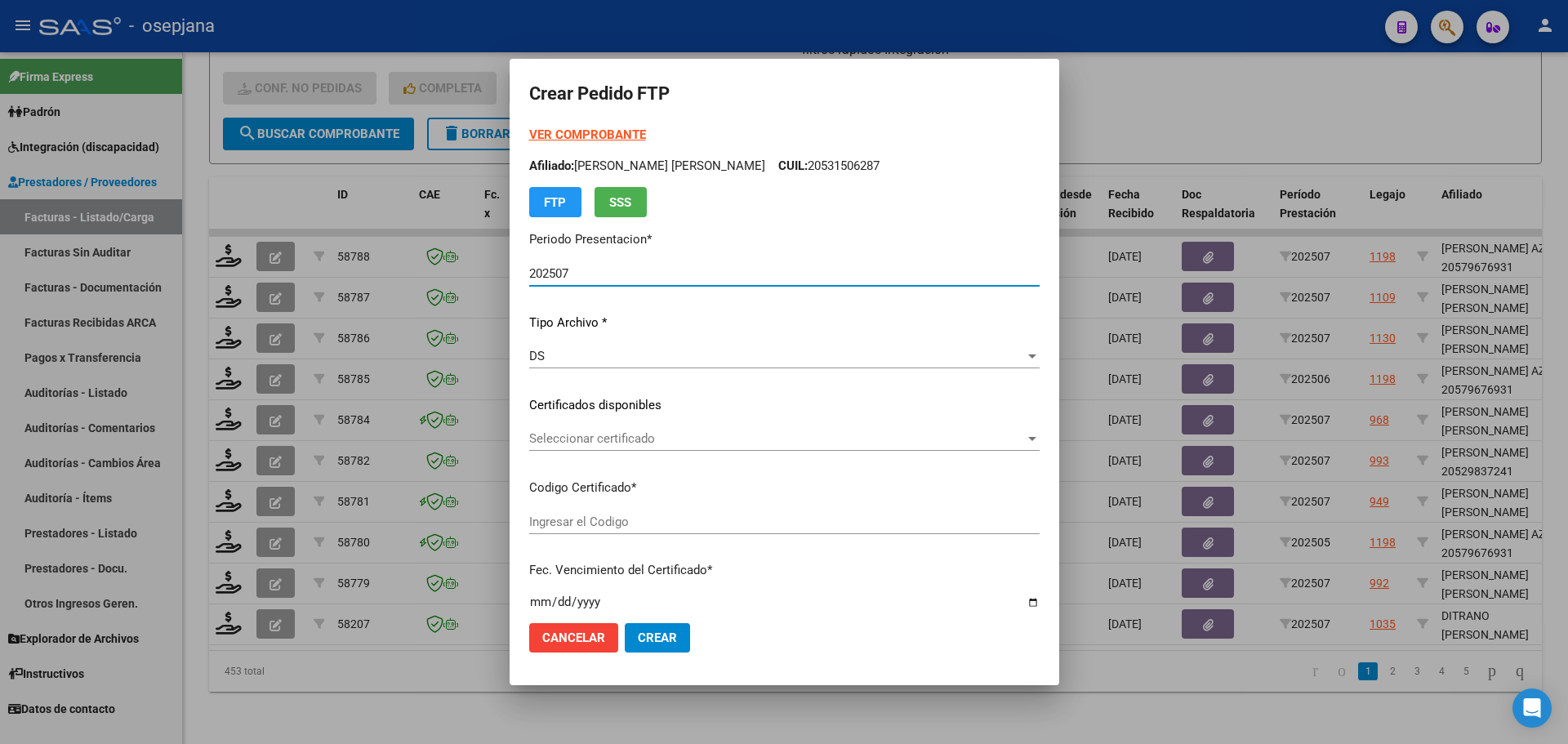
type input "ARG02-000555779332023070520260705BS313"
type input "[DATE]"
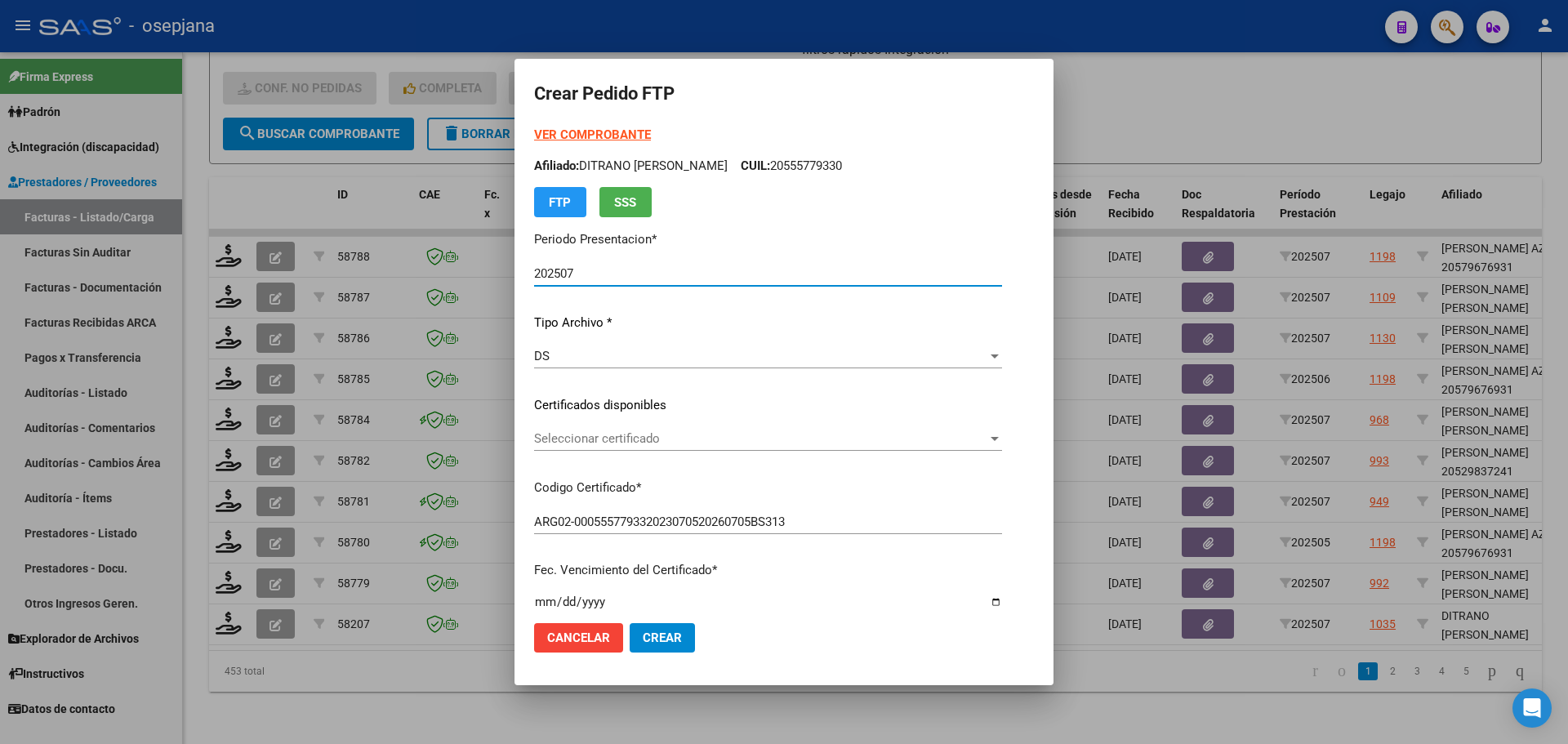
click at [674, 436] on span "Seleccionar certificado" at bounding box center [760, 438] width 453 height 15
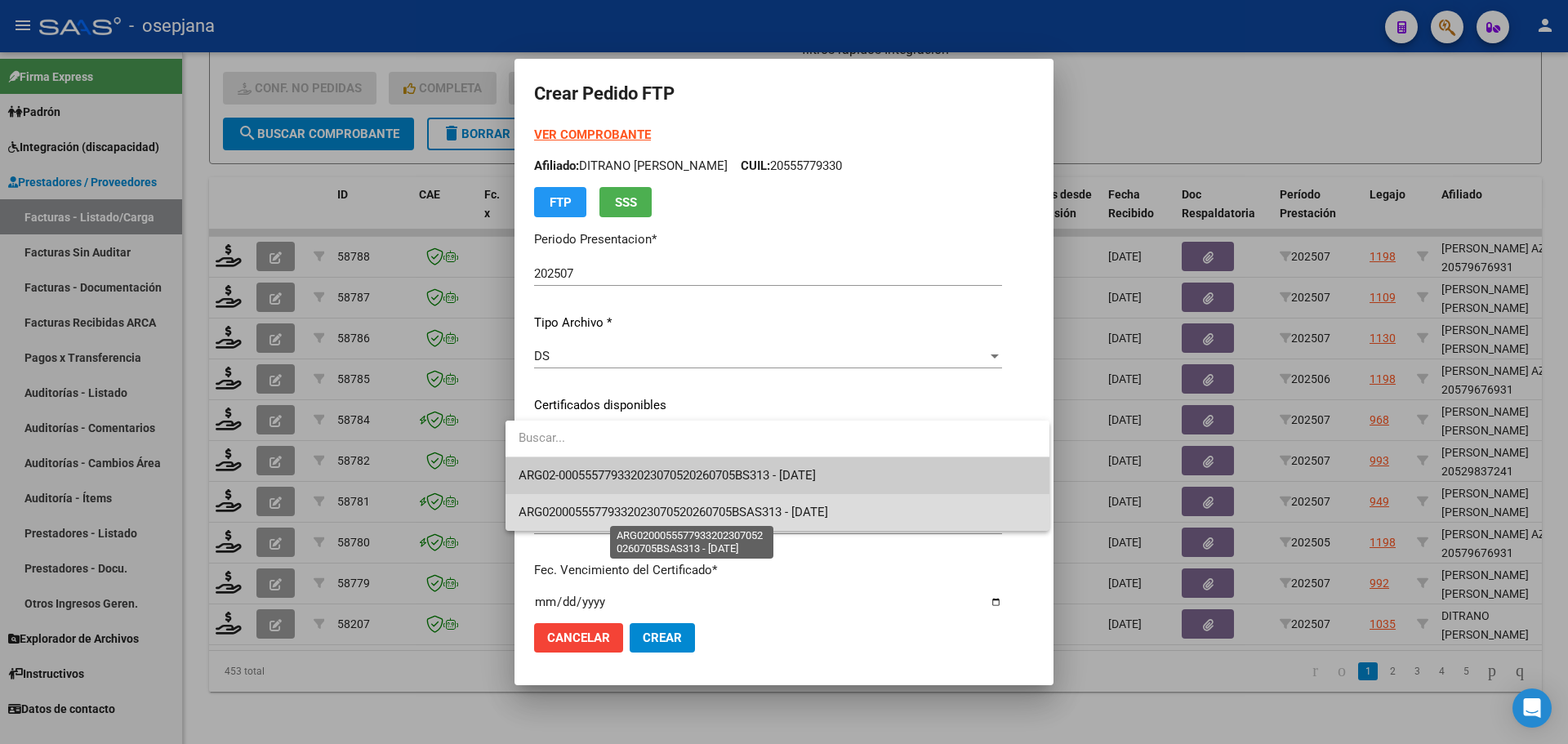
click at [688, 512] on span "ARG02000555779332023070520260705BSAS313 - [DATE]" at bounding box center [673, 512] width 309 height 15
type input "ARG02000555779332023070520260705BSAS313"
type input "[DATE]"
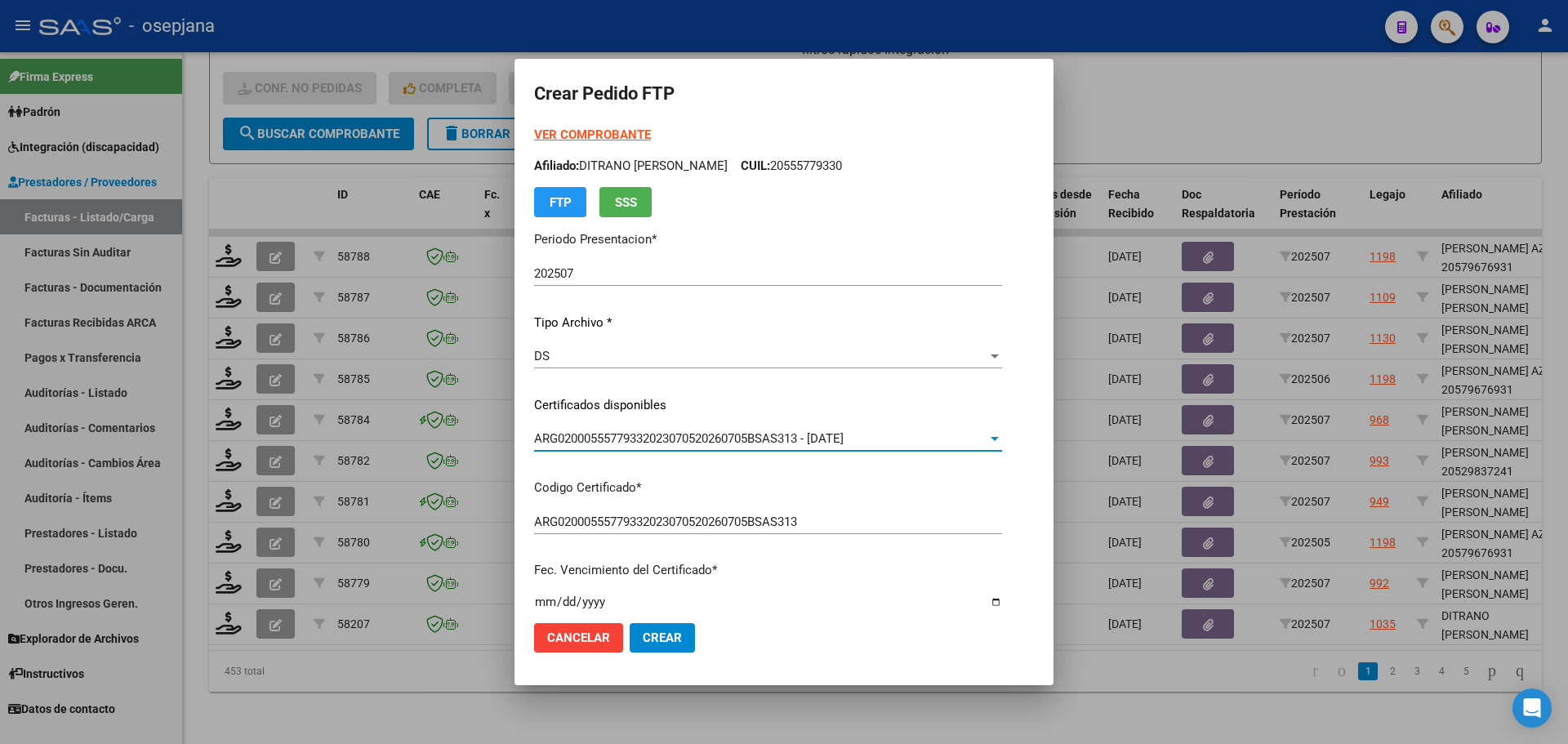
click at [593, 126] on div "VER COMPROBANTE ARCA [PERSON_NAME] Afiliado: [PERSON_NAME]: 20555779330 FTP SSS" at bounding box center [767, 171] width 468 height 91
click at [593, 134] on strong "VER COMPROBANTE" at bounding box center [592, 135] width 116 height 15
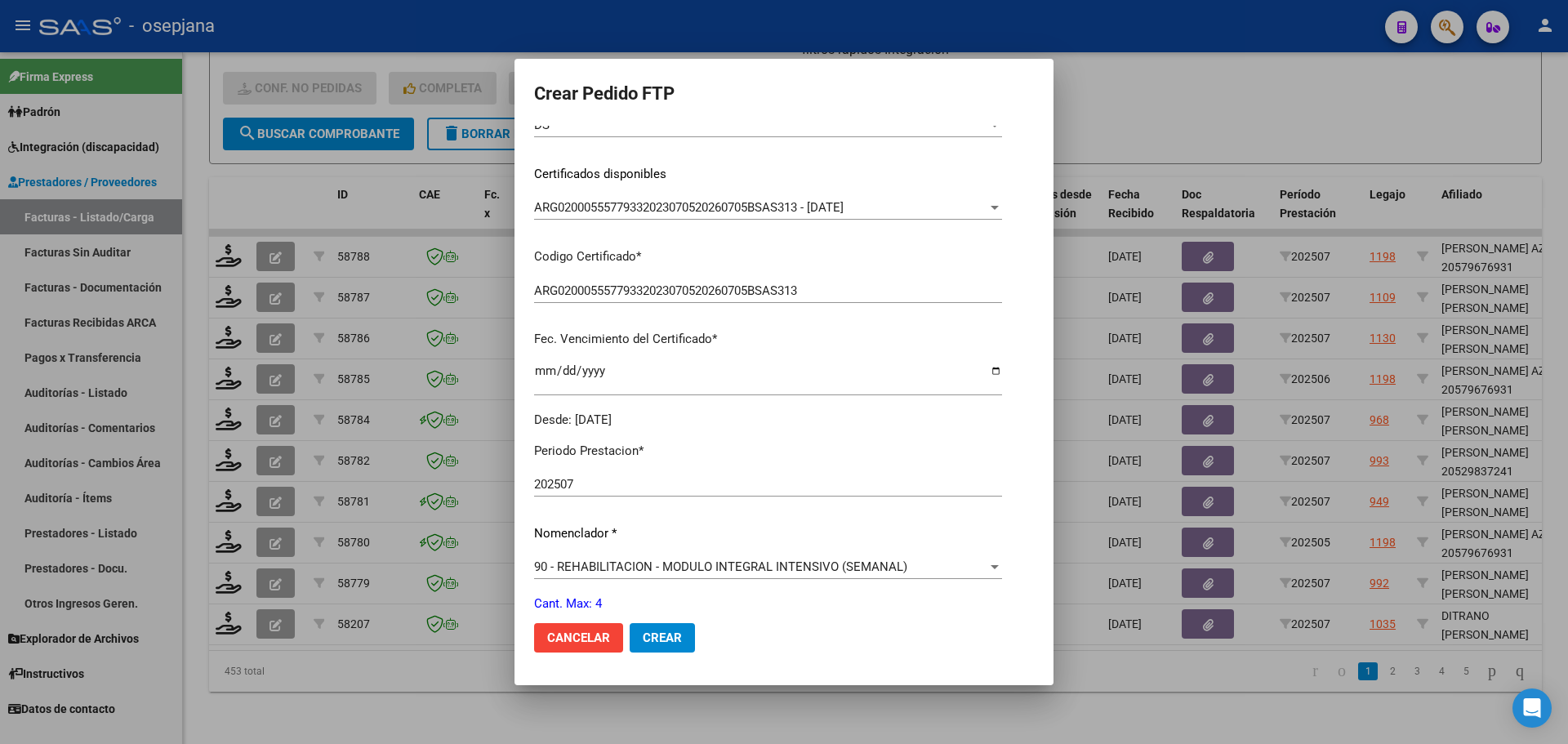
scroll to position [408, 0]
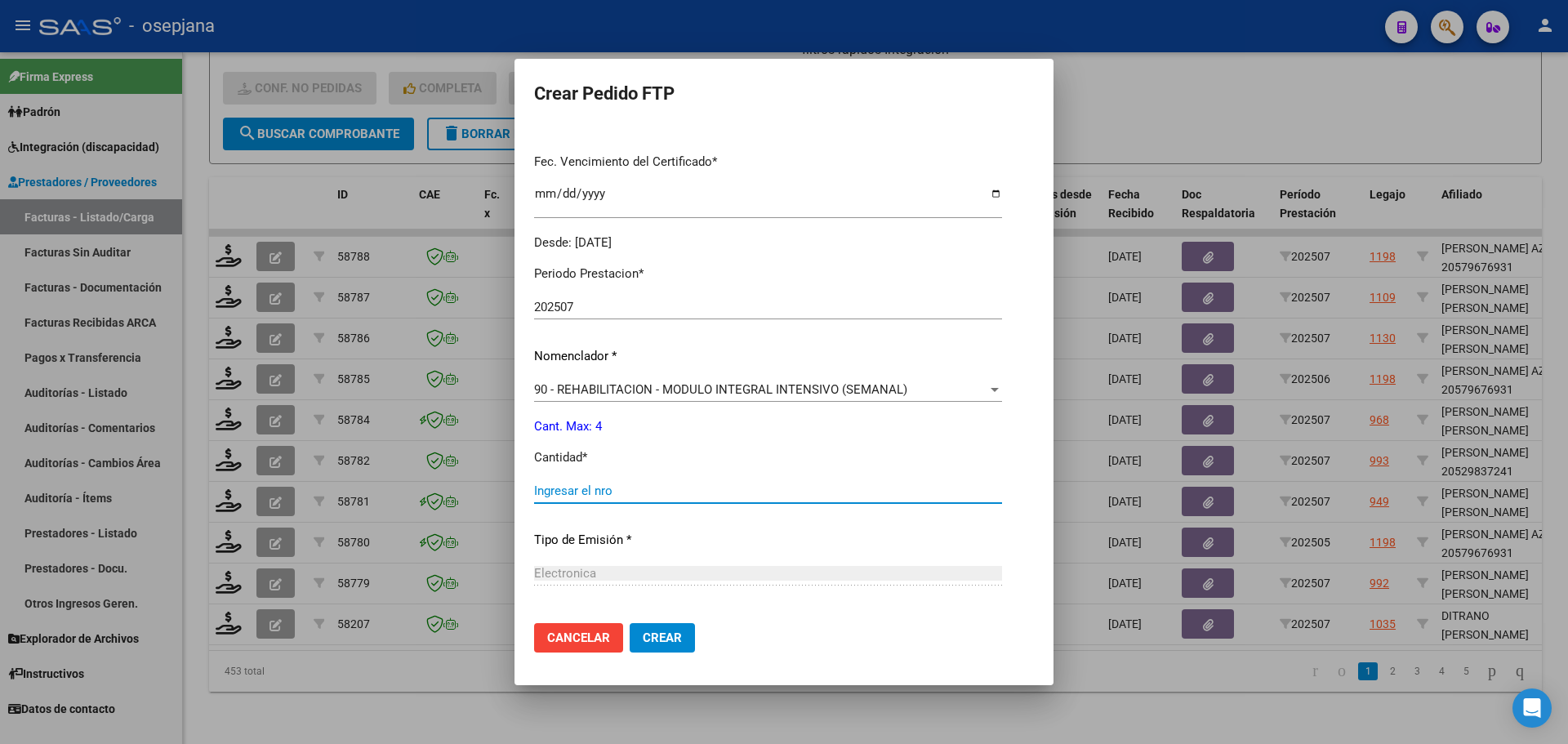
click at [599, 486] on input "Ingresar el nro" at bounding box center [767, 491] width 468 height 15
type input "4"
click at [643, 642] on span "Crear" at bounding box center [662, 638] width 39 height 15
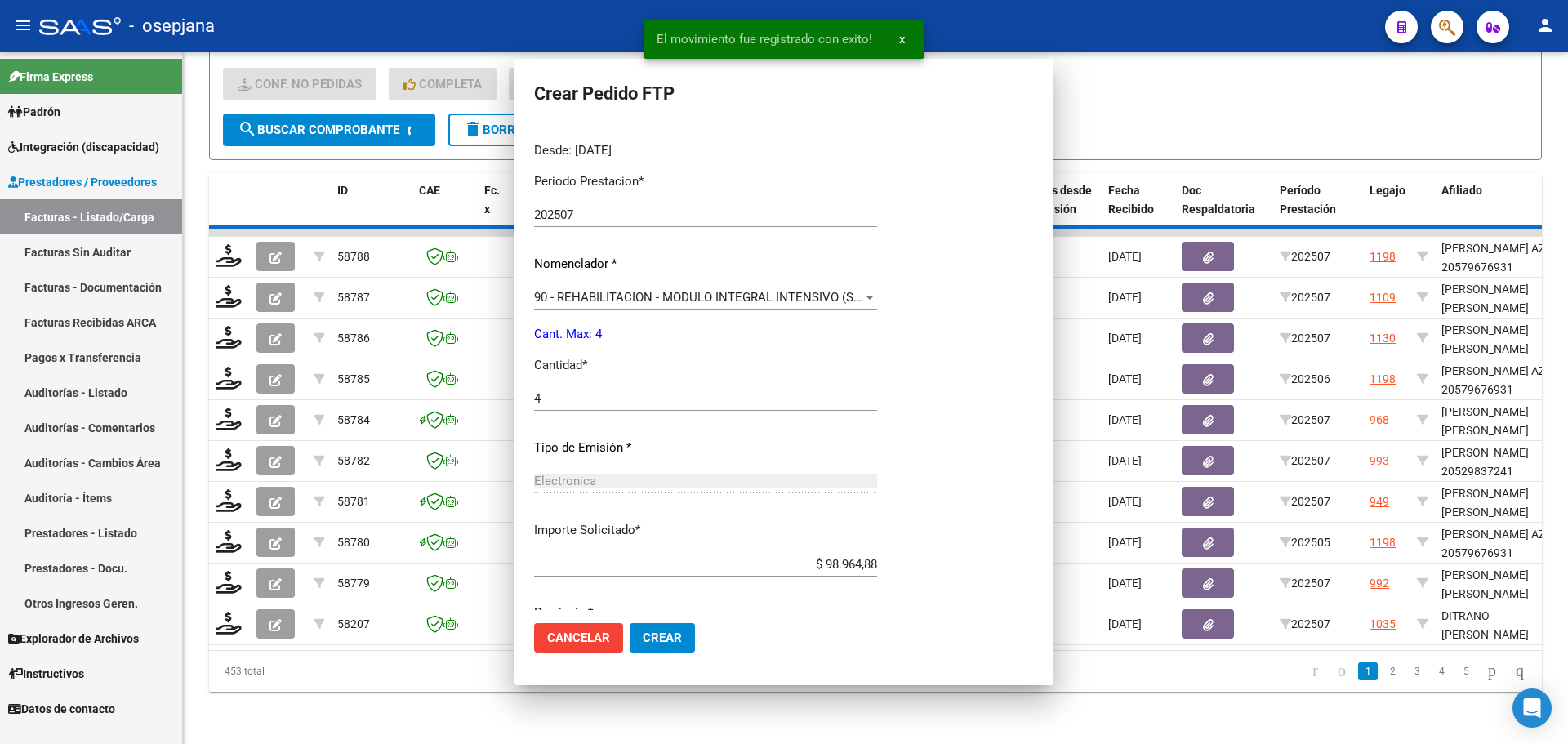
scroll to position [0, 0]
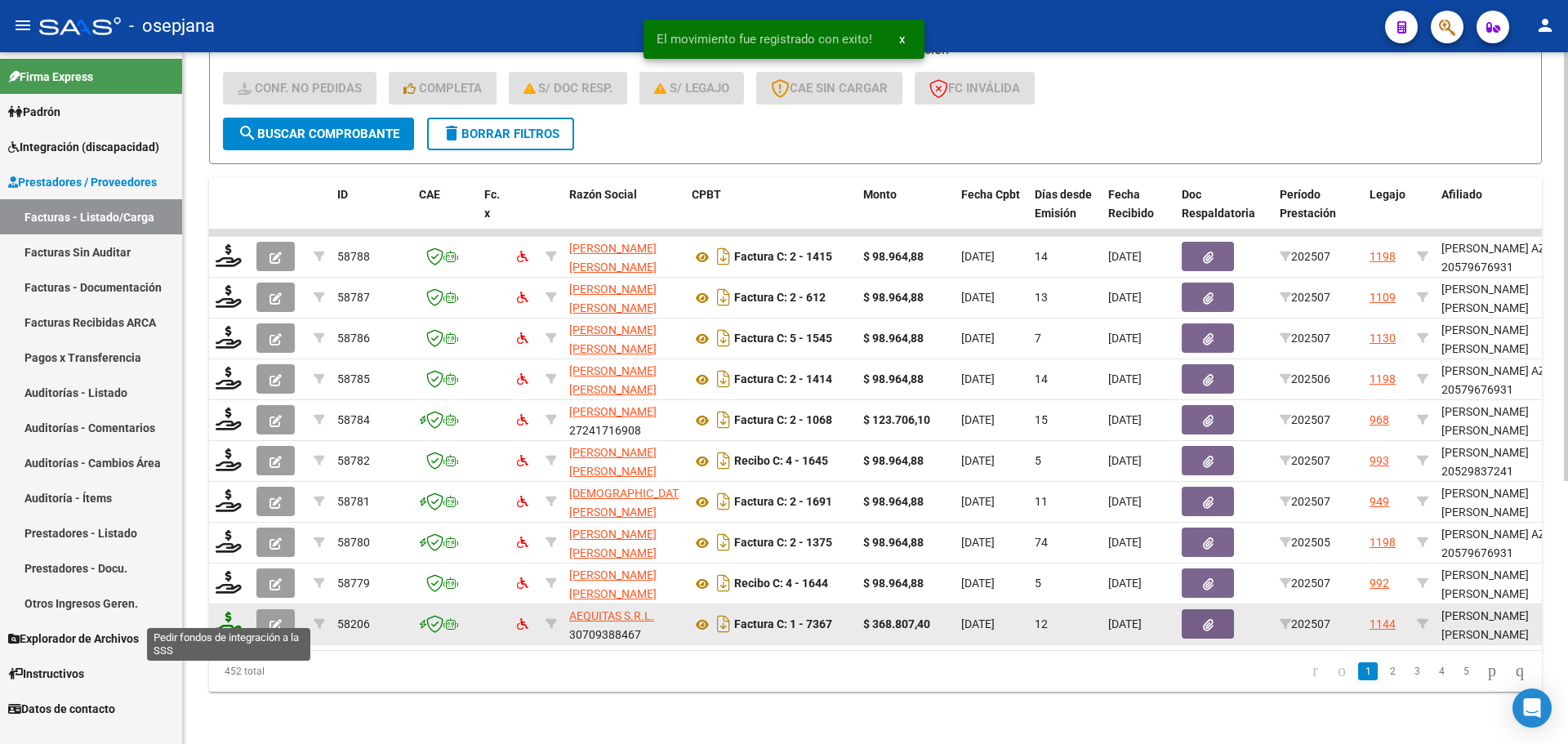
click at [233, 611] on icon at bounding box center [228, 622] width 26 height 23
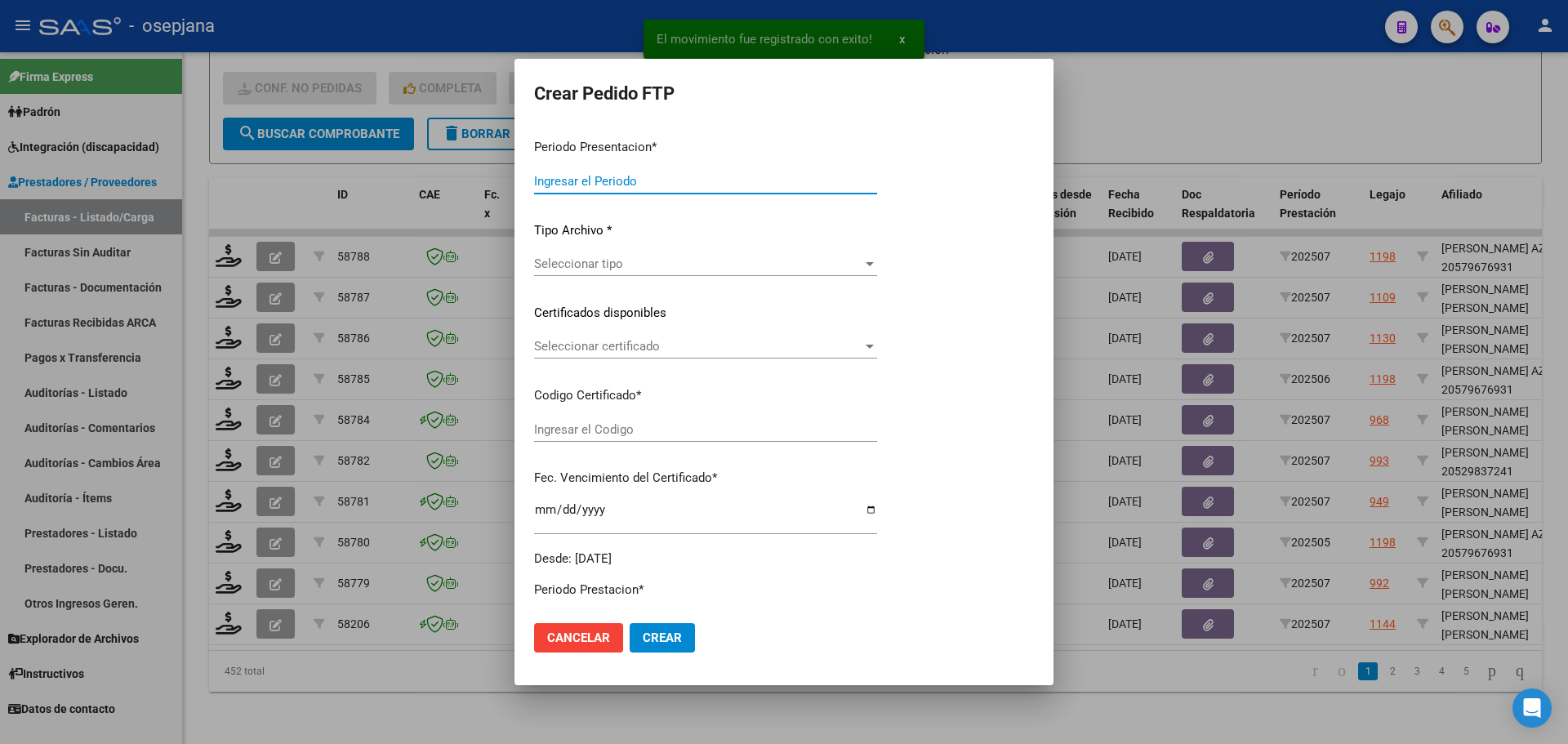
type input "202507"
type input "$ 368.807,40"
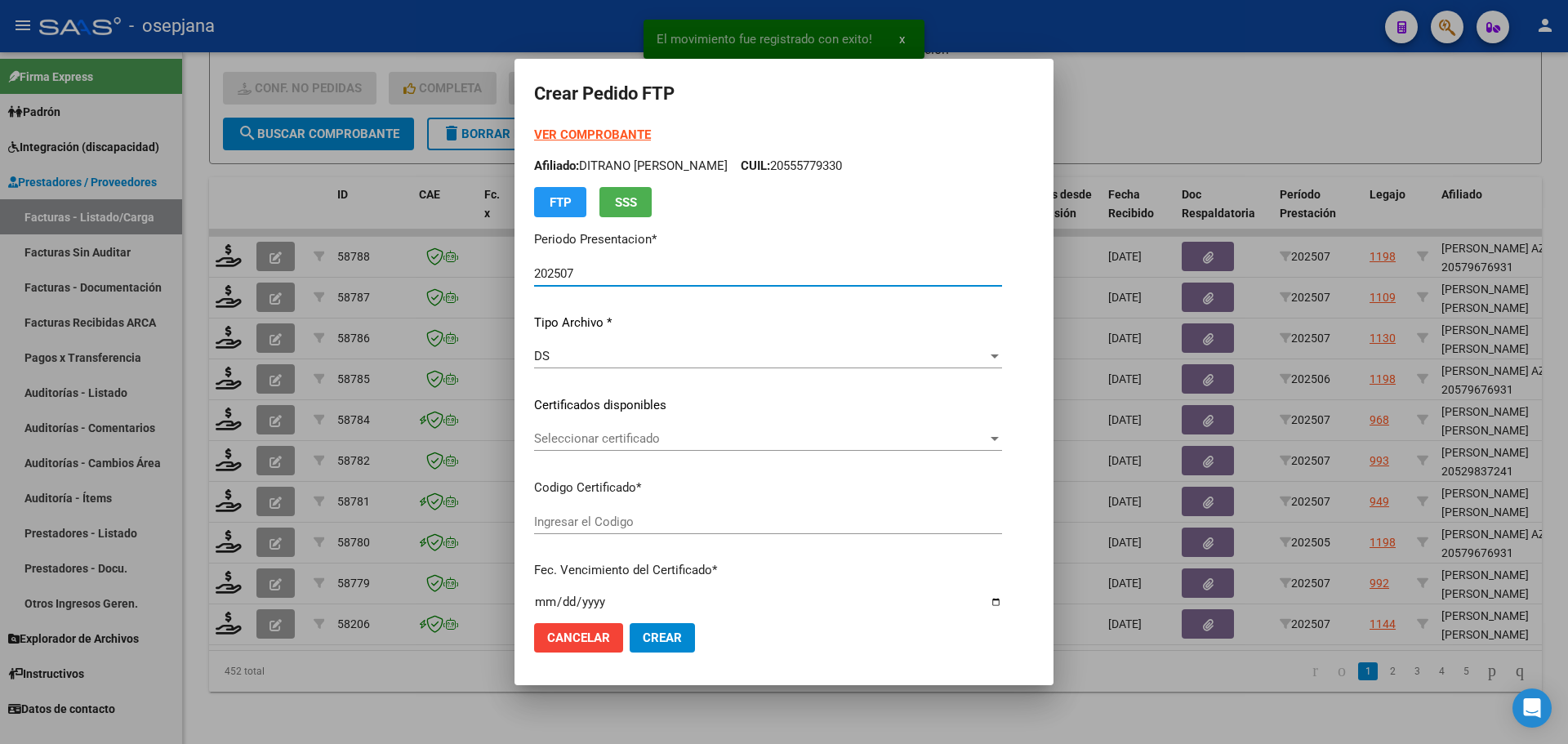
type input "ARG02000549604002022021820270218CND523"
type input "[DATE]"
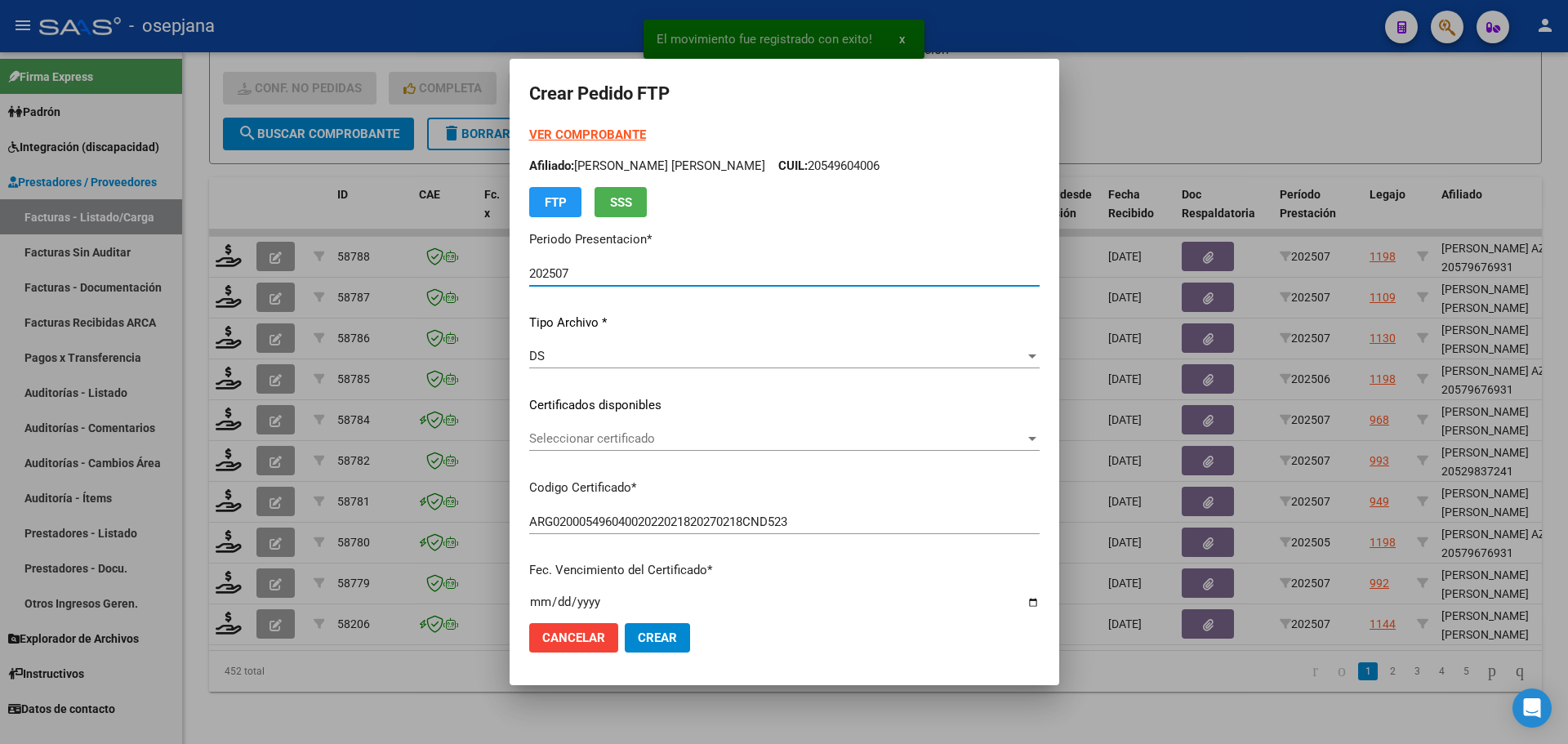
click at [712, 436] on span "Seleccionar certificado" at bounding box center [777, 438] width 496 height 15
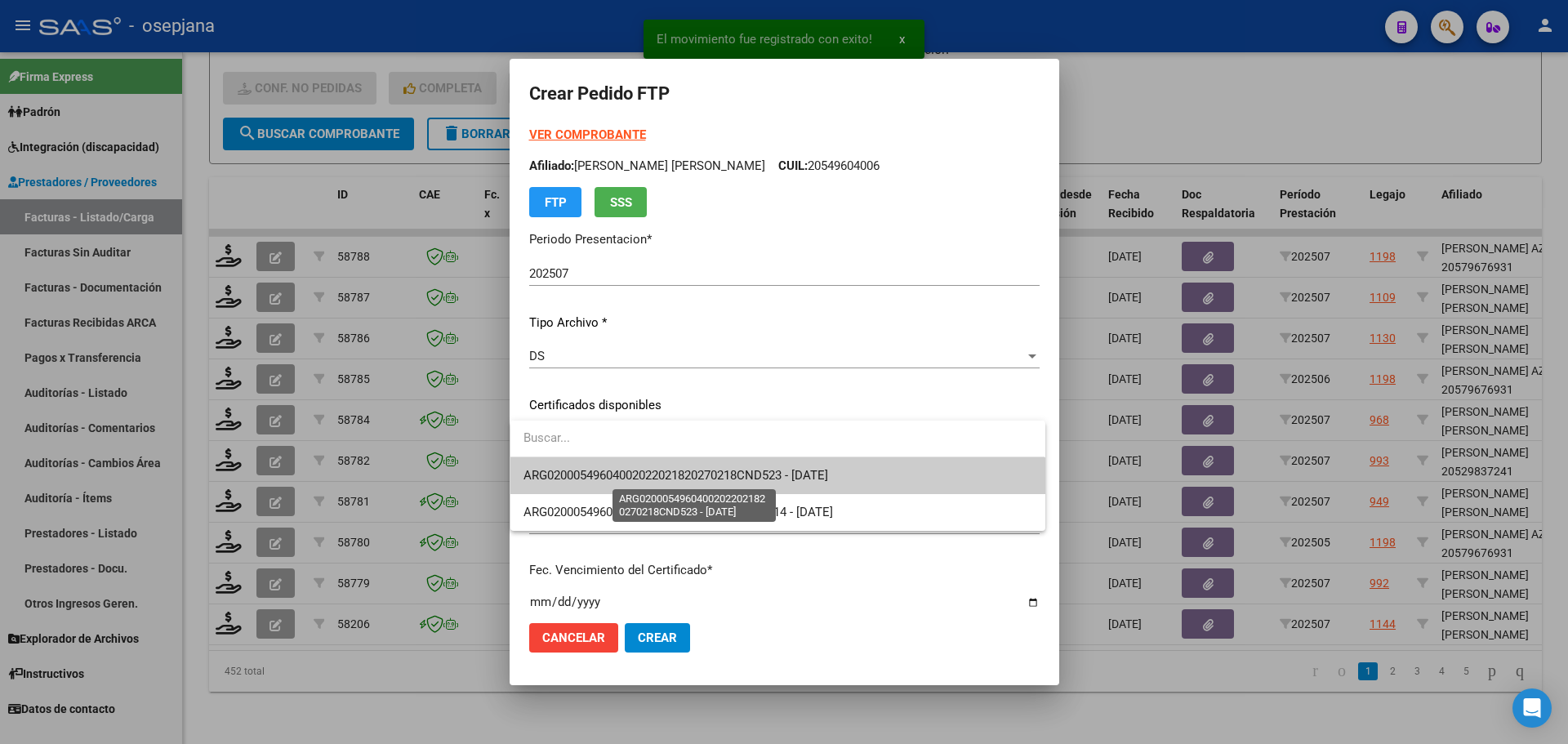
click at [712, 475] on span "ARG02000549604002022021820270218CND523 - [DATE]" at bounding box center [676, 475] width 305 height 15
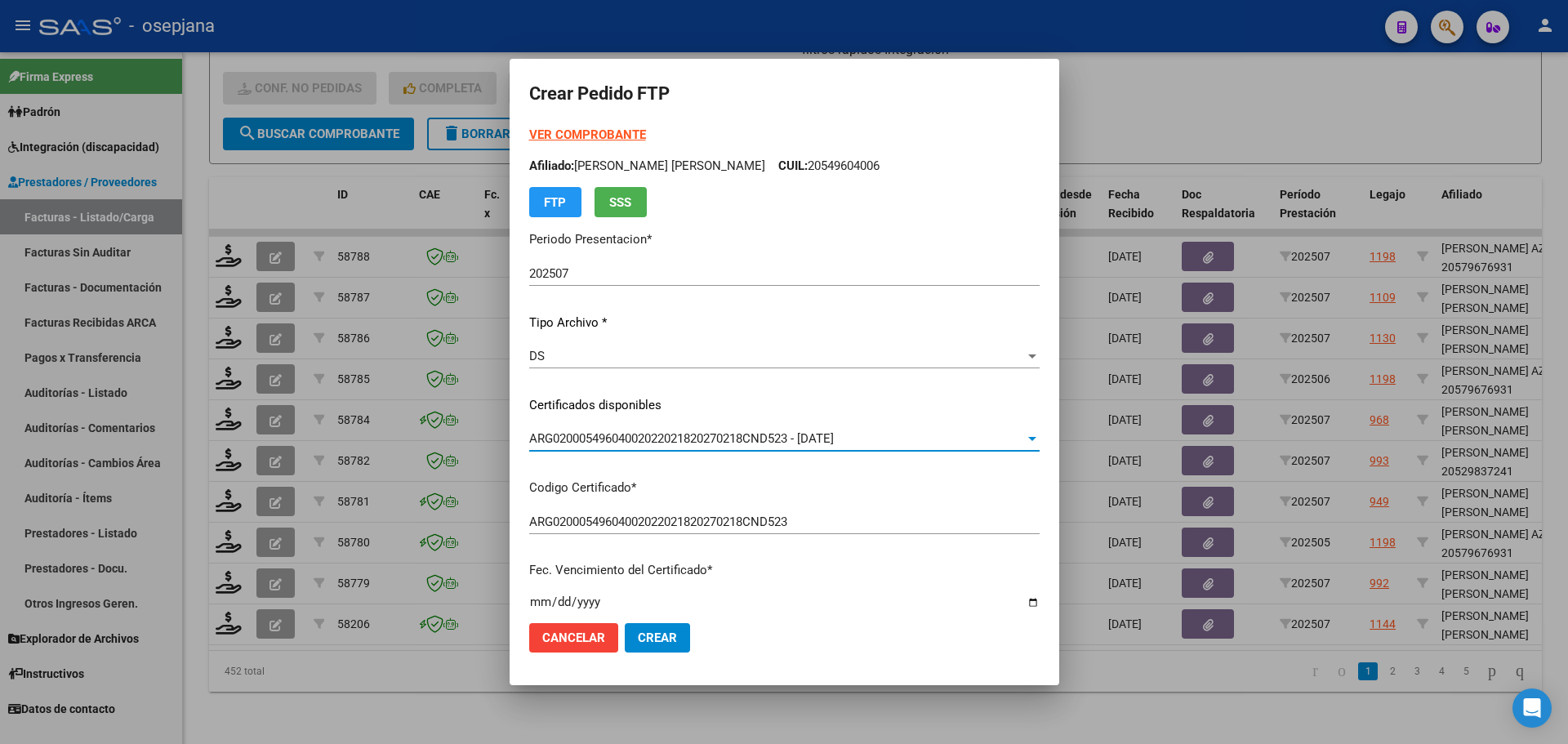
click at [597, 133] on strong "VER COMPROBANTE" at bounding box center [587, 135] width 116 height 15
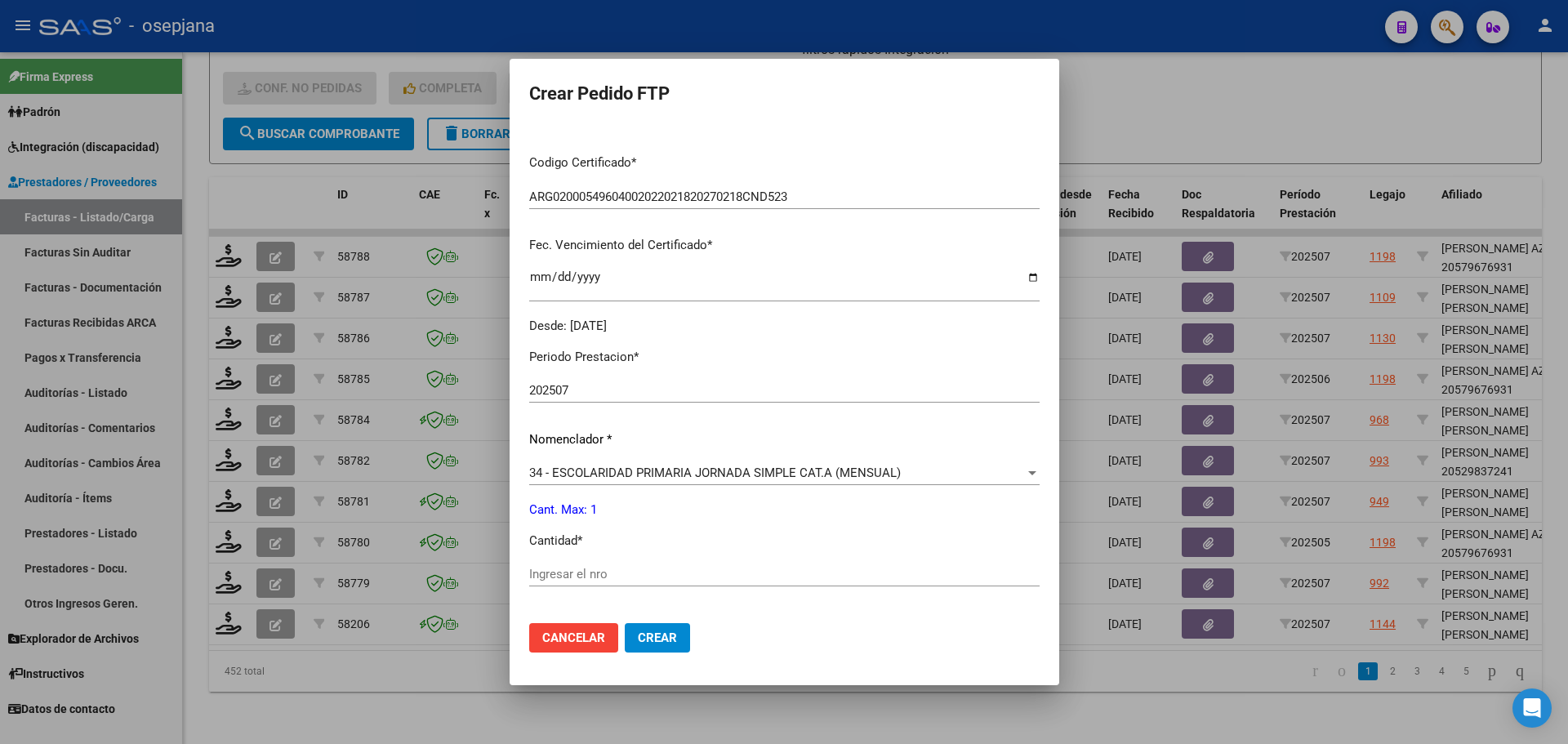
scroll to position [327, 0]
click at [589, 565] on input "Ingresar el nro" at bounding box center [784, 572] width 511 height 15
type input "1"
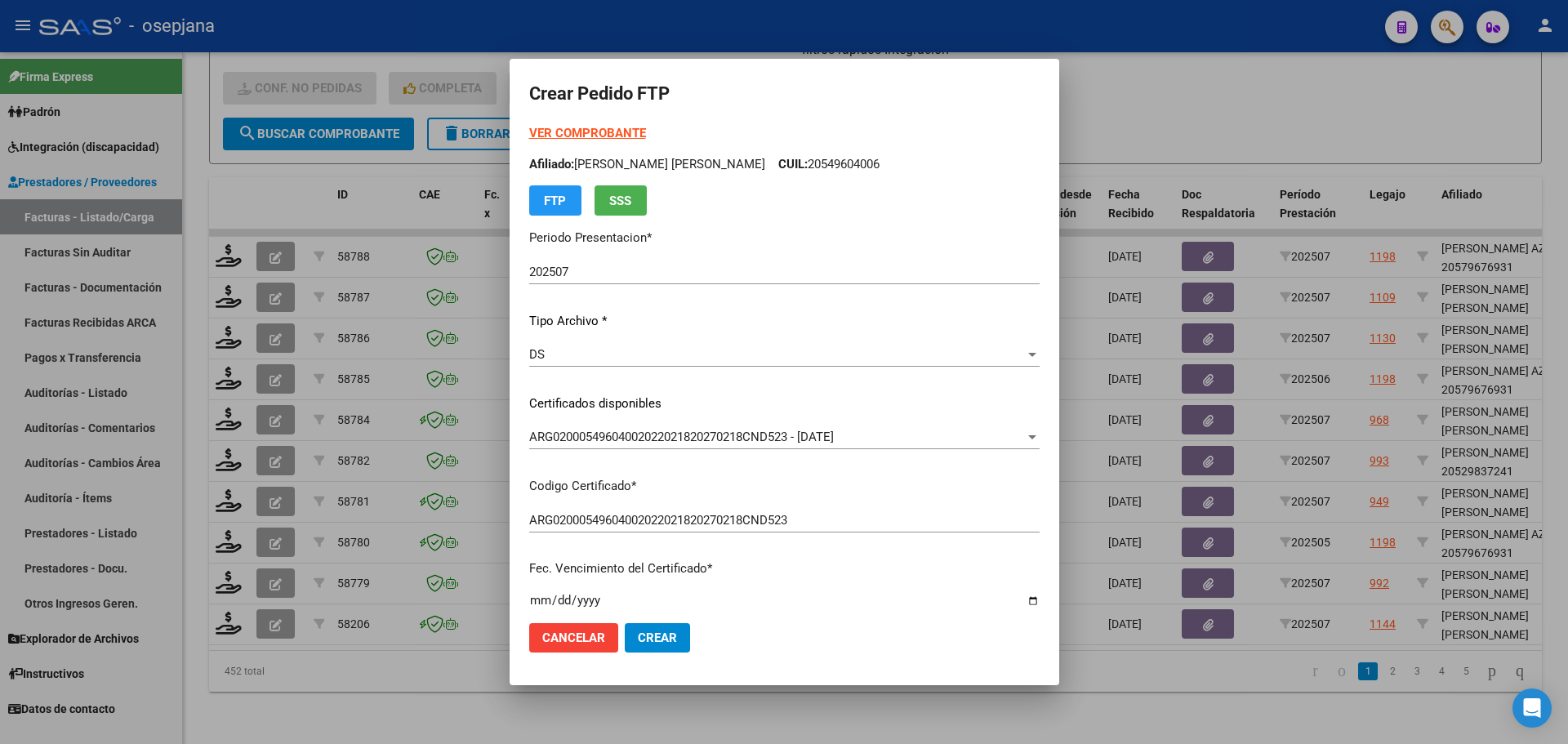
scroll to position [0, 0]
click at [660, 634] on span "Crear" at bounding box center [657, 638] width 39 height 15
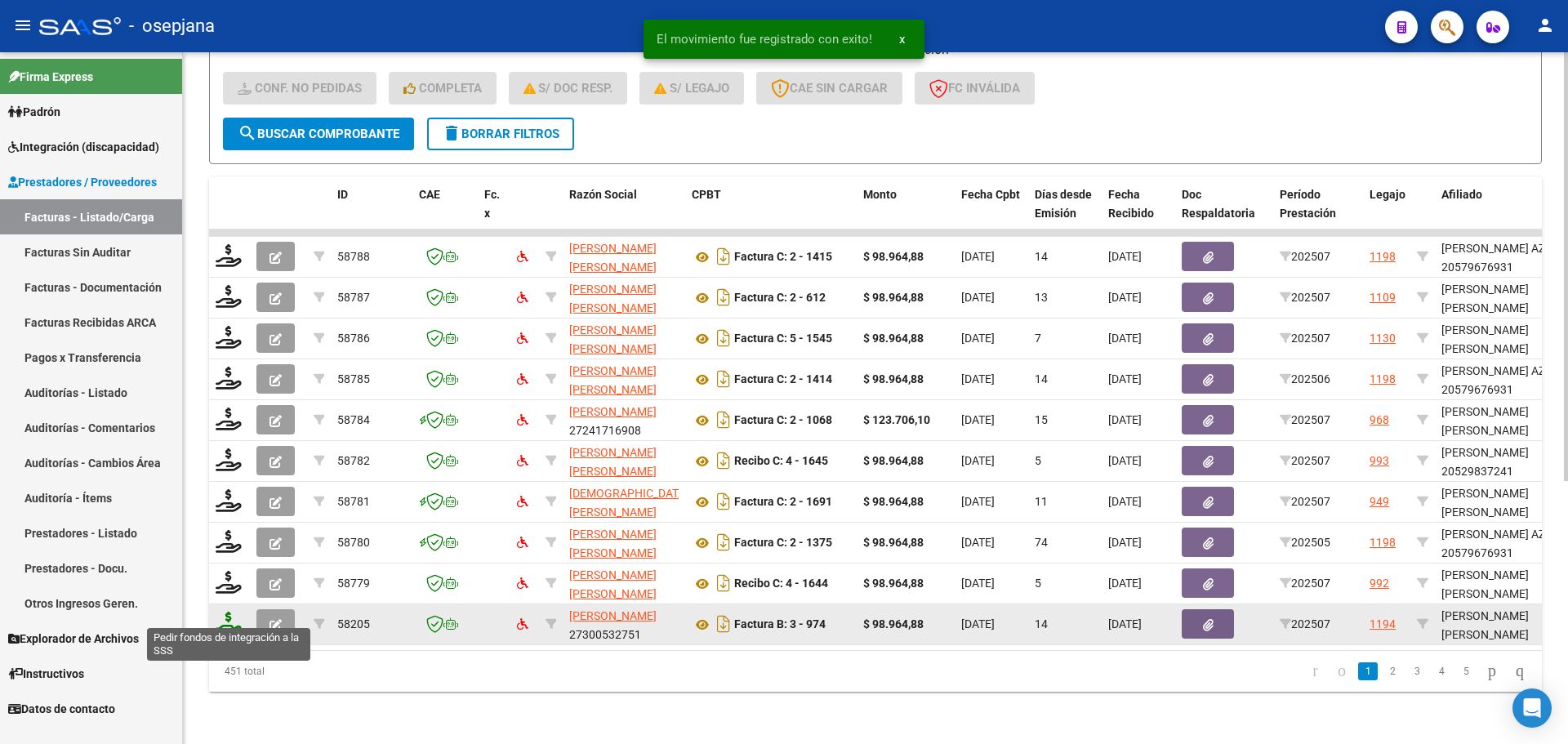
click at [228, 611] on icon at bounding box center [228, 622] width 26 height 23
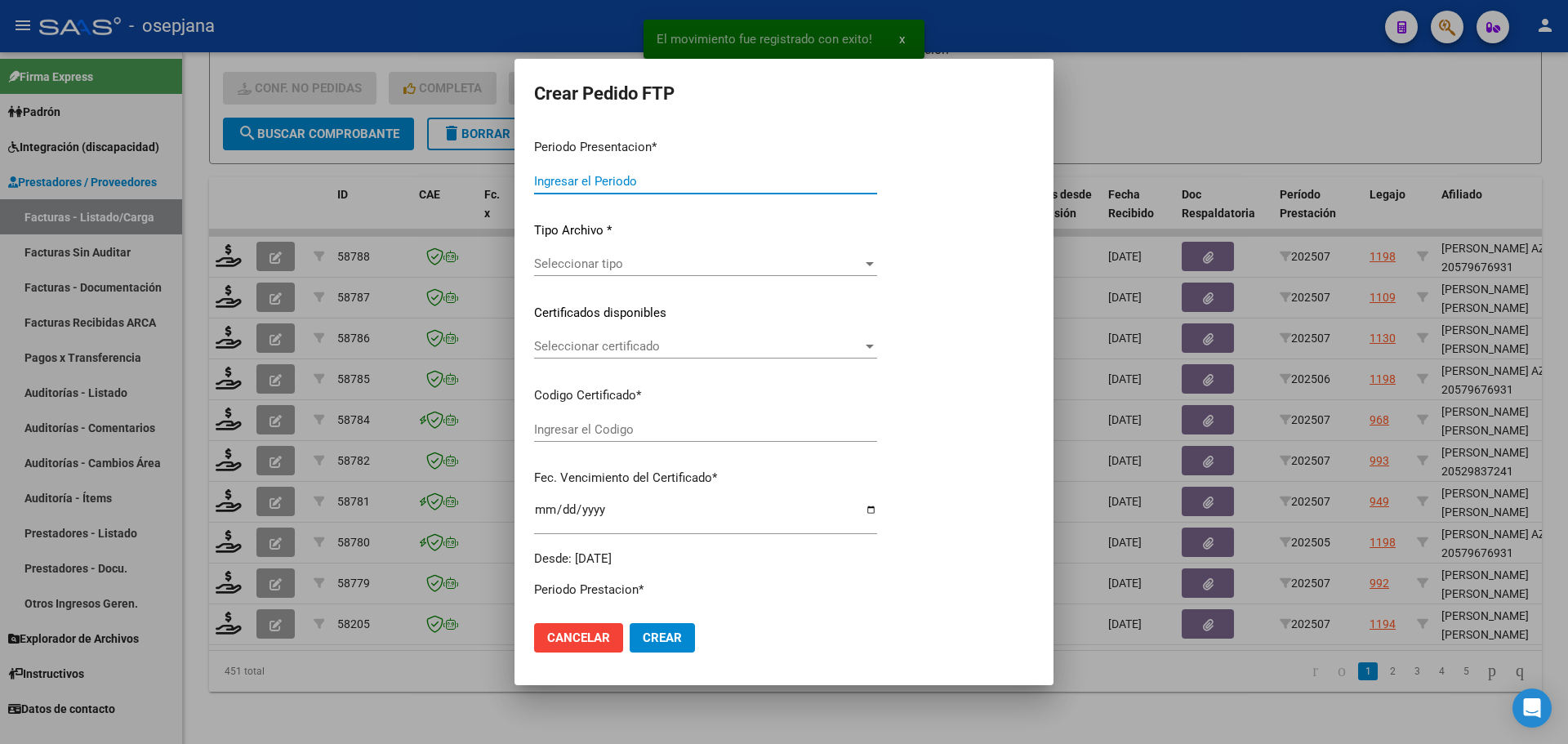
type input "202507"
type input "$ 98.964,88"
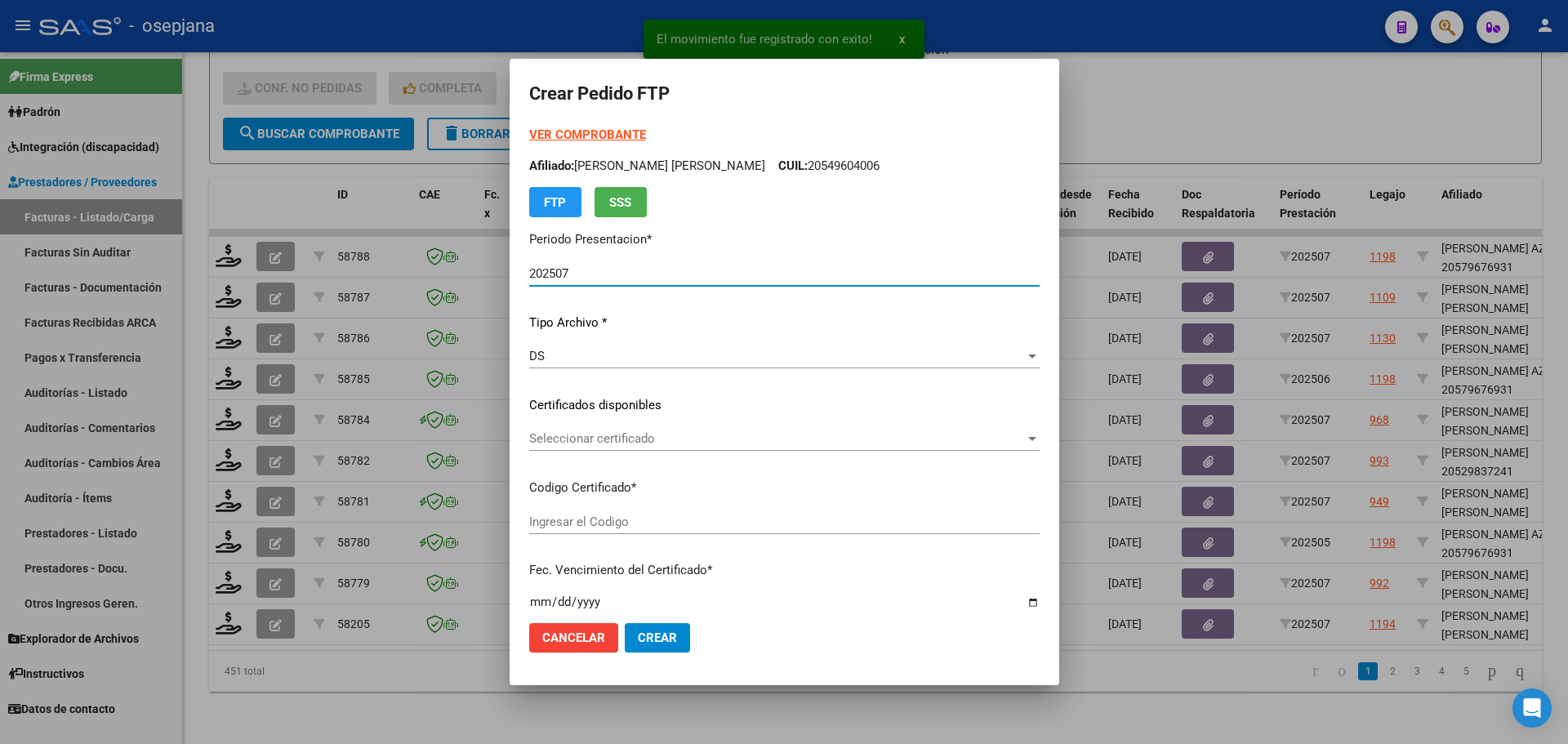
type input "ARG02000548095192025010620300106BUE10725"
type input "[DATE]"
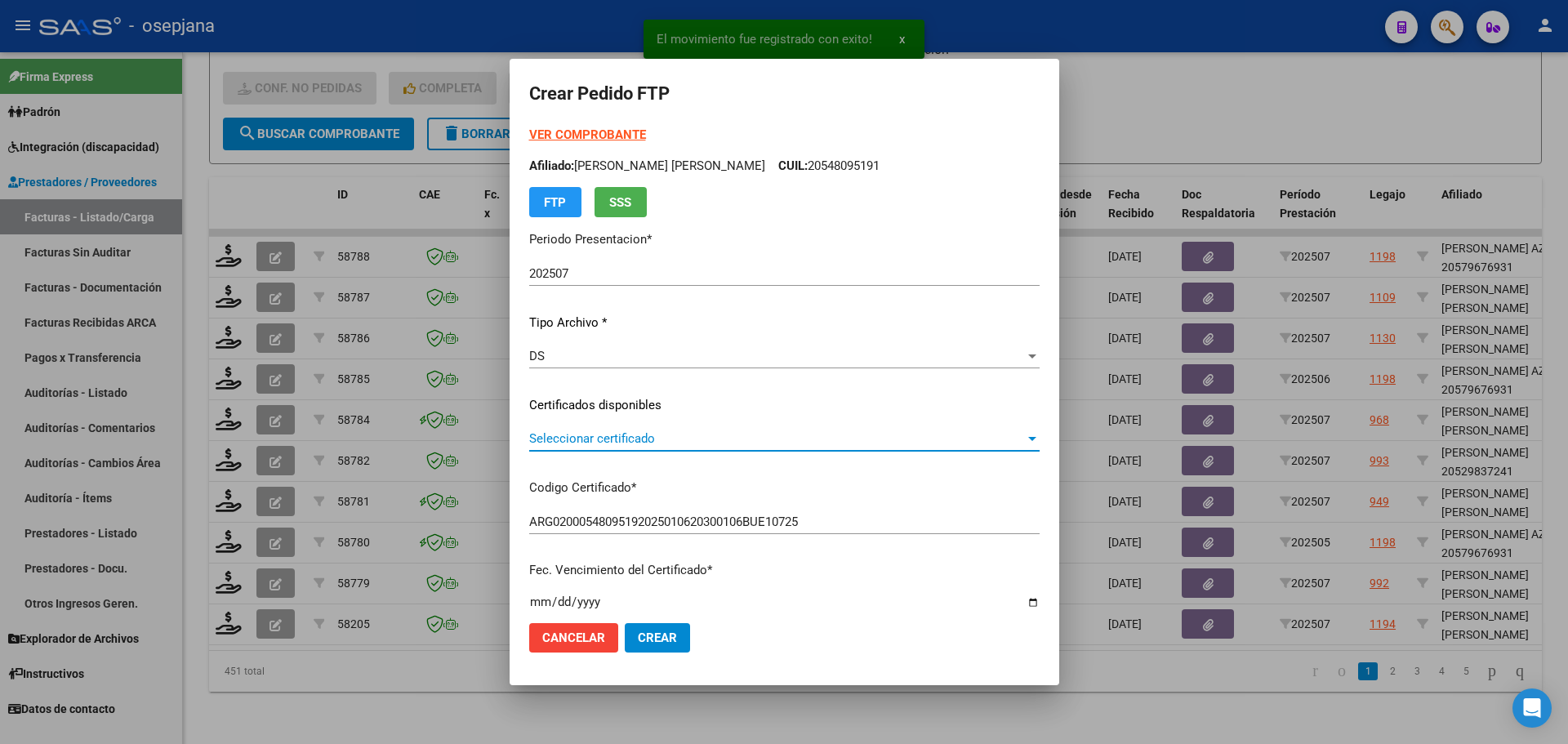
click at [711, 444] on span "Seleccionar certificado" at bounding box center [777, 438] width 496 height 15
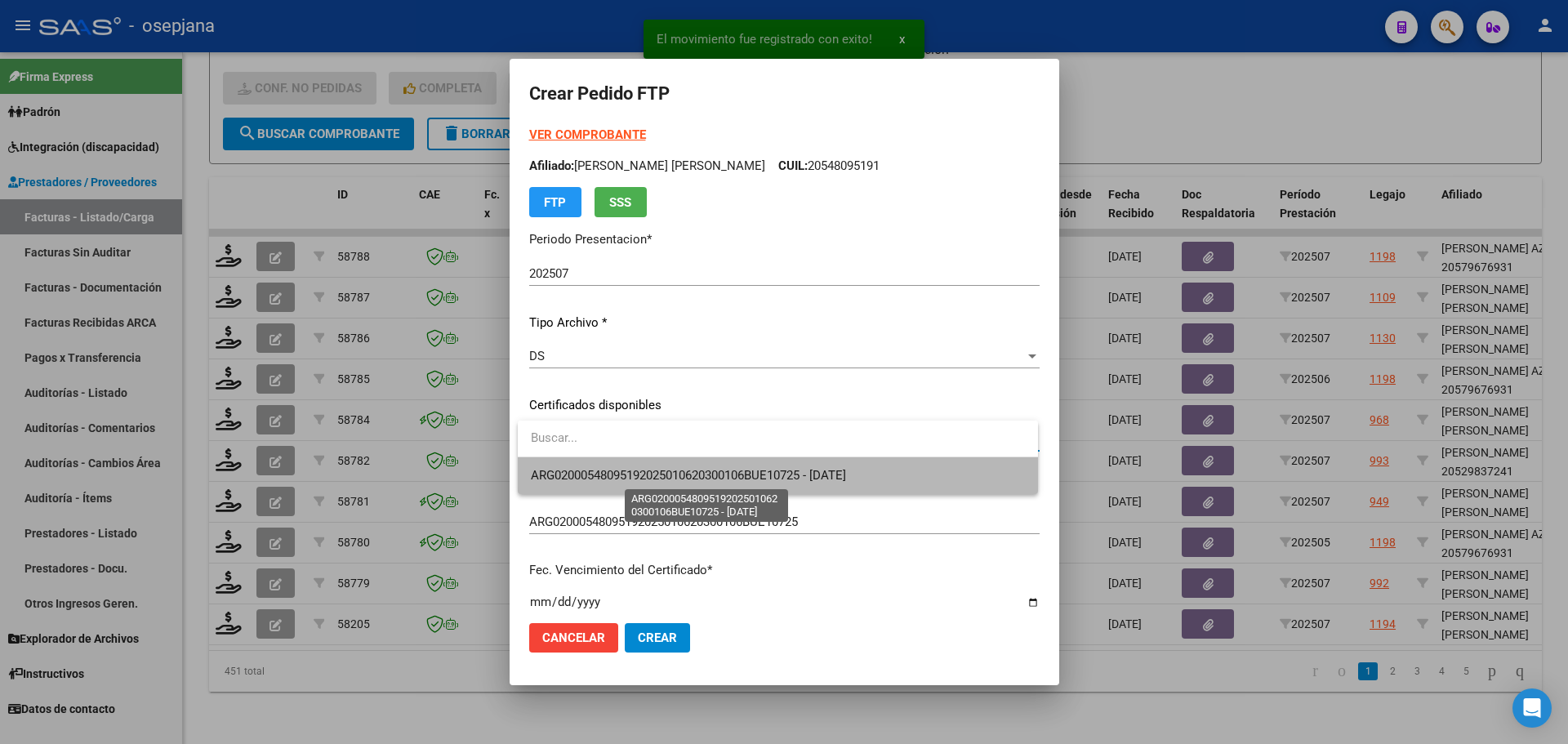
click at [722, 473] on span "ARG02000548095192025010620300106BUE10725 - [DATE]" at bounding box center [688, 475] width 315 height 15
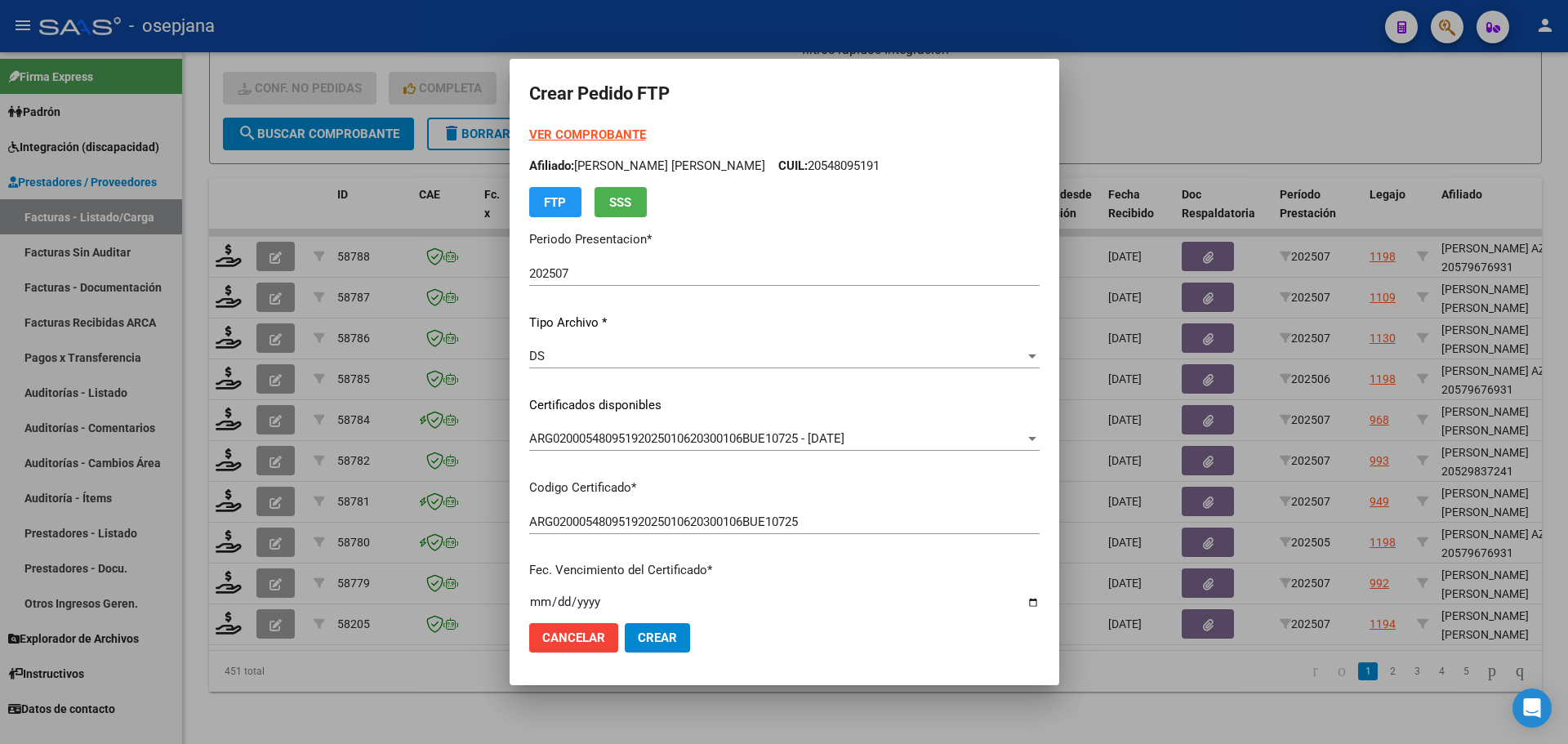
click at [608, 130] on strong "VER COMPROBANTE" at bounding box center [587, 135] width 116 height 15
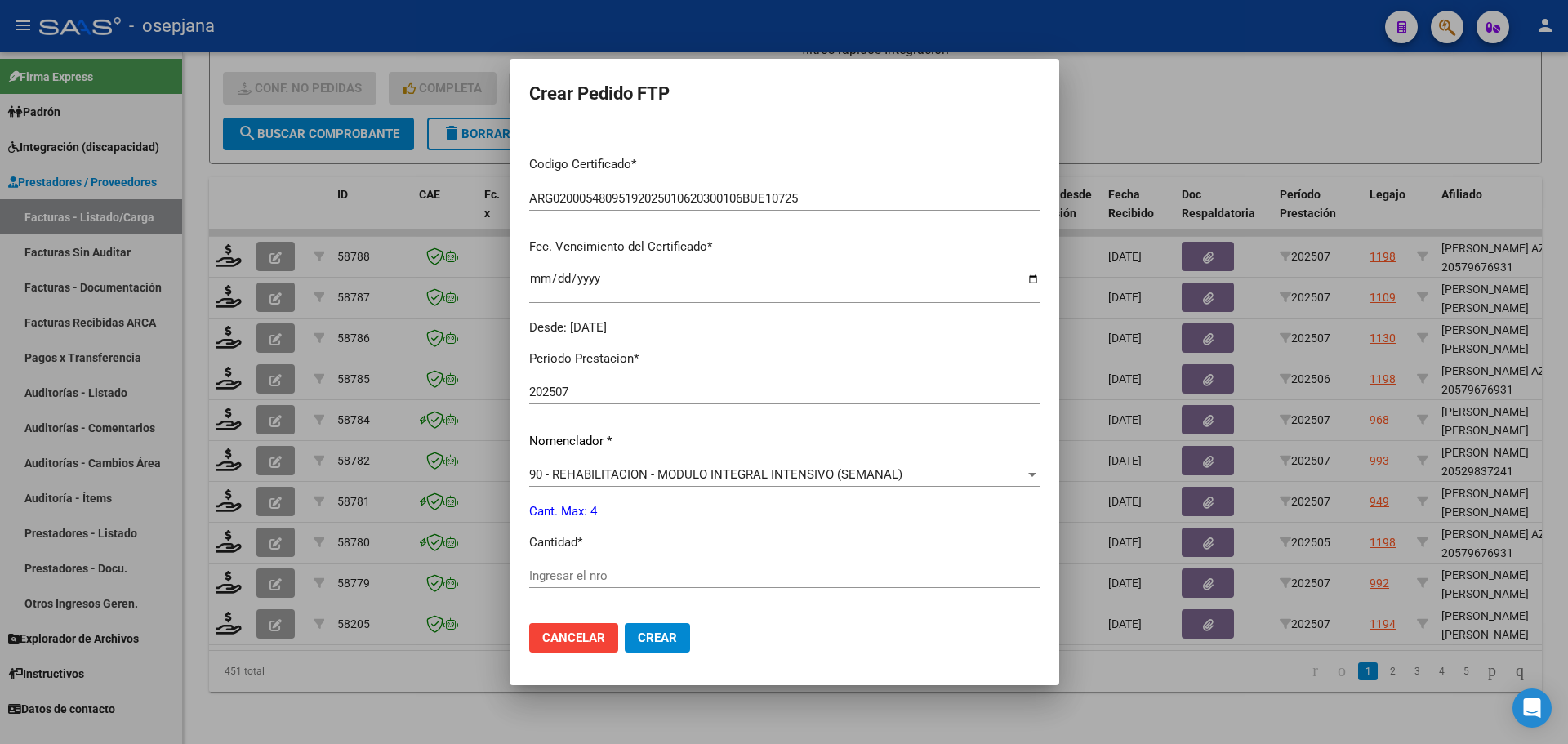
scroll to position [408, 0]
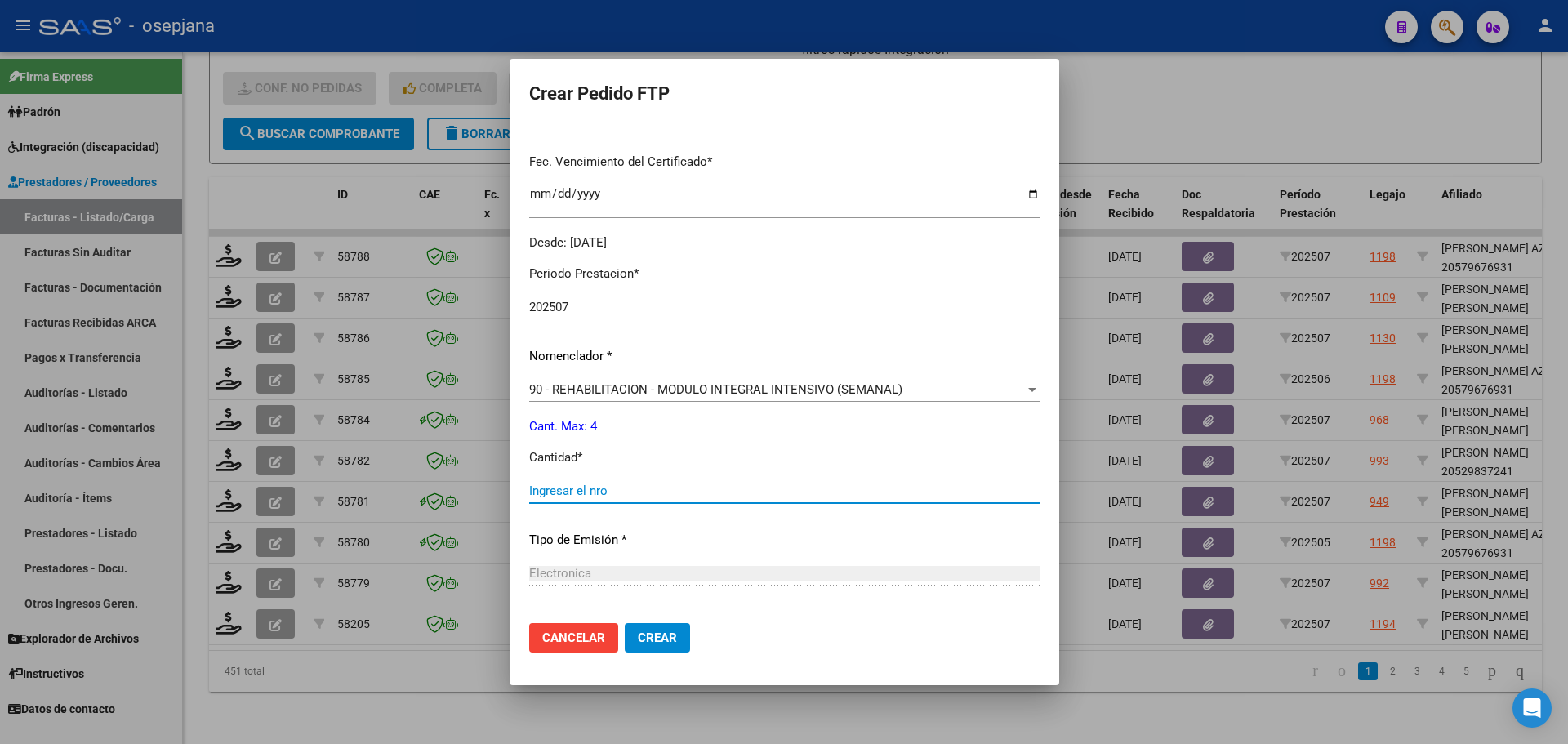
click at [569, 492] on input "Ingresar el nro" at bounding box center [784, 491] width 511 height 15
type input "4"
click at [669, 629] on button "Crear" at bounding box center [657, 638] width 66 height 30
